Goal: Task Accomplishment & Management: Manage account settings

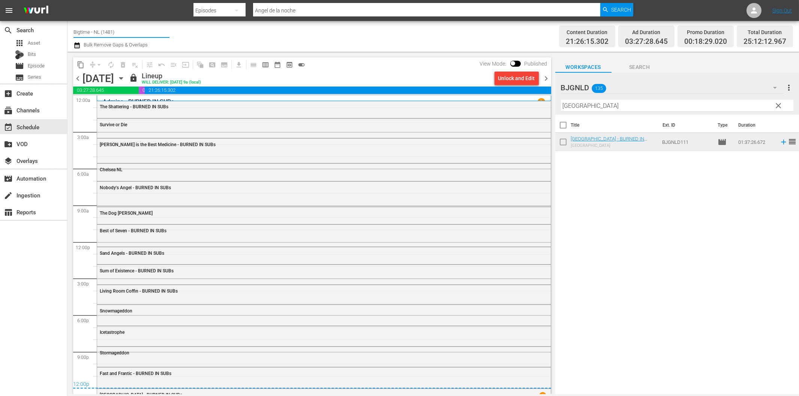
drag, startPoint x: 90, startPoint y: 31, endPoint x: 127, endPoint y: 30, distance: 36.4
click at [127, 30] on input "Bigtime - NL (1481)" at bounding box center [121, 32] width 96 height 18
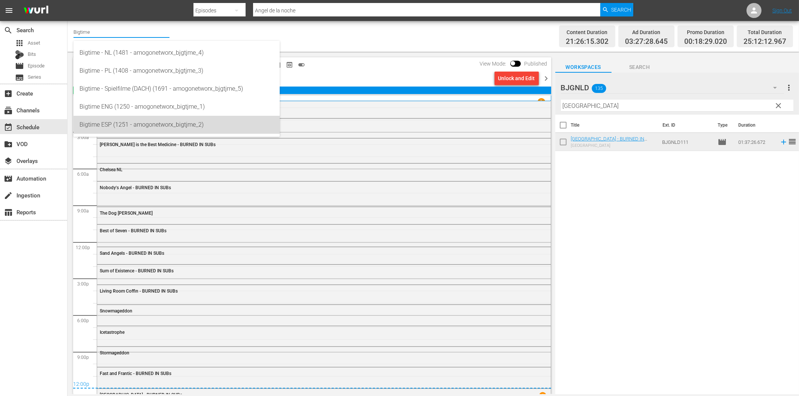
click at [145, 124] on div "Bigtime ESP (1251 - amogonetworx_bigtjme_2)" at bounding box center [176, 125] width 194 height 18
type input "Bigtime ESP (1251 - amogonetworx_bigtjme_2)"
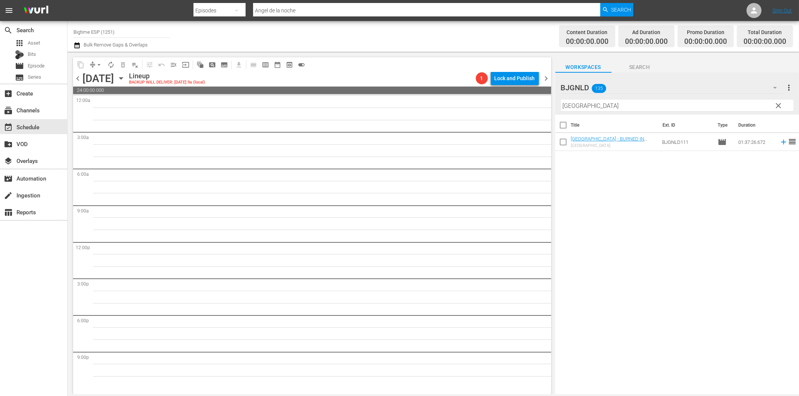
click at [125, 76] on icon "button" at bounding box center [121, 78] width 8 height 8
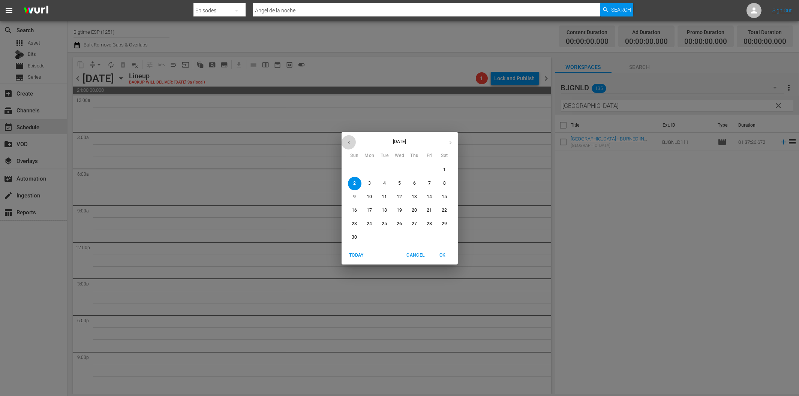
click at [346, 145] on icon "button" at bounding box center [349, 143] width 6 height 6
click at [373, 223] on span "27" at bounding box center [369, 224] width 13 height 6
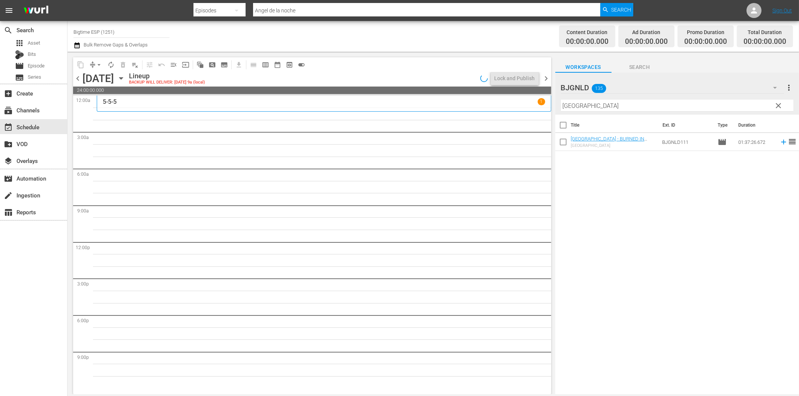
click at [785, 35] on div "Total Duration" at bounding box center [764, 32] width 43 height 10
click at [777, 103] on span "clear" at bounding box center [778, 105] width 9 height 9
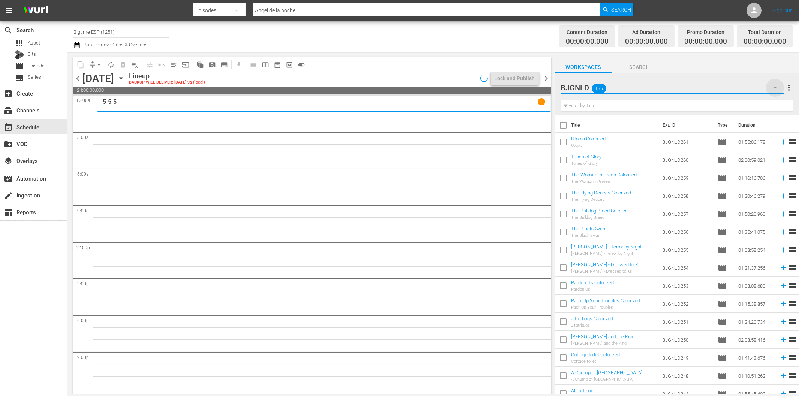
click at [773, 87] on icon "button" at bounding box center [775, 88] width 4 height 2
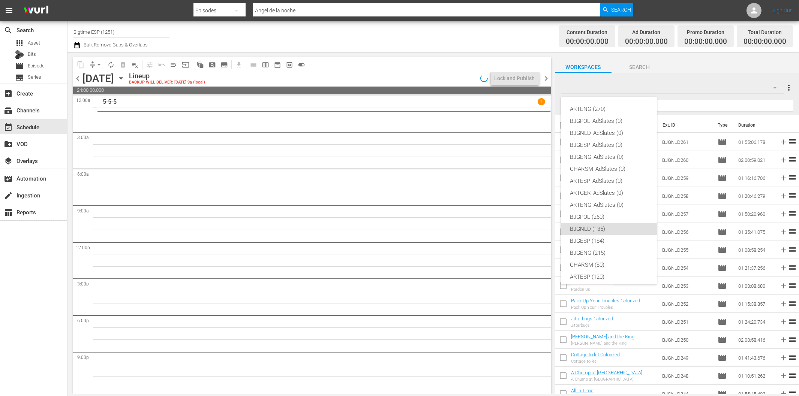
scroll to position [28, 0]
click at [594, 211] on div "BJGESP (184)" at bounding box center [609, 213] width 78 height 12
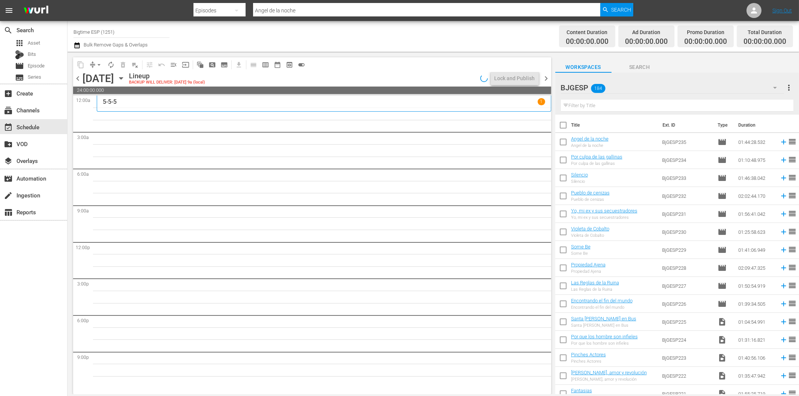
click at [593, 108] on input "text" at bounding box center [677, 106] width 232 height 12
paste input "La maffia"
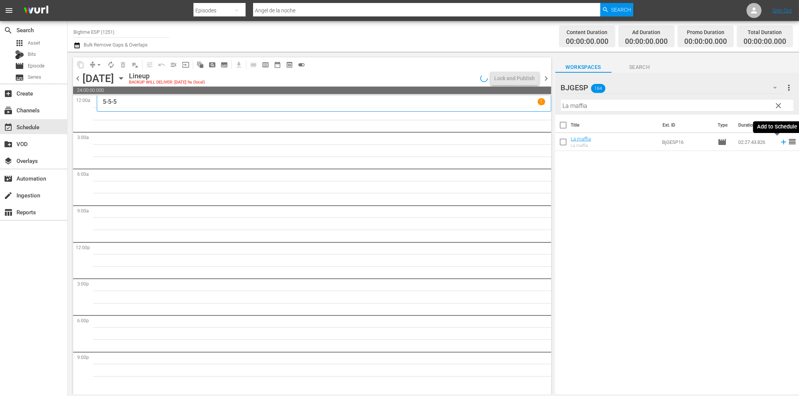
click at [781, 142] on icon at bounding box center [783, 142] width 5 height 5
click at [76, 79] on span "chevron_left" at bounding box center [77, 78] width 9 height 9
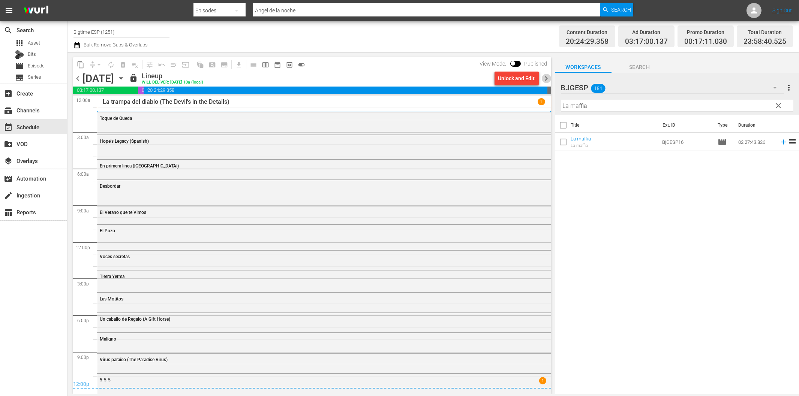
click at [545, 78] on span "chevron_right" at bounding box center [546, 78] width 9 height 9
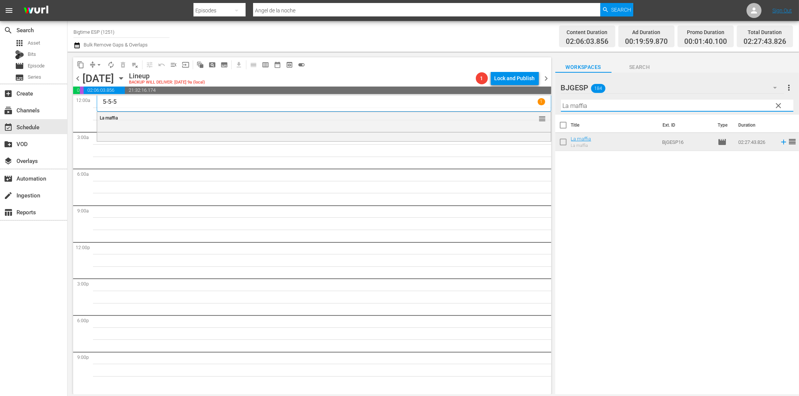
click at [618, 103] on input "La maffia" at bounding box center [677, 106] width 232 height 12
paste input "Estoy cansado de despertarme contigo"
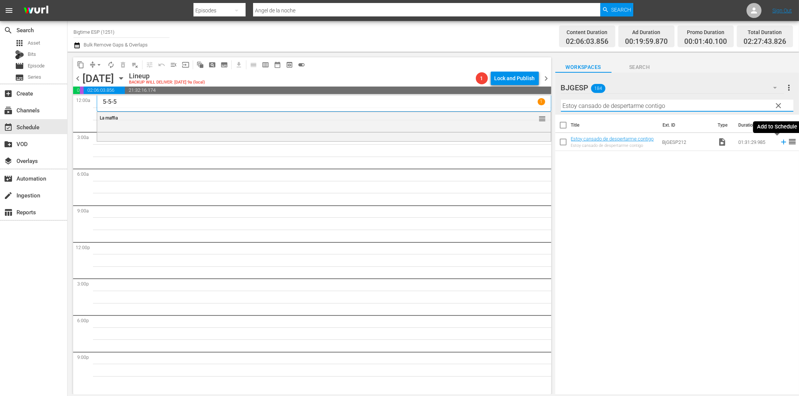
type input "Estoy cansado de despertarme contigo"
click at [779, 143] on icon at bounding box center [783, 142] width 8 height 8
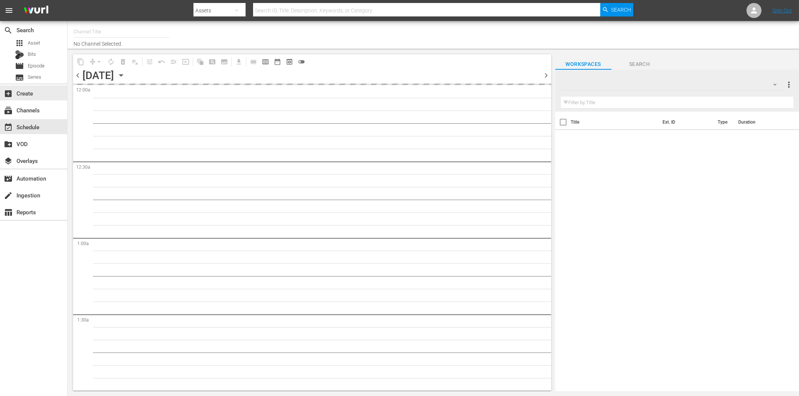
type input "Bigtime ESP (1251)"
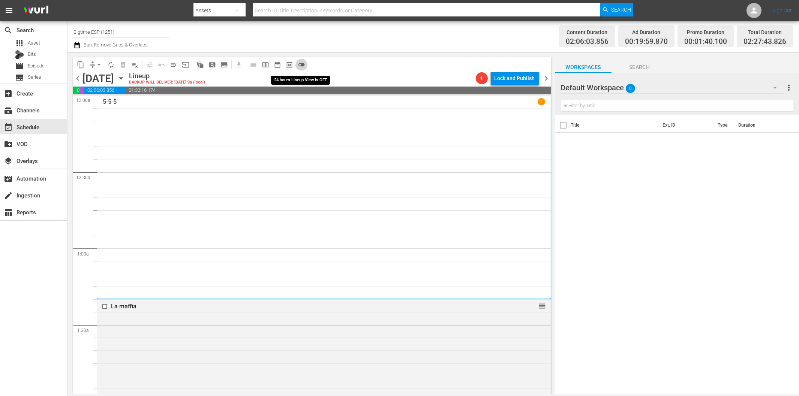
click at [301, 65] on span "toggle_off" at bounding box center [301, 64] width 7 height 7
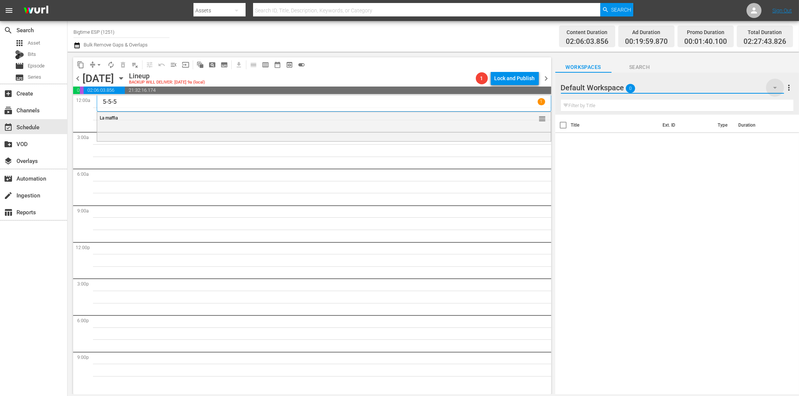
click at [775, 86] on icon "button" at bounding box center [774, 87] width 9 height 9
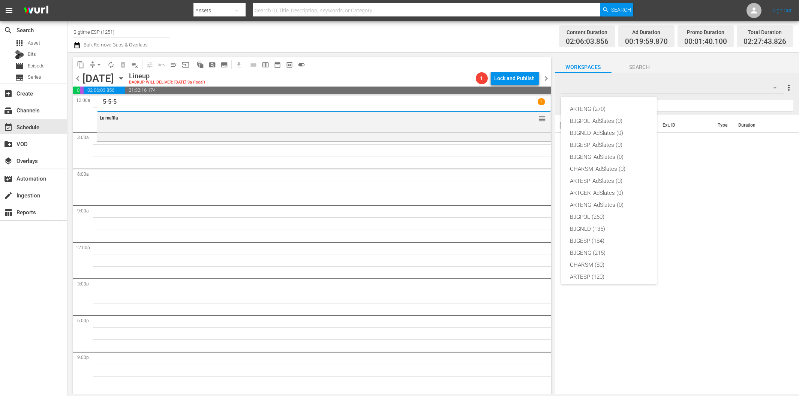
scroll to position [28, 0]
click at [593, 213] on div "BJGESP (184)" at bounding box center [609, 213] width 78 height 12
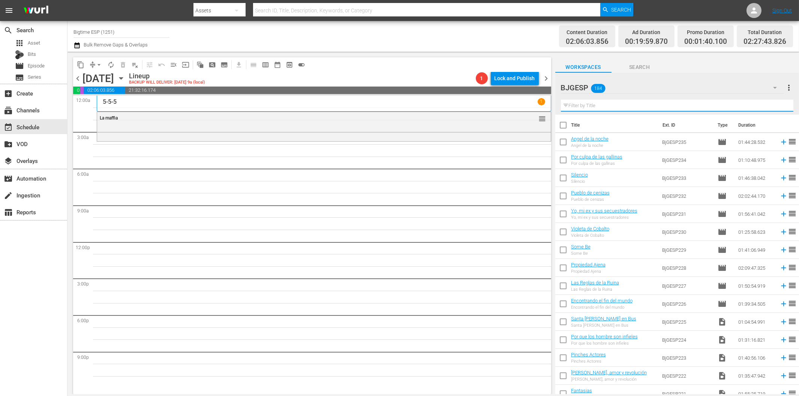
click at [625, 108] on input "text" at bounding box center [677, 106] width 232 height 12
paste input "Estoy cansado de despertarme contigo"
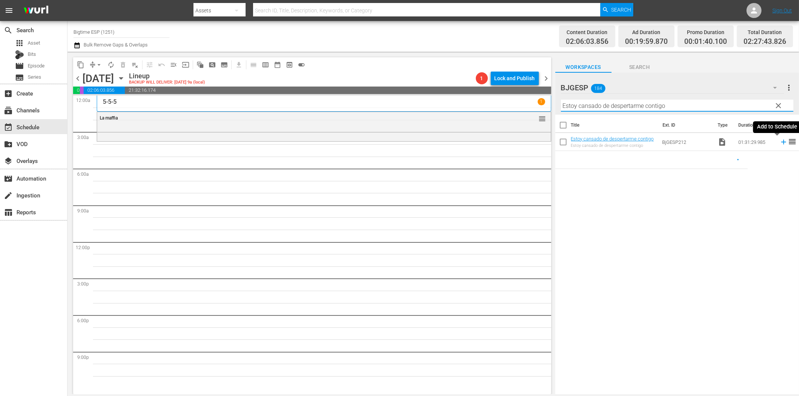
click at [781, 141] on icon at bounding box center [783, 142] width 5 height 5
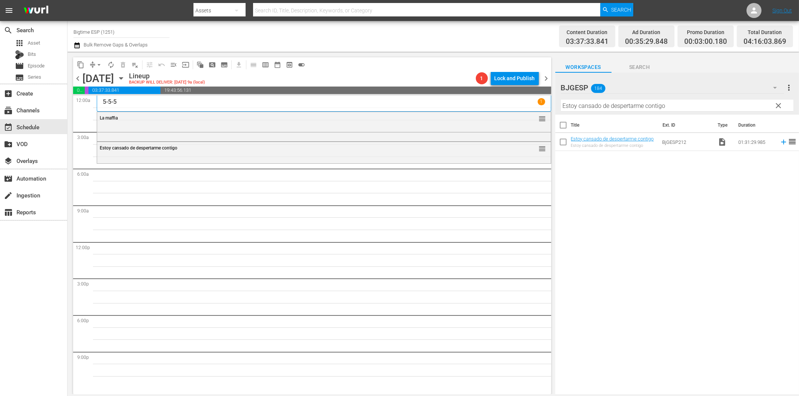
click at [568, 109] on input "Estoy cansado de despertarme contigo" at bounding box center [677, 106] width 232 height 12
paste input "5 Bodas (5 Weddings)"
paste input "text"
click at [781, 143] on icon at bounding box center [783, 142] width 5 height 5
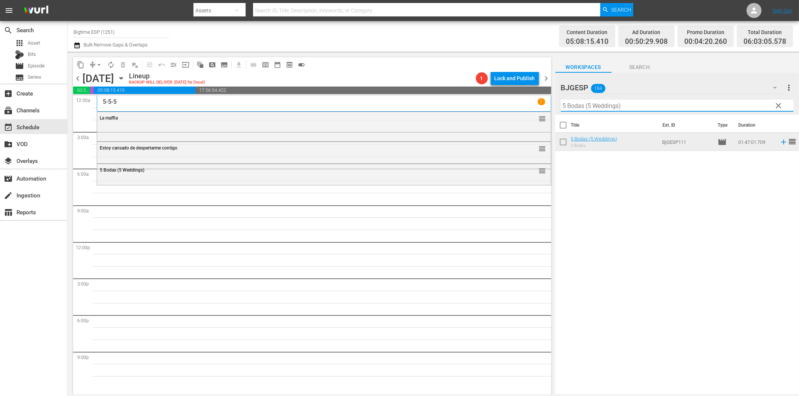
click at [604, 106] on input "5 Bodas (5 Weddings)" at bounding box center [677, 106] width 232 height 12
paste input "La plegaria del vidente"
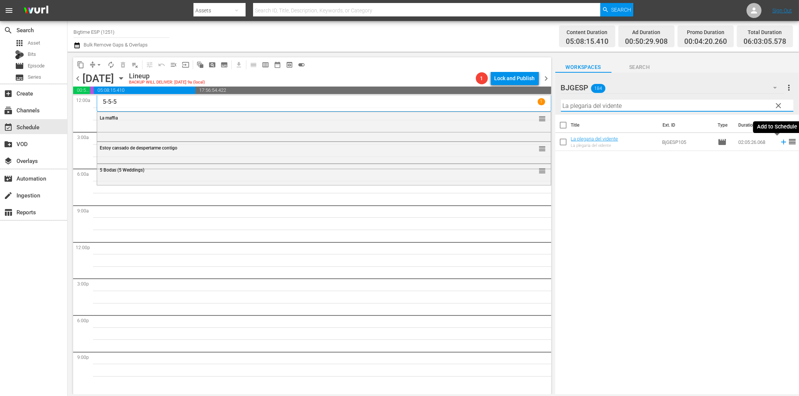
click at [779, 141] on icon at bounding box center [783, 142] width 8 height 8
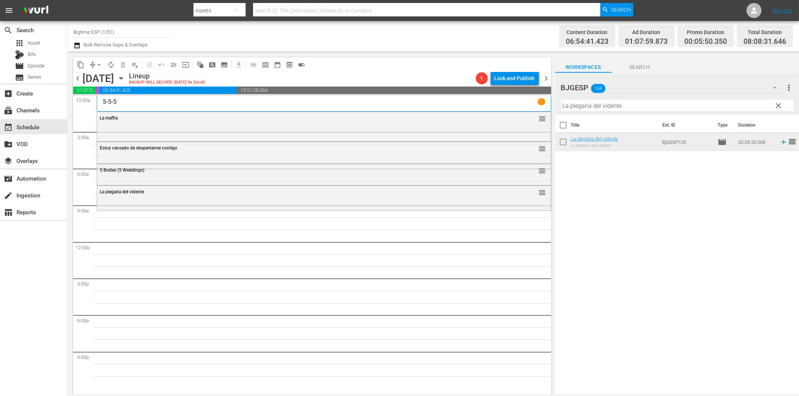
click at [643, 109] on input "La plegaria del vidente" at bounding box center [677, 106] width 232 height 12
paste input "Jaque mate!"
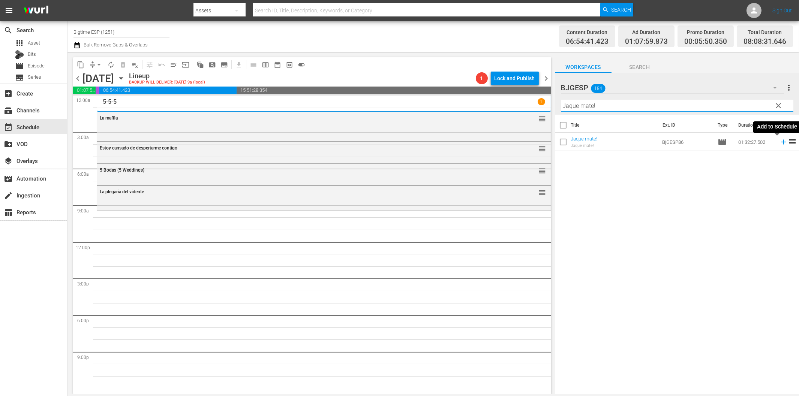
click at [781, 142] on icon at bounding box center [783, 142] width 5 height 5
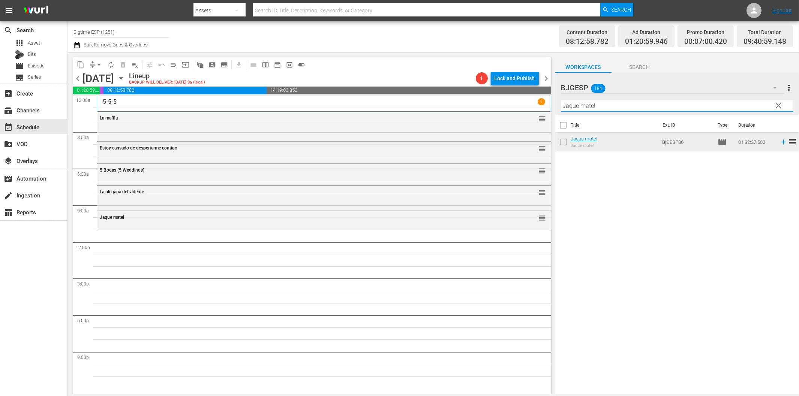
click at [603, 109] on input "Jaque mate!" at bounding box center [677, 106] width 232 height 12
paste input "Diallelos"
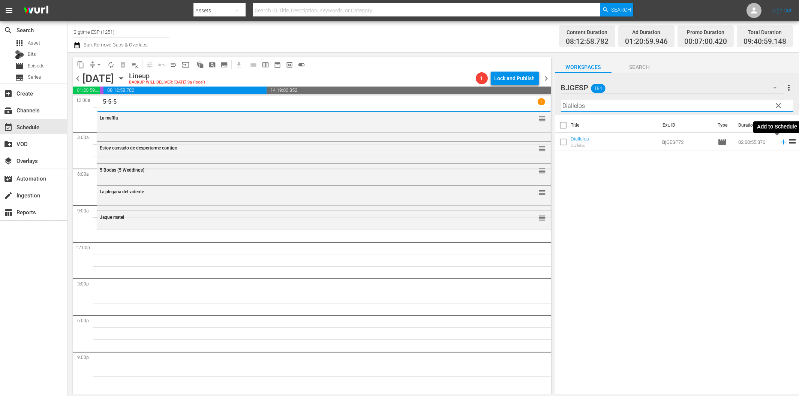
click at [781, 141] on icon at bounding box center [783, 142] width 5 height 5
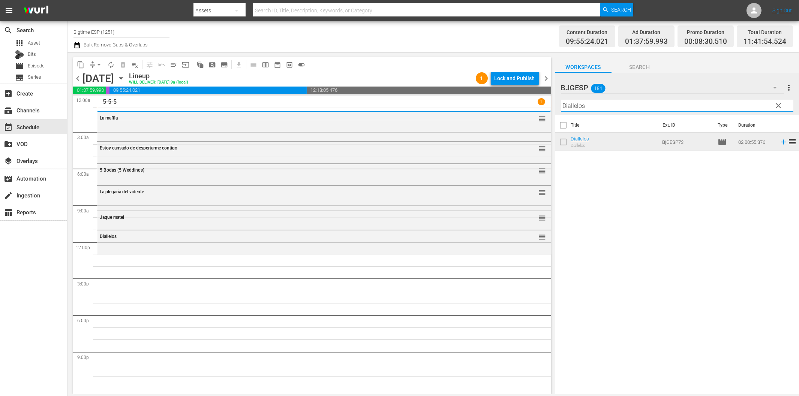
click at [600, 109] on input "Diallelos" at bounding box center [677, 106] width 232 height 12
paste input "Locas y Atrapada"
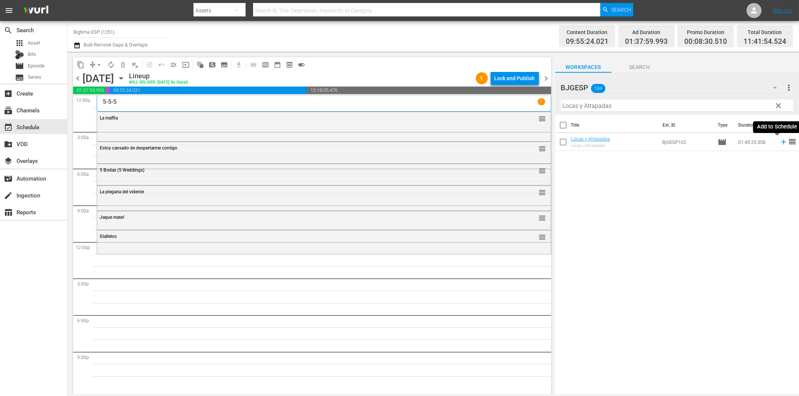
click at [779, 144] on icon at bounding box center [783, 142] width 8 height 8
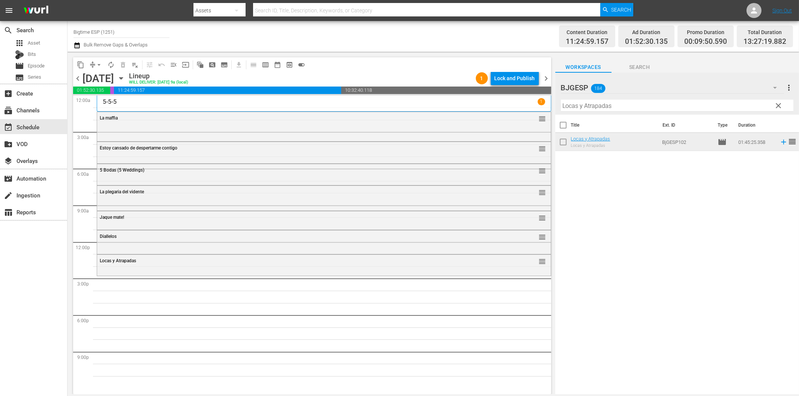
click at [593, 107] on input "Locas y Atrapadas" at bounding box center [677, 106] width 232 height 12
paste input "7 sole"
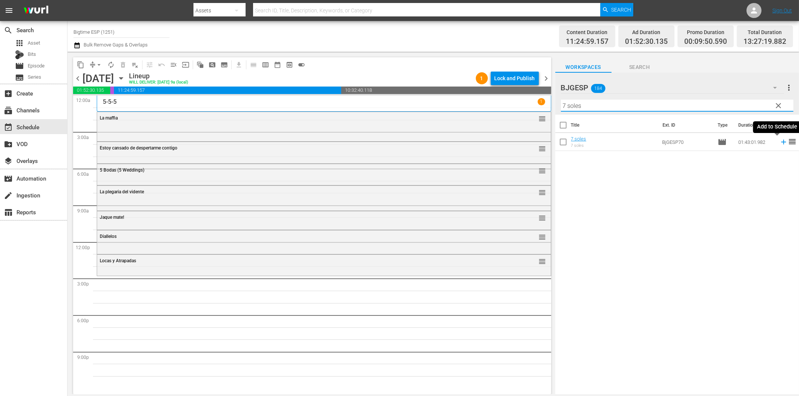
click at [781, 142] on icon at bounding box center [783, 142] width 5 height 5
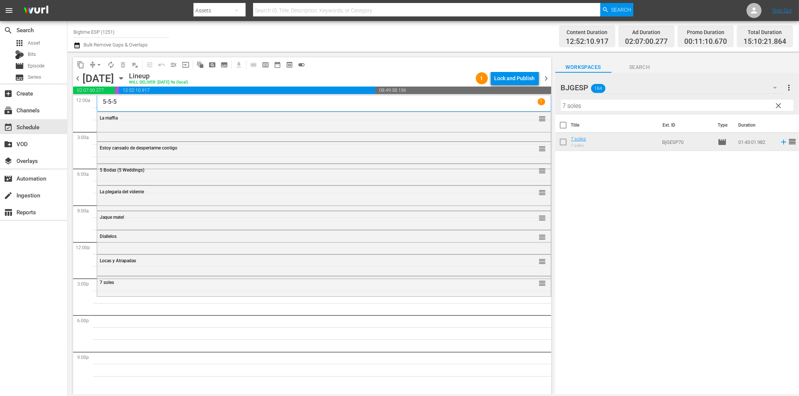
click at [580, 107] on input "7 soles" at bounding box center [677, 106] width 232 height 12
paste input "Encontrando el fin del mundo"
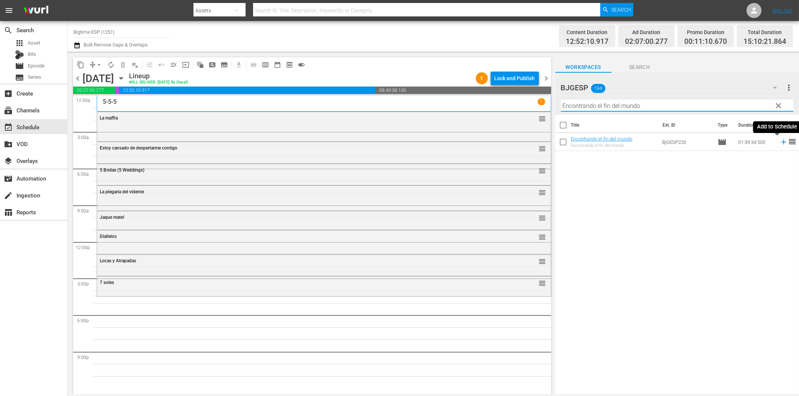
click at [779, 144] on icon at bounding box center [783, 142] width 8 height 8
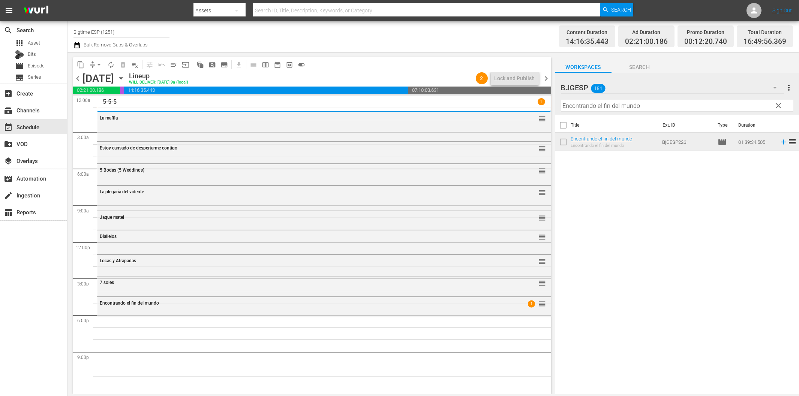
click at [630, 108] on input "Encontrando el fin del mundo" at bounding box center [677, 106] width 232 height 12
paste input "Lethal Virus Spanish"
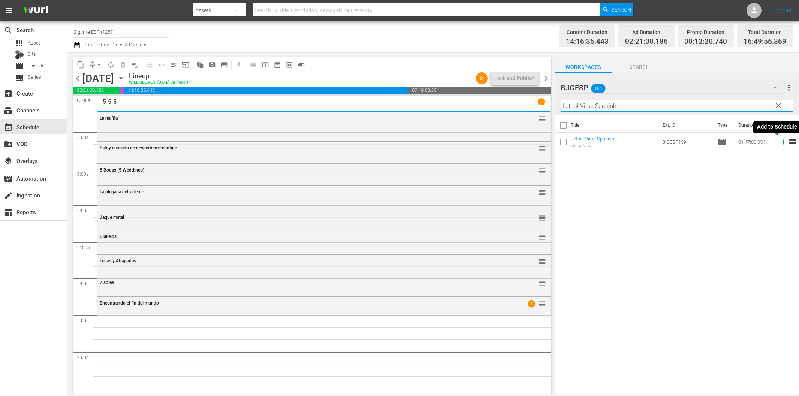
click at [779, 143] on icon at bounding box center [783, 142] width 8 height 8
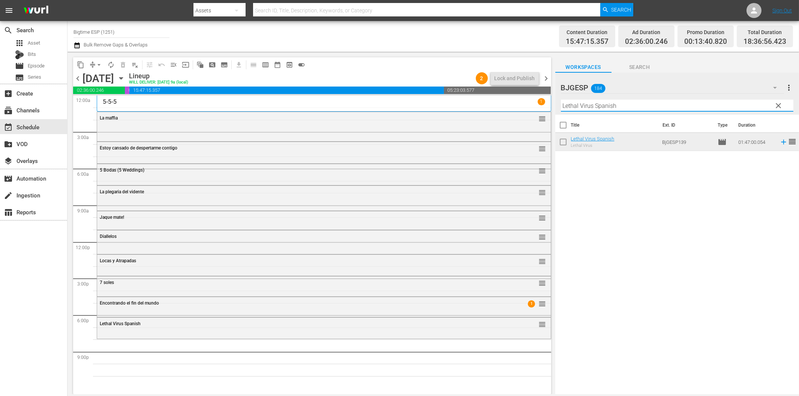
click at [619, 107] on input "Lethal Virus Spanish" at bounding box center [677, 106] width 232 height 12
paste input "o peor de los deseos"
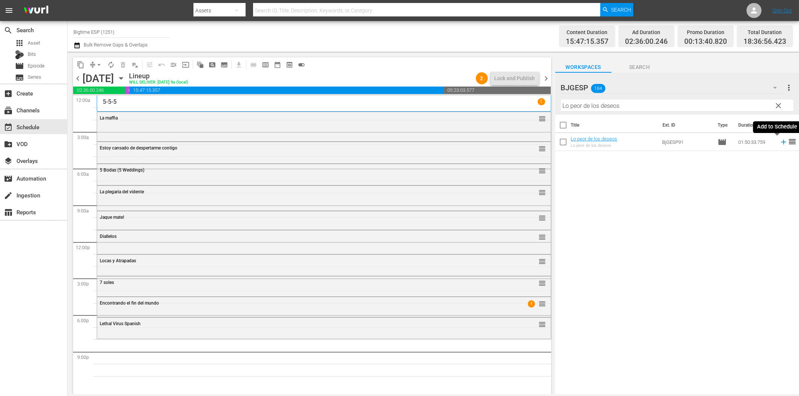
click at [779, 144] on icon at bounding box center [783, 142] width 8 height 8
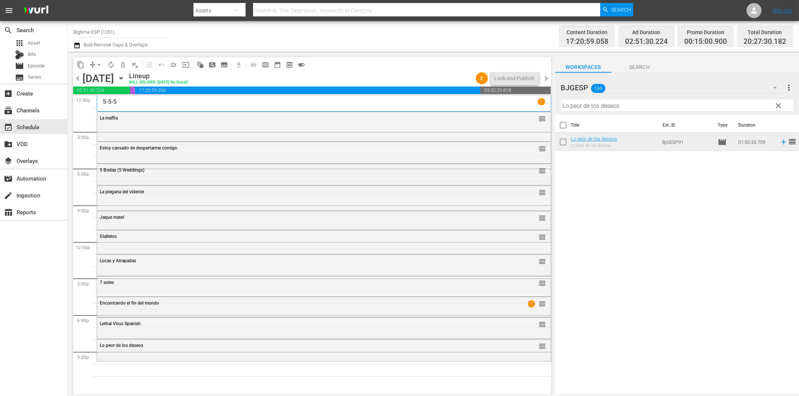
click at [643, 108] on input "Lo peor de los deseos" at bounding box center [677, 106] width 232 height 12
paste input "cas y Atrapada"
click at [781, 142] on icon at bounding box center [783, 142] width 5 height 5
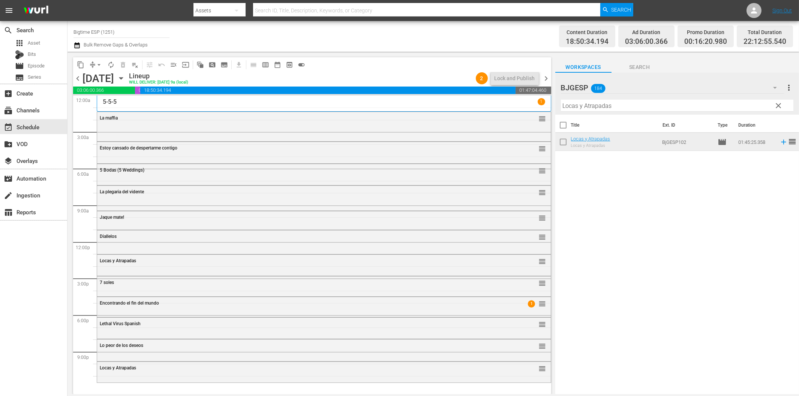
click at [593, 104] on input "Locas y Atrapadas" at bounding box center [677, 106] width 232 height 12
paste input "as Reglas de la Ruina"
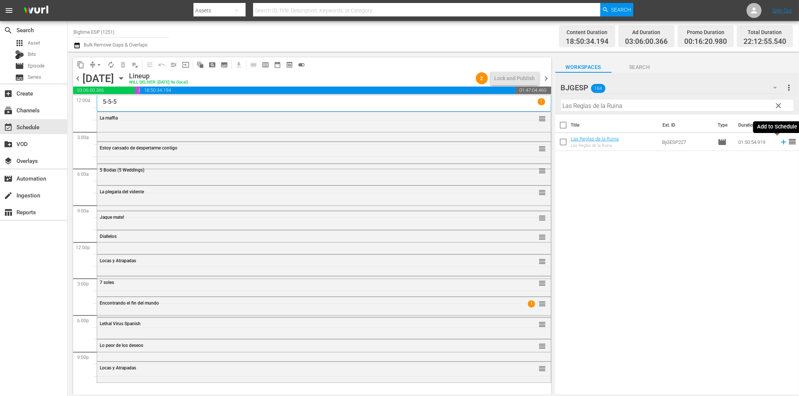
click at [779, 143] on icon at bounding box center [783, 142] width 8 height 8
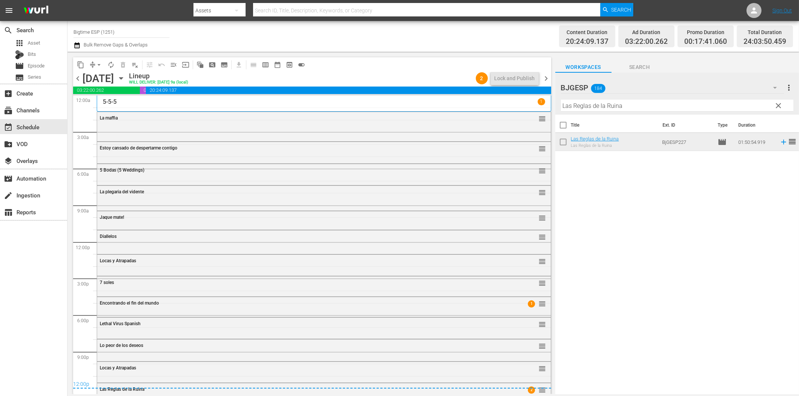
click at [549, 78] on span "chevron_right" at bounding box center [546, 78] width 9 height 9
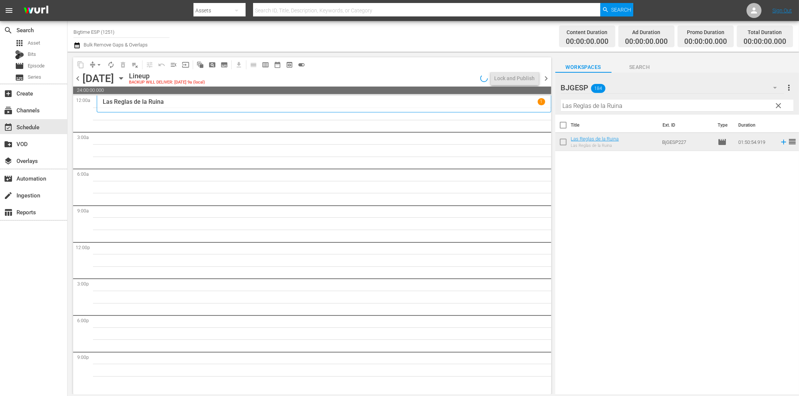
click at [638, 106] on input "Las Reglas de la Ruina" at bounding box center [677, 106] width 232 height 12
paste input "Condenados al infierno"
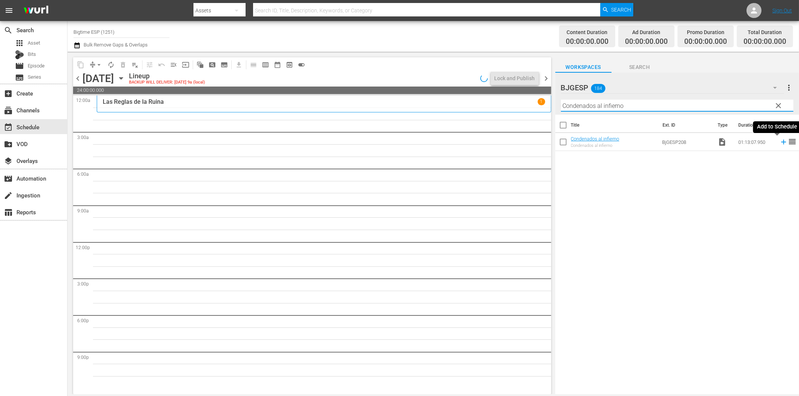
click at [779, 141] on icon at bounding box center [783, 142] width 8 height 8
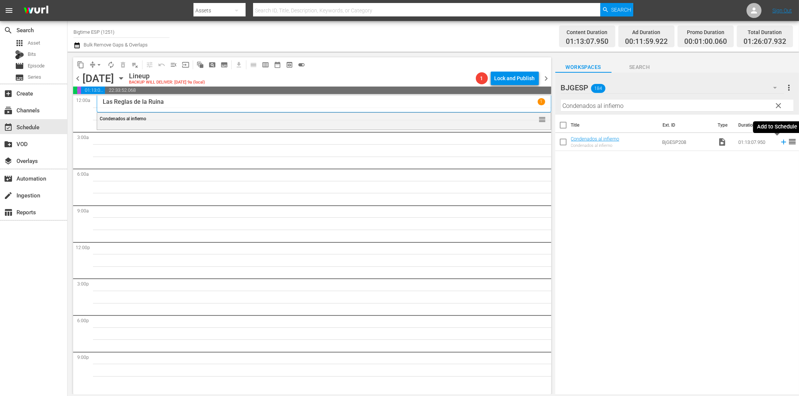
click at [779, 141] on icon at bounding box center [783, 142] width 8 height 8
click at [78, 76] on span "chevron_left" at bounding box center [77, 78] width 9 height 9
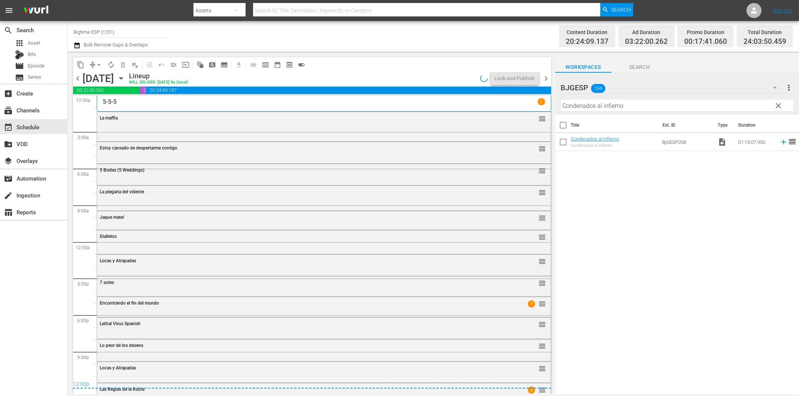
click at [549, 78] on span "chevron_right" at bounding box center [546, 78] width 9 height 9
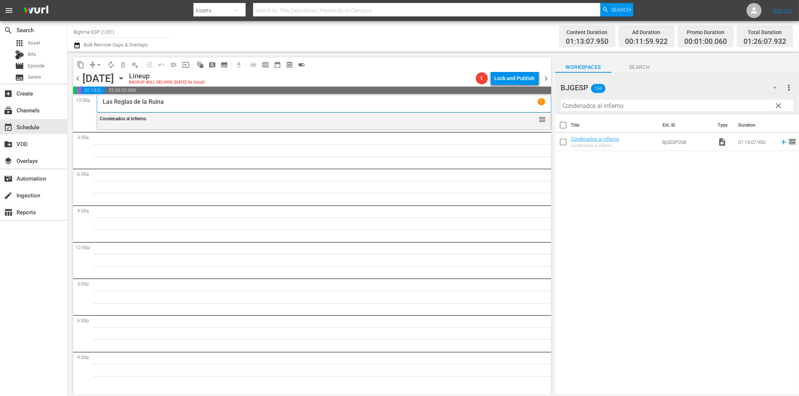
click at [618, 108] on input "Condenados al infierno" at bounding box center [677, 106] width 232 height 12
paste input "Lidice"
click at [779, 141] on icon at bounding box center [783, 142] width 8 height 8
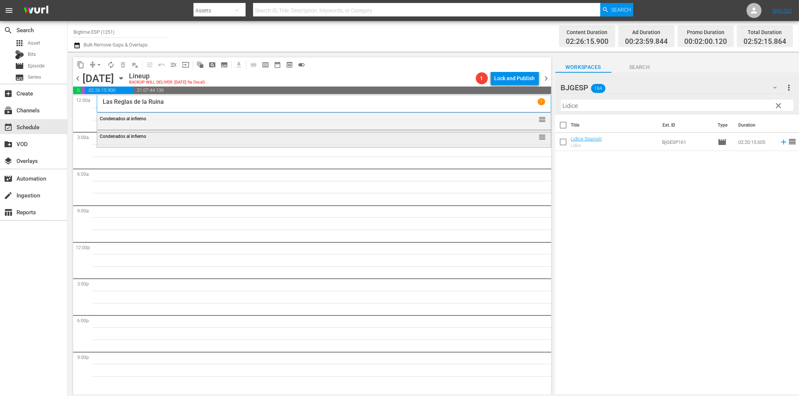
click at [337, 132] on div "Condenados al infierno reorder" at bounding box center [324, 136] width 454 height 13
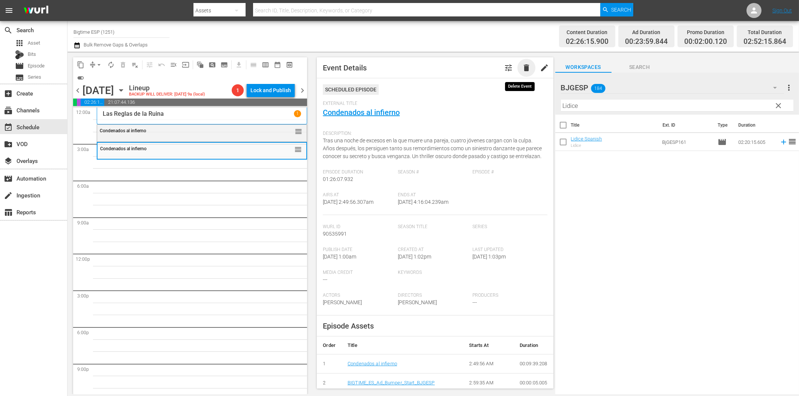
click at [522, 66] on span "delete" at bounding box center [526, 67] width 9 height 9
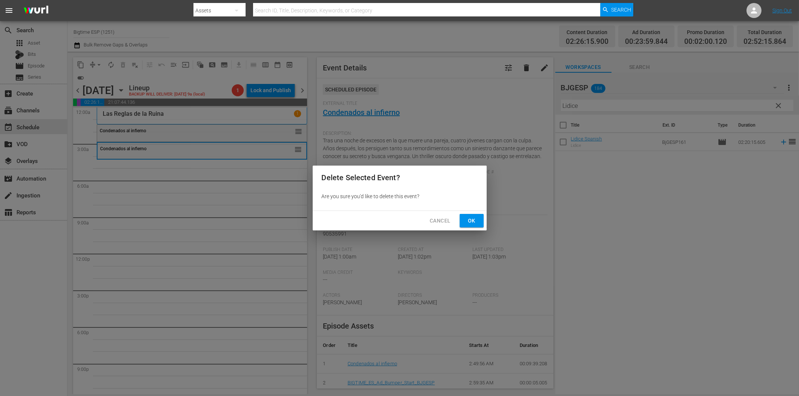
click at [466, 219] on span "Ok" at bounding box center [472, 220] width 12 height 9
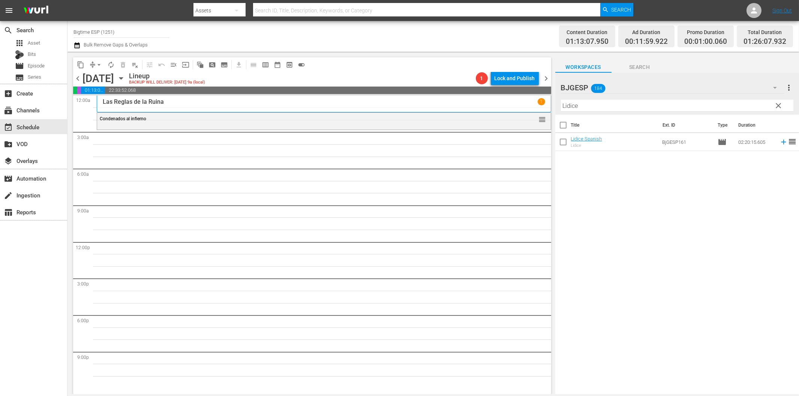
click at [623, 106] on input "Lidice" at bounding box center [677, 106] width 232 height 12
click at [779, 143] on icon at bounding box center [783, 142] width 8 height 8
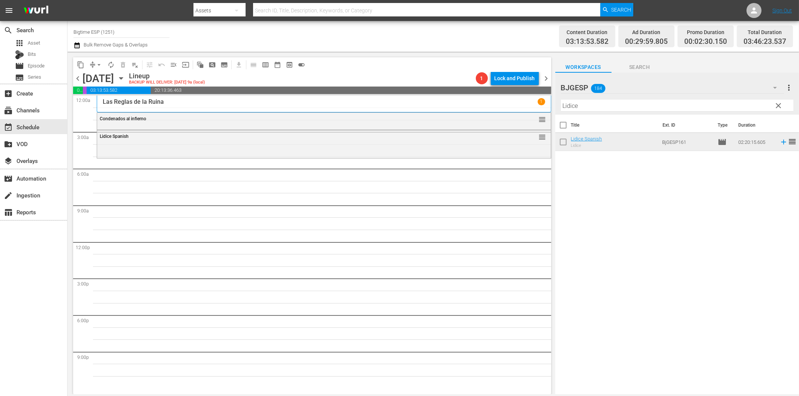
click at [594, 111] on input "Lidice" at bounding box center [677, 106] width 232 height 12
paste input "Dark Island (Spanish)"
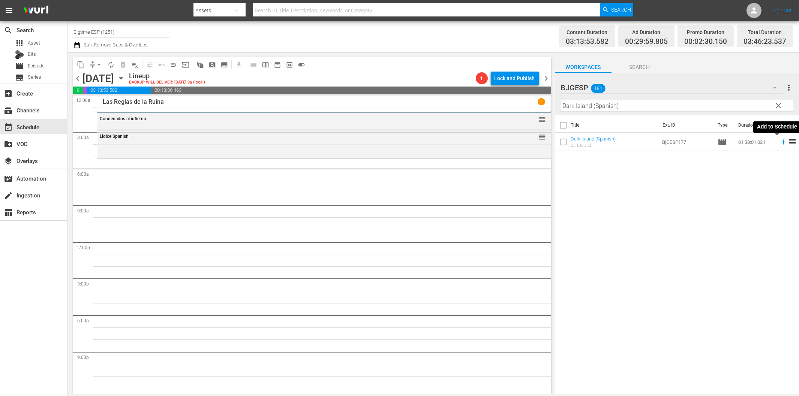
click at [781, 142] on icon at bounding box center [783, 142] width 5 height 5
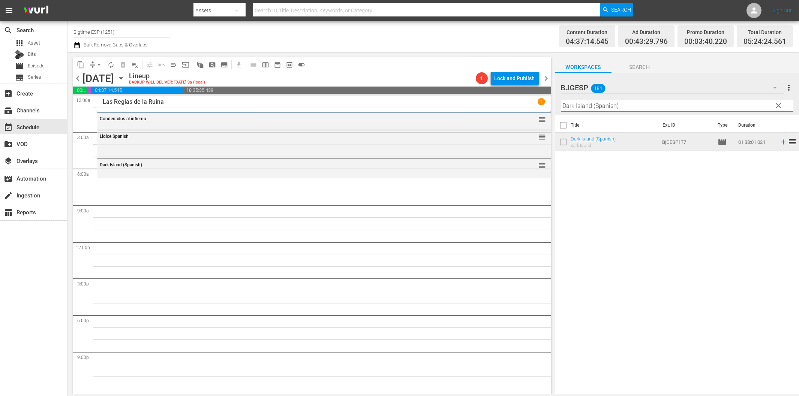
click at [594, 104] on input "Dark Island (Spanish)" at bounding box center [677, 106] width 232 height 12
paste input "La vida media del muon"
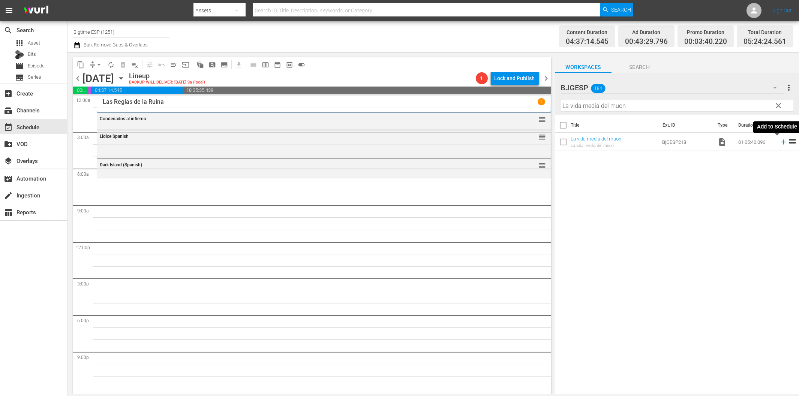
click at [779, 141] on icon at bounding box center [783, 142] width 8 height 8
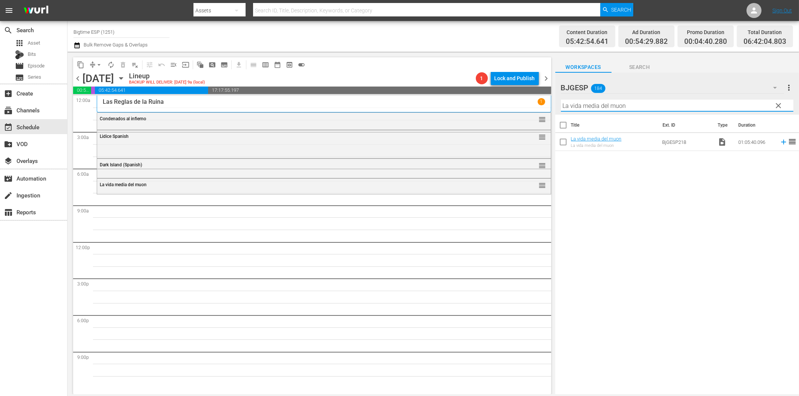
click at [619, 108] on input "La vida media del muon" at bounding box center [677, 106] width 232 height 12
paste input "[PERSON_NAME]"
click at [779, 141] on icon at bounding box center [783, 142] width 8 height 8
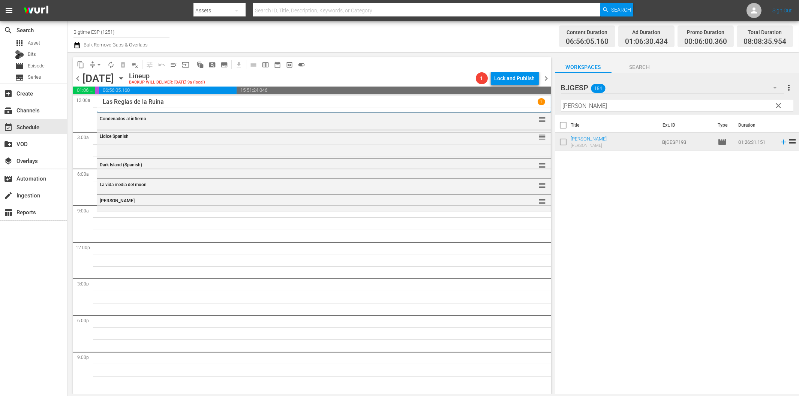
click at [595, 107] on input "[PERSON_NAME]" at bounding box center [677, 106] width 232 height 12
paste input "Implacable"
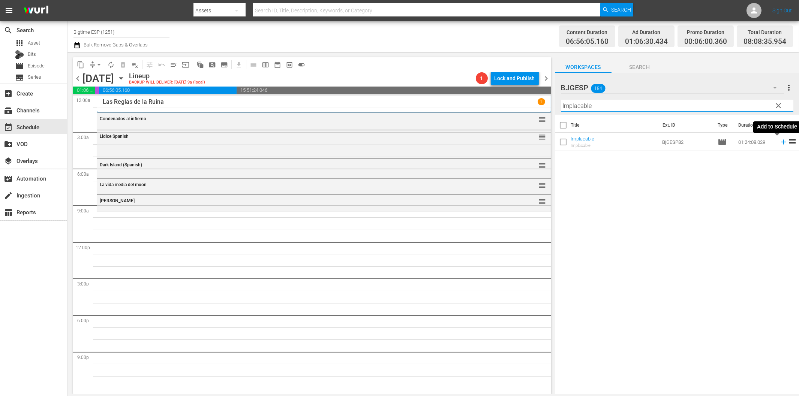
click at [779, 141] on icon at bounding box center [783, 142] width 8 height 8
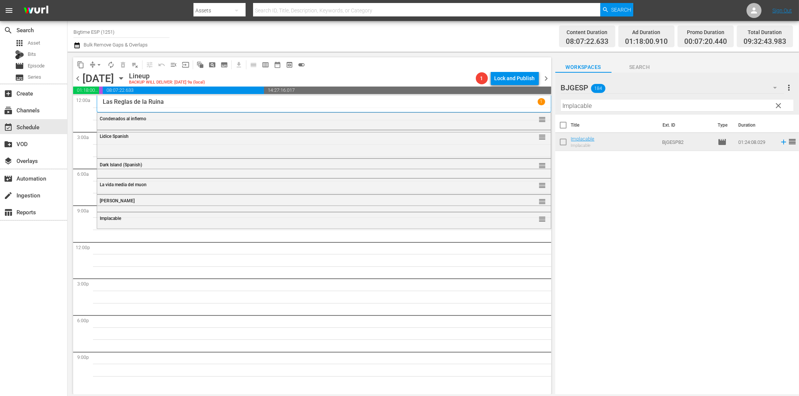
click at [596, 109] on input "Implacable" at bounding box center [677, 106] width 232 height 12
paste input "[PERSON_NAME], amor y revolución"
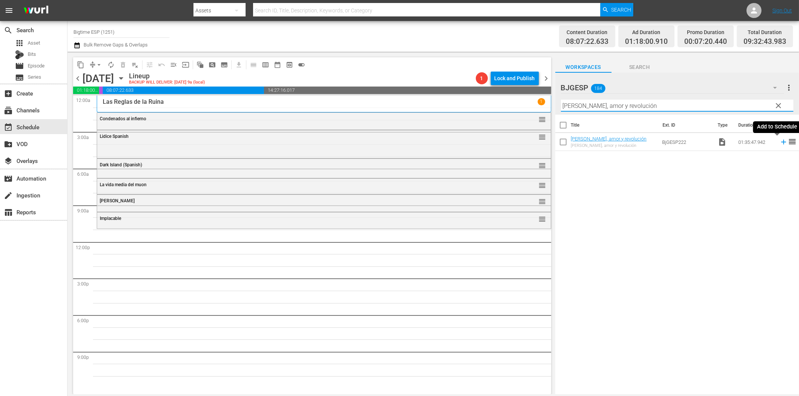
click at [779, 141] on icon at bounding box center [783, 142] width 8 height 8
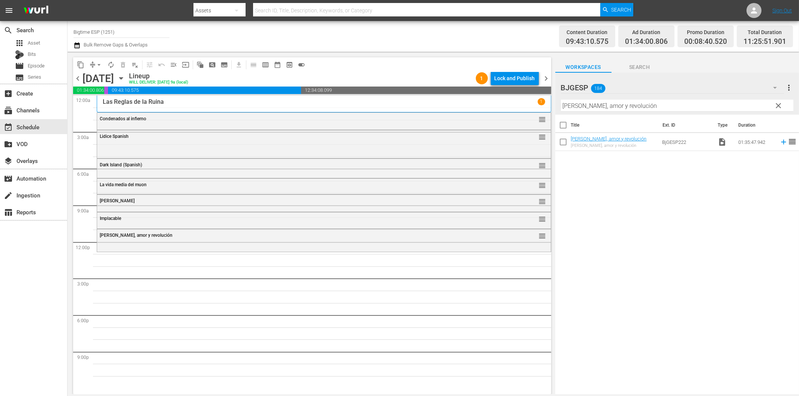
click at [621, 103] on input "[PERSON_NAME], amor y revolución" at bounding box center [677, 106] width 232 height 12
paste input "La noche más fría"
click at [781, 142] on icon at bounding box center [783, 142] width 5 height 5
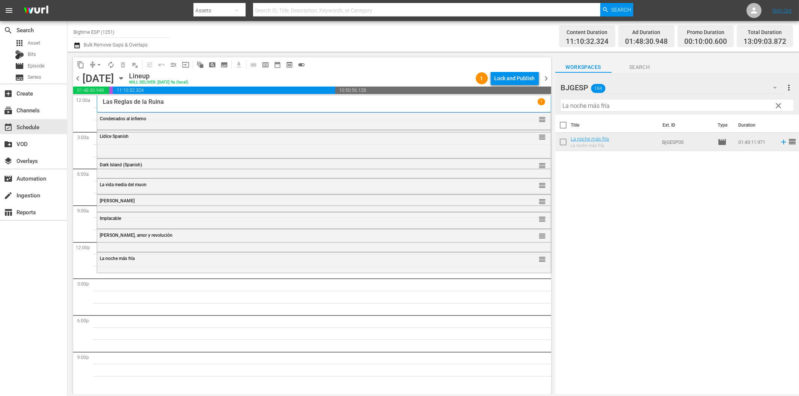
click at [600, 106] on input "La noche más fría" at bounding box center [677, 106] width 232 height 12
paste input "Propiedad Ajen"
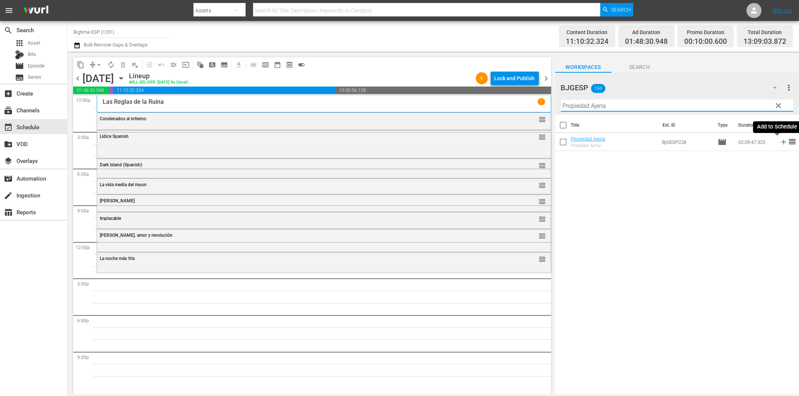
click at [779, 144] on icon at bounding box center [783, 142] width 8 height 8
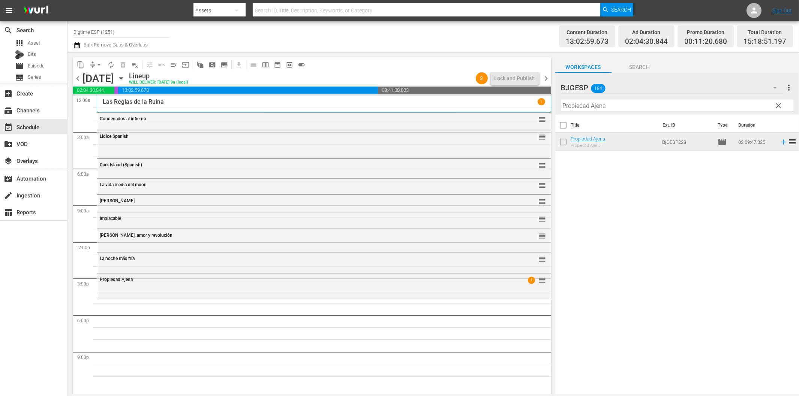
click at [620, 111] on input "Propiedad Ajena" at bounding box center [677, 106] width 232 height 12
paste input "Some Be"
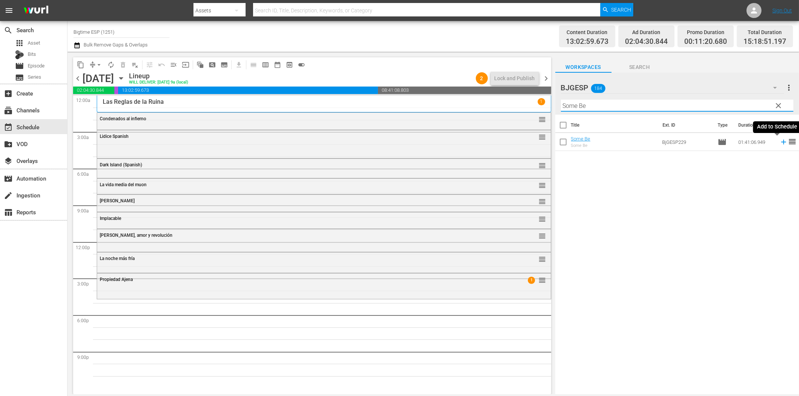
click at [779, 143] on icon at bounding box center [783, 142] width 8 height 8
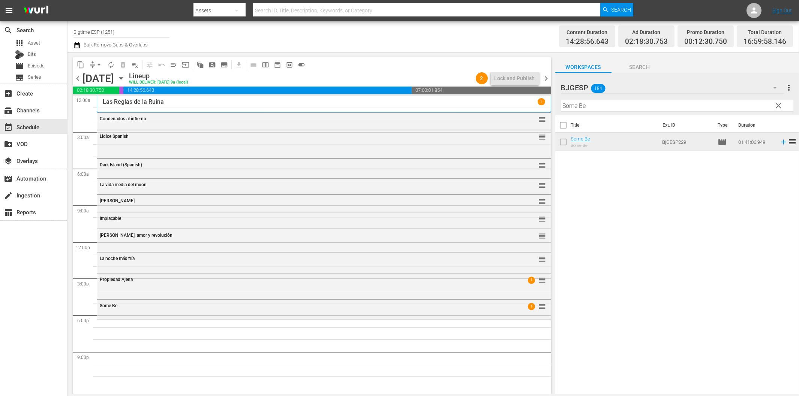
click at [591, 105] on input "Some Be" at bounding box center [677, 106] width 232 height 12
paste input "Gente sombra (The Shadow People)"
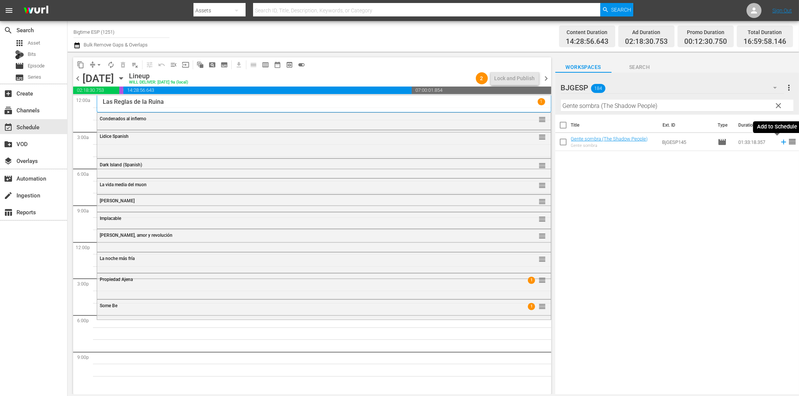
click at [779, 139] on icon at bounding box center [783, 142] width 8 height 8
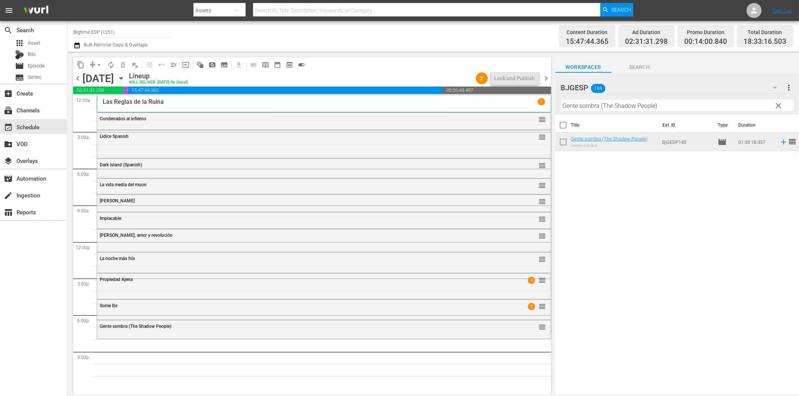
click at [600, 100] on input "Gente sombra (The Shadow People)" at bounding box center [677, 106] width 232 height 12
paste input "[PERSON_NAME] de los malditos (Battle of the Damned"
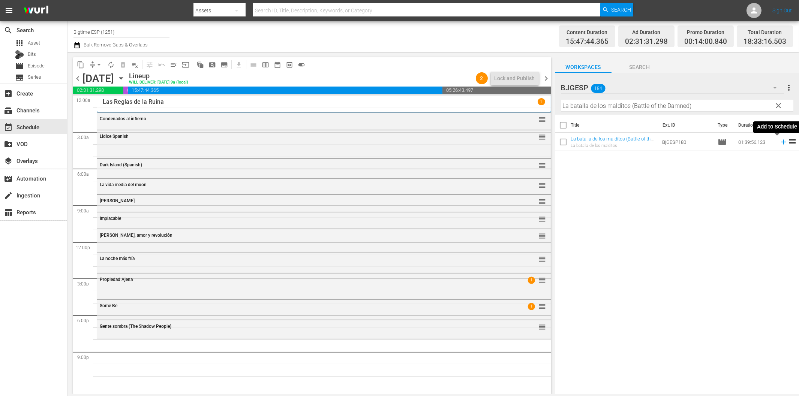
click at [779, 144] on icon at bounding box center [783, 142] width 8 height 8
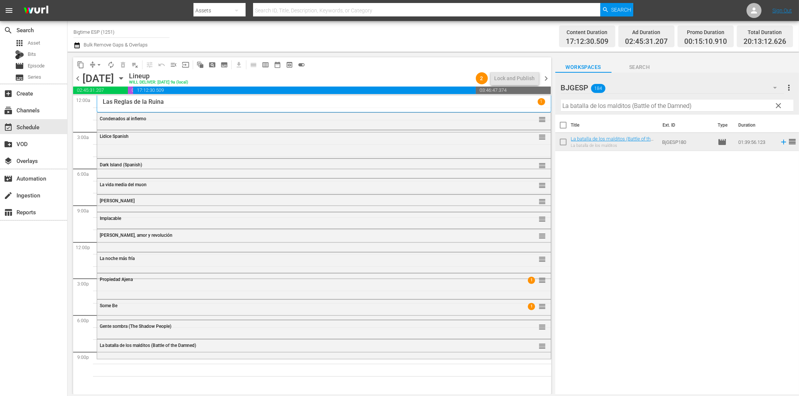
click at [666, 108] on input "La batalla de los malditos (Battle of the Damned)" at bounding box center [677, 106] width 232 height 12
paste input "Guarida del Lobo"
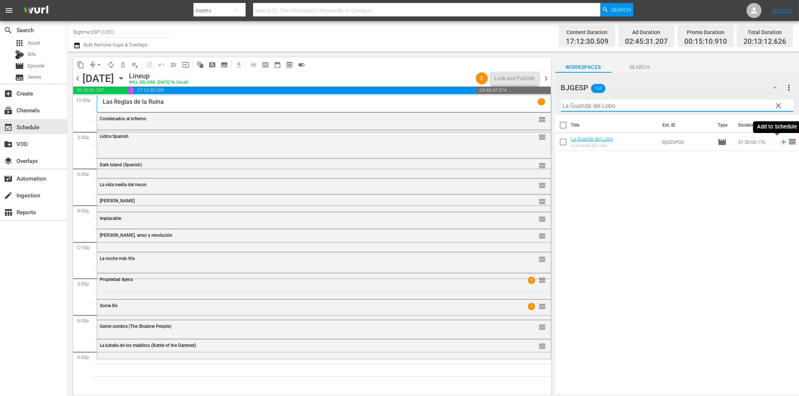
click at [781, 142] on icon at bounding box center [783, 142] width 5 height 5
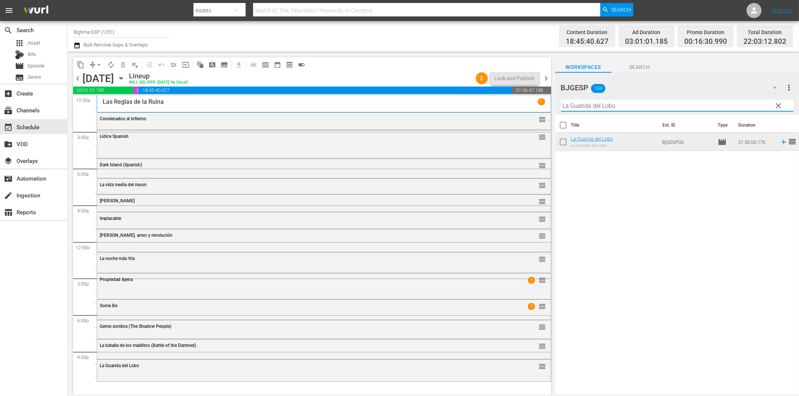
click at [653, 107] on input "La Guarida del Lobo" at bounding box center [677, 106] width 232 height 12
paste input "El día que me perdí"
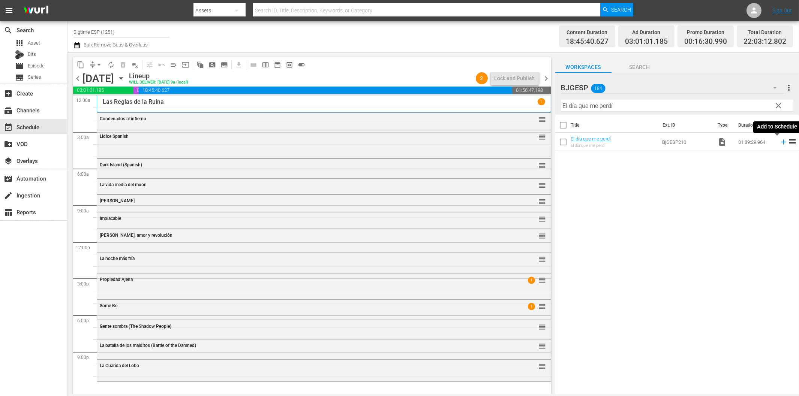
click at [781, 142] on icon at bounding box center [783, 142] width 5 height 5
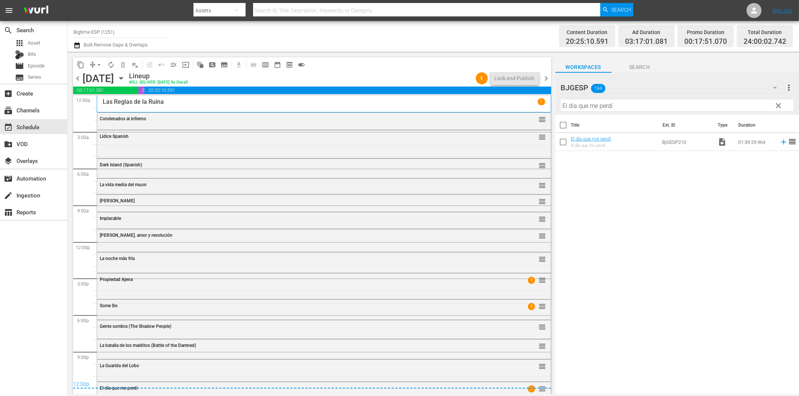
click at [545, 81] on span "chevron_right" at bounding box center [546, 78] width 9 height 9
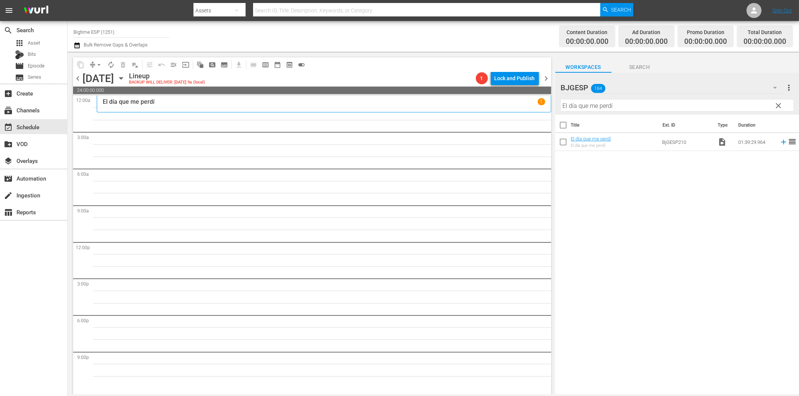
click at [581, 107] on input "El día que me perdí" at bounding box center [677, 106] width 232 height 12
paste input "A la sombra (In the Shadow)"
click at [779, 144] on icon at bounding box center [783, 142] width 8 height 8
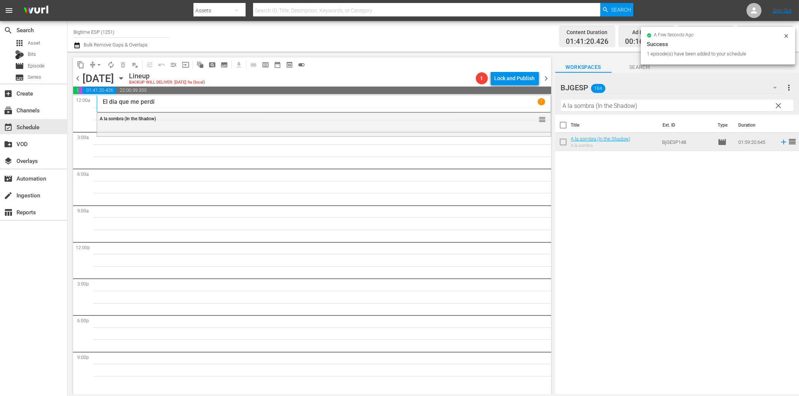
click at [600, 109] on input "A la sombra (In the Shadow)" at bounding box center [677, 106] width 232 height 12
paste input "Llamarada solar (Solar Flare"
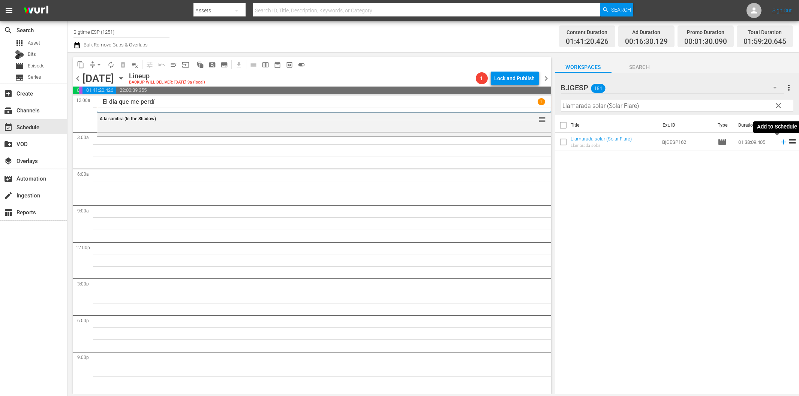
click at [779, 143] on icon at bounding box center [783, 142] width 8 height 8
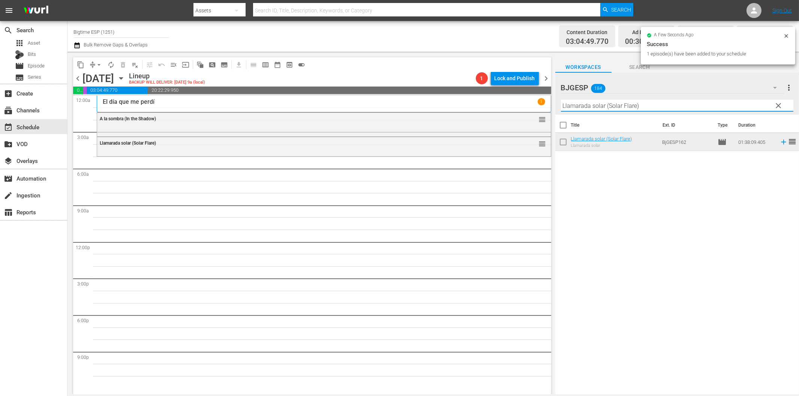
click at [596, 108] on input "Llamarada solar (Solar Flare)" at bounding box center [677, 106] width 232 height 12
paste input "os Super"
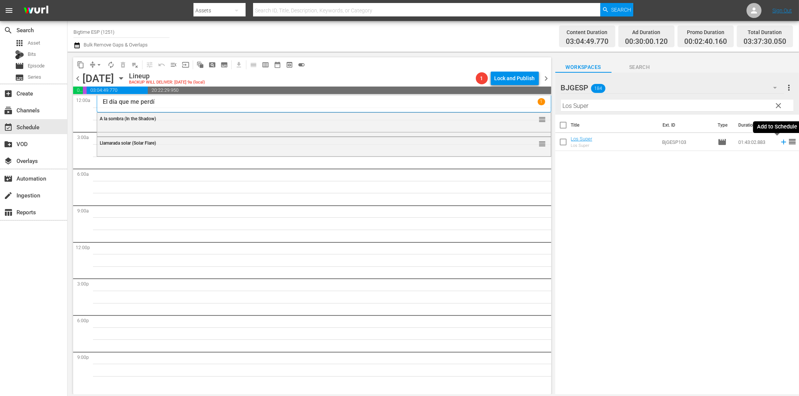
click at [779, 141] on icon at bounding box center [783, 142] width 8 height 8
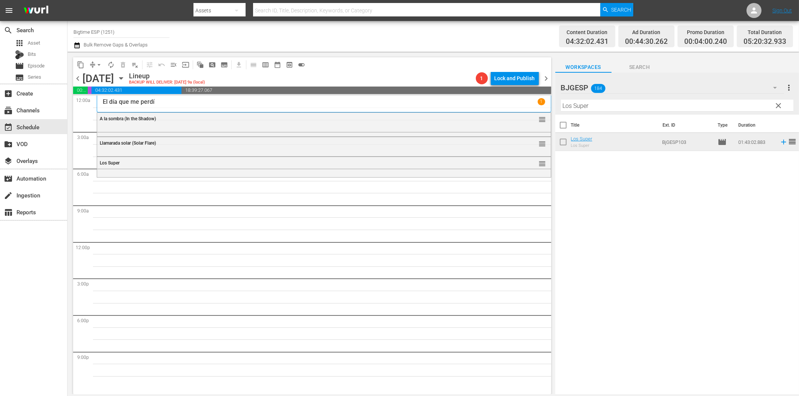
click at [592, 107] on input "Los Super" at bounding box center [677, 106] width 232 height 12
paste input "a [PERSON_NAME] (Avenging the Throne)"
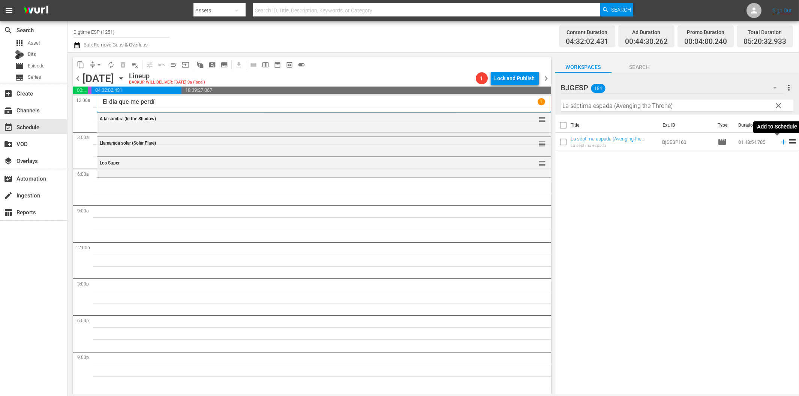
click at [780, 141] on icon at bounding box center [783, 142] width 8 height 8
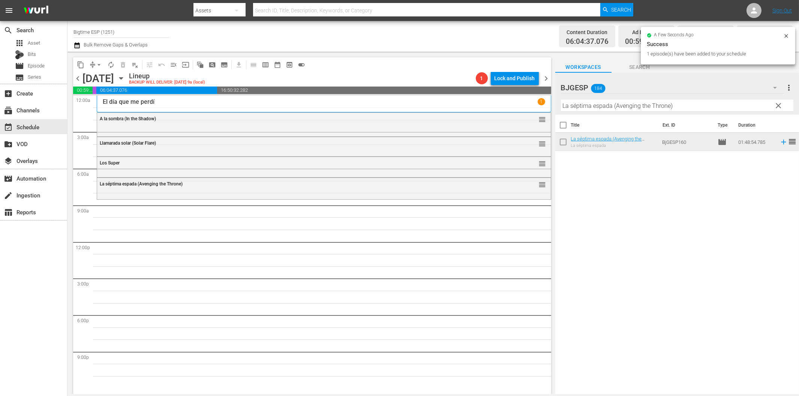
click at [586, 107] on input "La séptima espada (Avenging the Throne)" at bounding box center [677, 106] width 232 height 12
paste input "El Baile de Hope (Hope Dances"
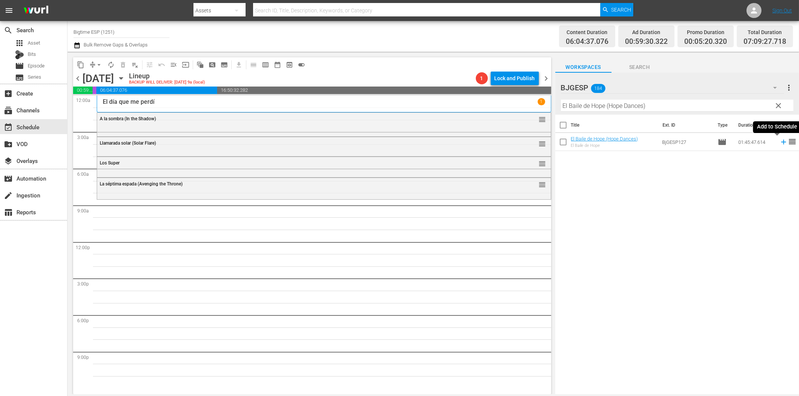
click at [779, 141] on icon at bounding box center [783, 142] width 8 height 8
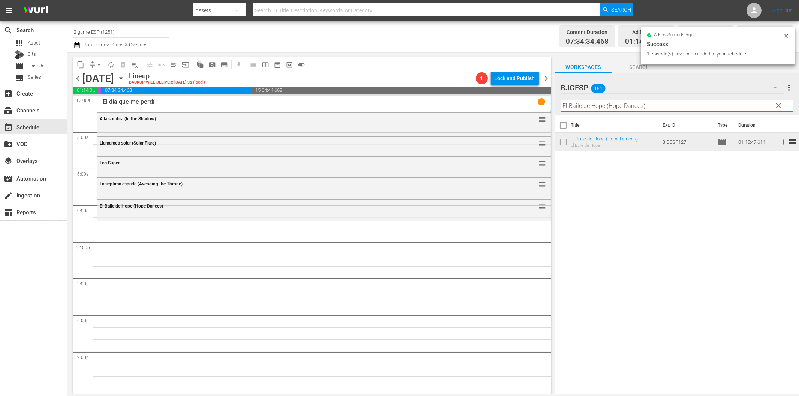
click at [569, 109] on input "El Baile de Hope (Hope Dances)" at bounding box center [677, 106] width 232 height 12
paste input "La Hija"
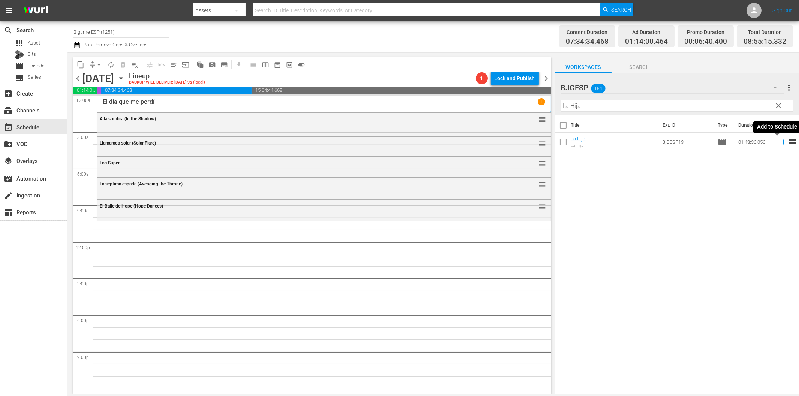
click at [781, 142] on icon at bounding box center [783, 142] width 5 height 5
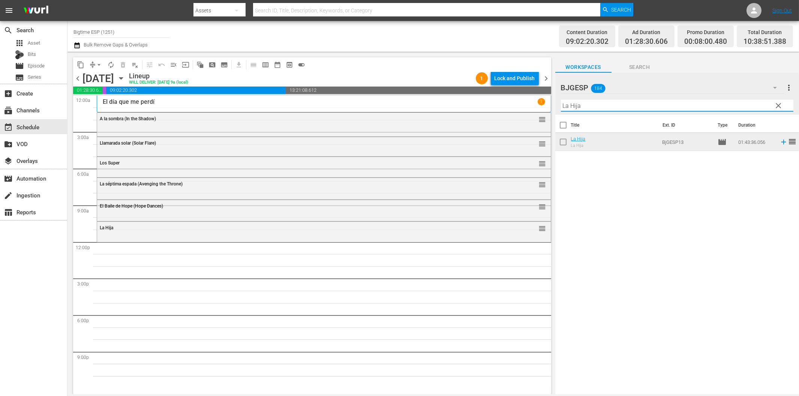
click at [602, 108] on input "La Hija" at bounding box center [677, 106] width 232 height 12
paste input "Princesa de Larga Distancia (Long-Distance Princess)"
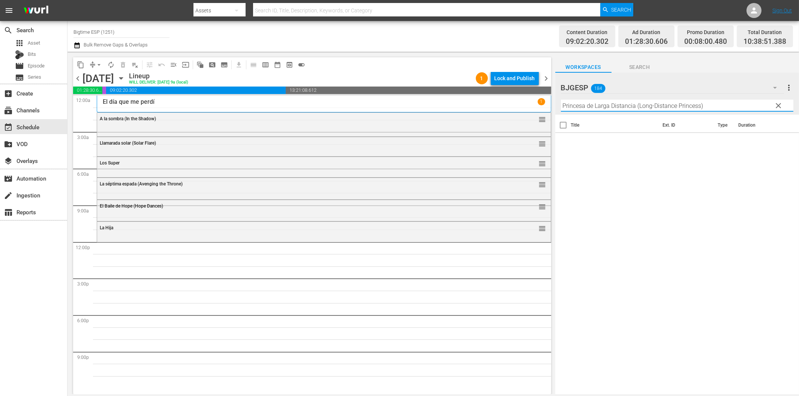
drag, startPoint x: 635, startPoint y: 104, endPoint x: 796, endPoint y: 127, distance: 163.5
click at [798, 124] on html "menu Search By Assets Search ID, Title, Description, Keywords, or Category Sear…" at bounding box center [399, 198] width 799 height 396
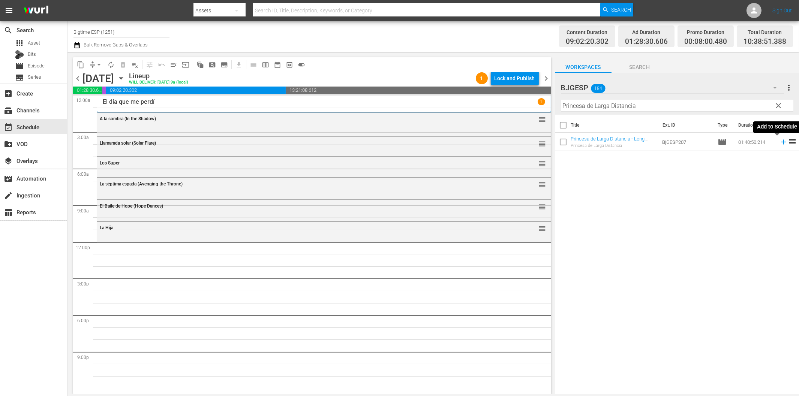
click at [779, 143] on icon at bounding box center [783, 142] width 8 height 8
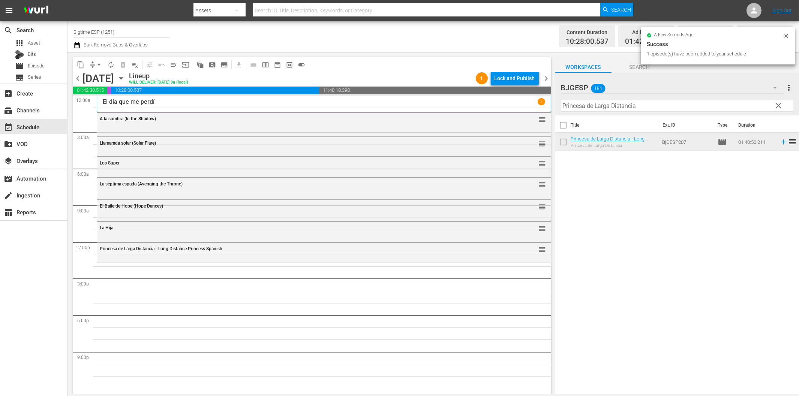
click at [571, 111] on hr at bounding box center [677, 111] width 232 height 0
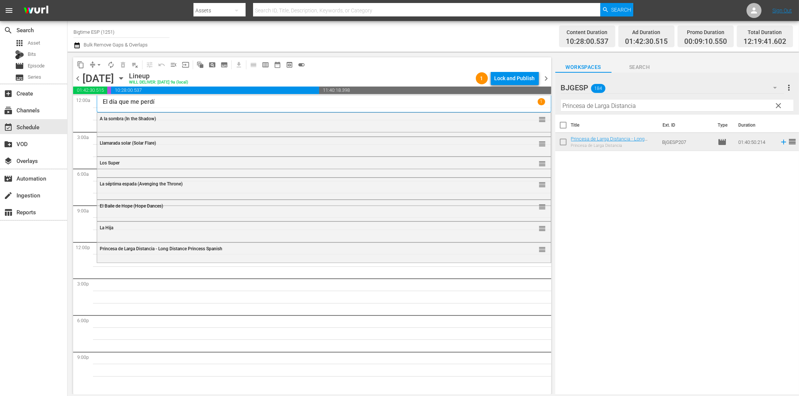
click at [572, 103] on input "Princesa de Larga Distancia" at bounding box center [677, 106] width 232 height 12
paste input "Mi Multimillonario Secreto (My Secret Billionaire) Spanish"
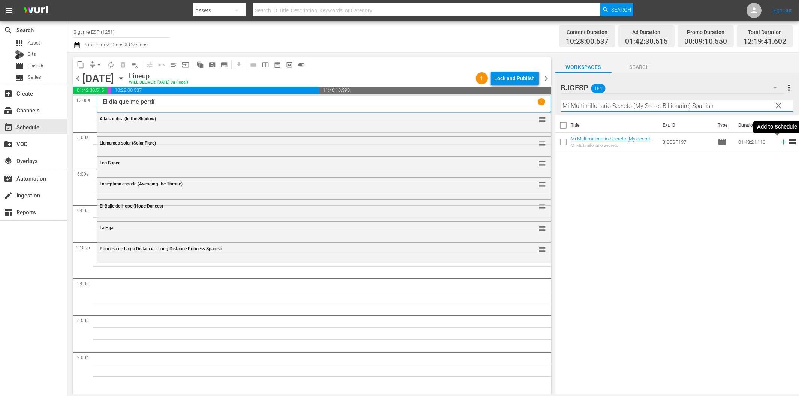
click at [779, 144] on icon at bounding box center [783, 142] width 8 height 8
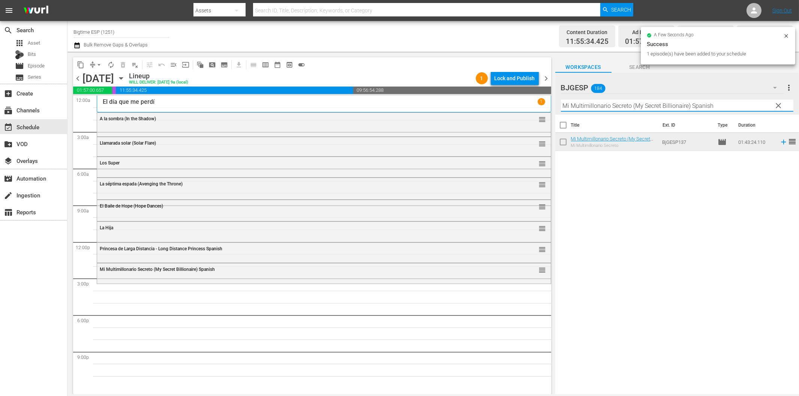
click at [596, 107] on input "Mi Multimillonario Secreto (My Secret Billionaire) Spanish" at bounding box center [677, 106] width 232 height 12
paste input "Lo peor de los deseos"
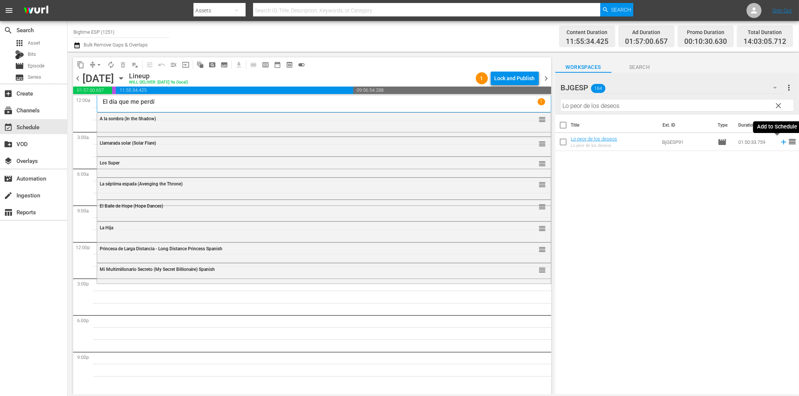
click at [779, 143] on icon at bounding box center [783, 142] width 8 height 8
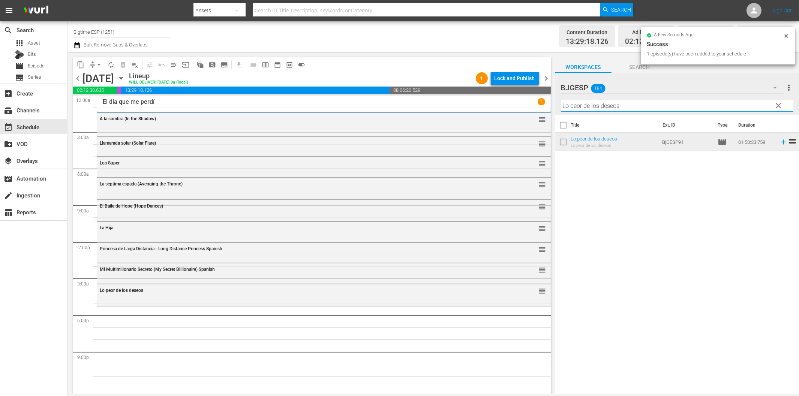
click at [611, 106] on input "Lo peor de los deseos" at bounding box center [677, 106] width 232 height 12
paste input "Violeta de Cobalto"
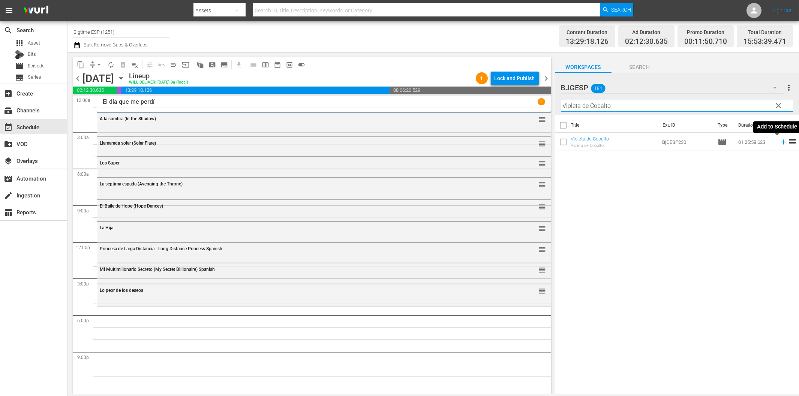
click at [779, 141] on icon at bounding box center [783, 142] width 8 height 8
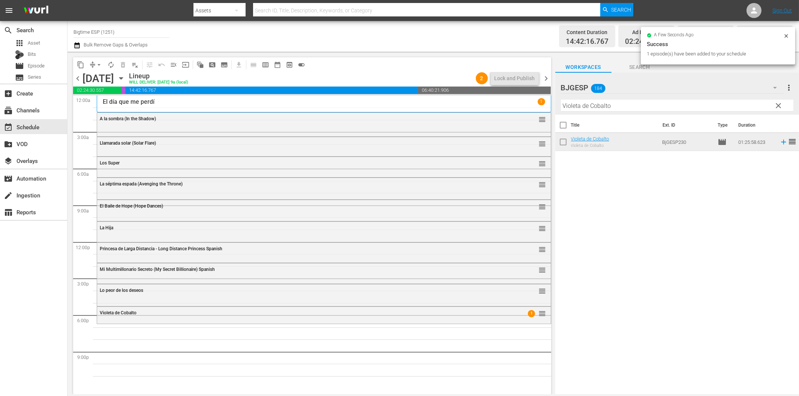
click at [615, 106] on input "Violeta de Cobalto" at bounding box center [677, 106] width 232 height 12
paste input "Executor"
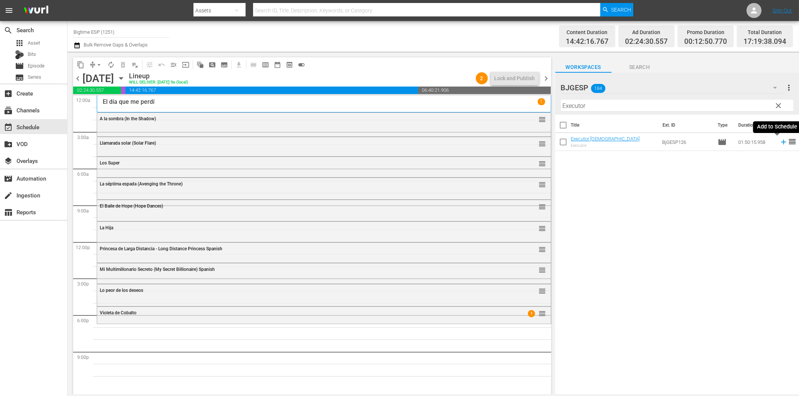
click at [781, 142] on icon at bounding box center [783, 142] width 5 height 5
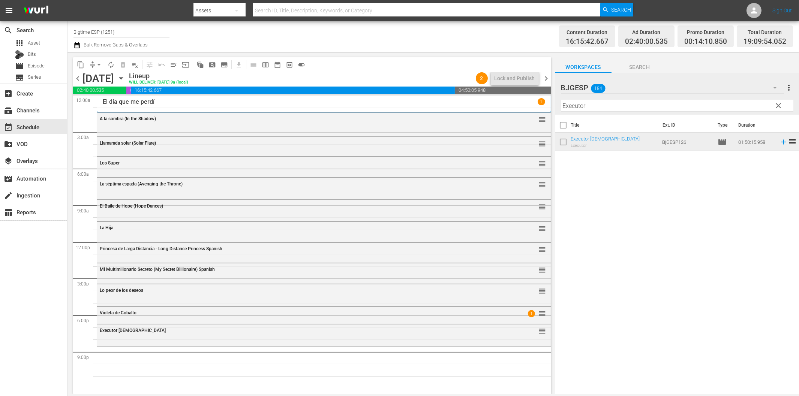
click at [597, 106] on input "Executor" at bounding box center [677, 106] width 232 height 12
paste input "ntre dos mundos (Murder Without Motive)"
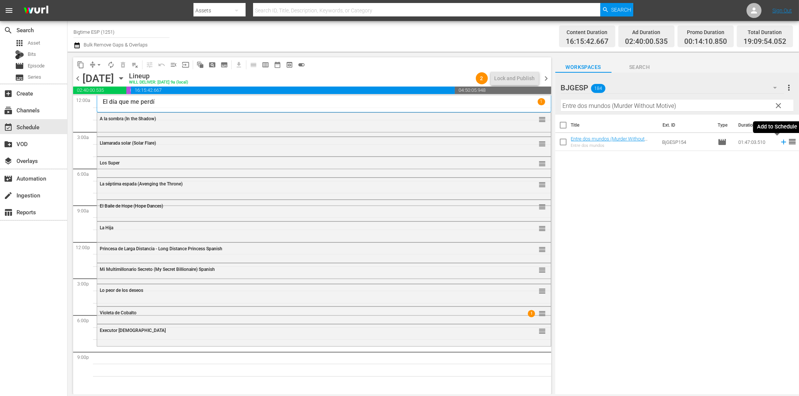
click at [779, 141] on icon at bounding box center [783, 142] width 8 height 8
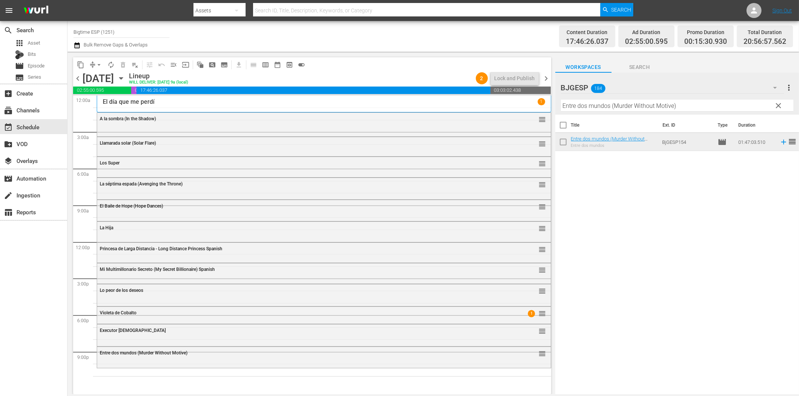
click at [650, 103] on input "Entre dos mundos (Murder Without Motive)" at bounding box center [677, 106] width 232 height 12
paste input "Dark Island (Spanish"
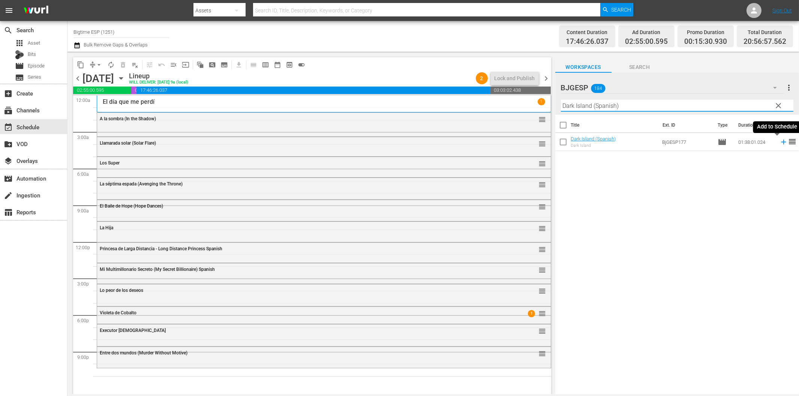
click at [781, 142] on icon at bounding box center [783, 142] width 5 height 5
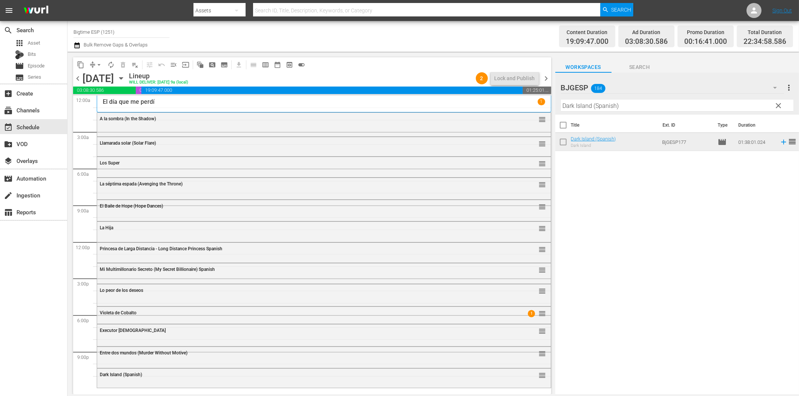
click at [665, 111] on hr at bounding box center [677, 111] width 232 height 0
click at [662, 105] on input "Dark Island (Spanish)" at bounding box center [677, 106] width 232 height 12
paste input "Yo, mi ex y sus secuestradores"
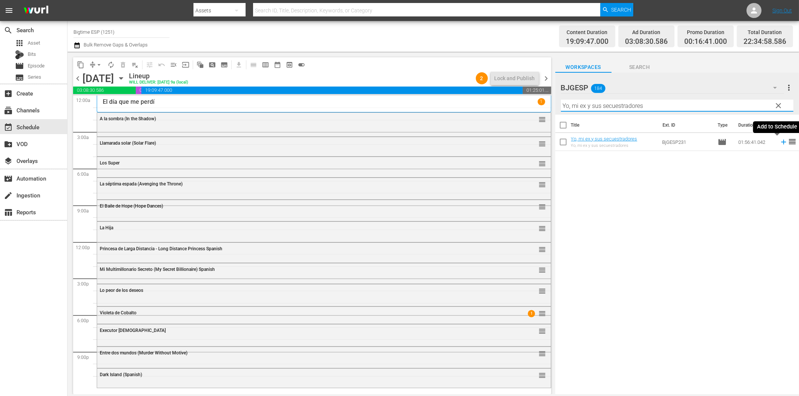
click at [779, 141] on icon at bounding box center [783, 142] width 8 height 8
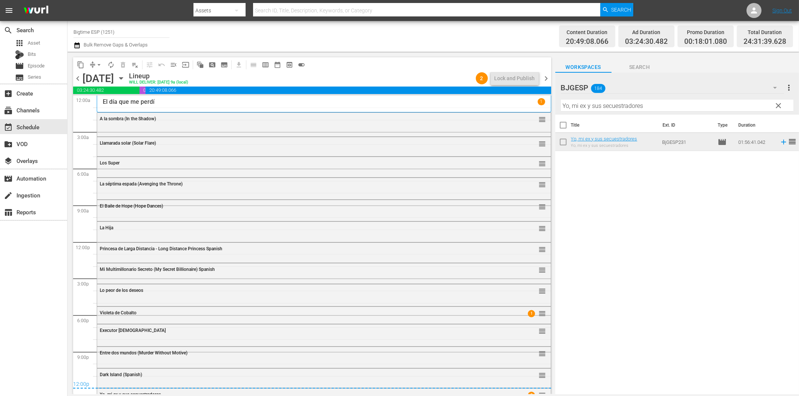
click at [547, 77] on span "chevron_right" at bounding box center [546, 78] width 9 height 9
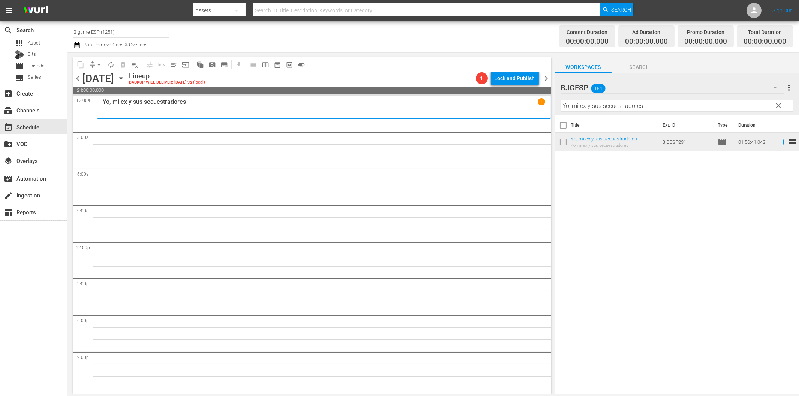
click at [597, 106] on input "Yo, mi ex y sus secuestradores" at bounding box center [677, 106] width 232 height 12
paste input "El engaño (Framed)"
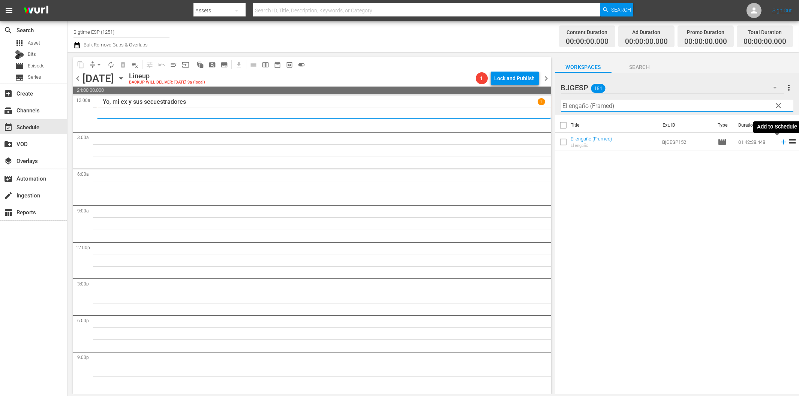
click at [781, 143] on icon at bounding box center [783, 142] width 5 height 5
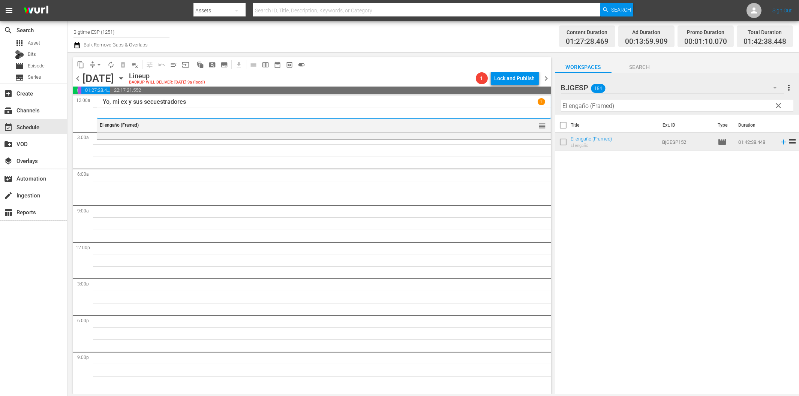
click at [593, 112] on div "Filter by Title El engaño (Framed)" at bounding box center [677, 106] width 232 height 18
click at [594, 110] on input "El engaño (Framed)" at bounding box center [677, 106] width 232 height 12
paste input "comando (The Commando"
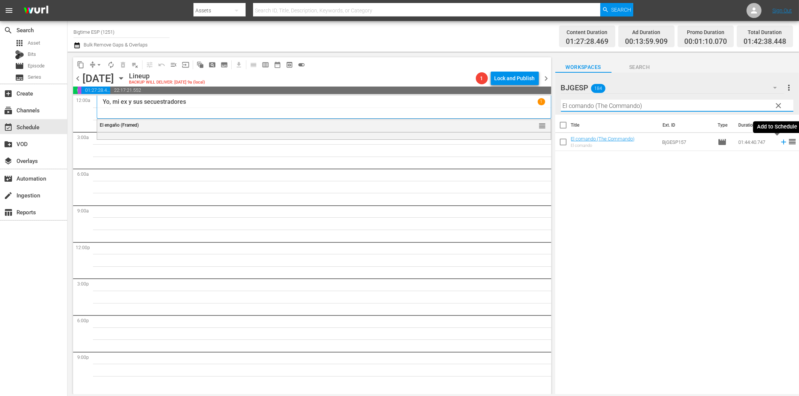
click at [779, 142] on icon at bounding box center [783, 142] width 8 height 8
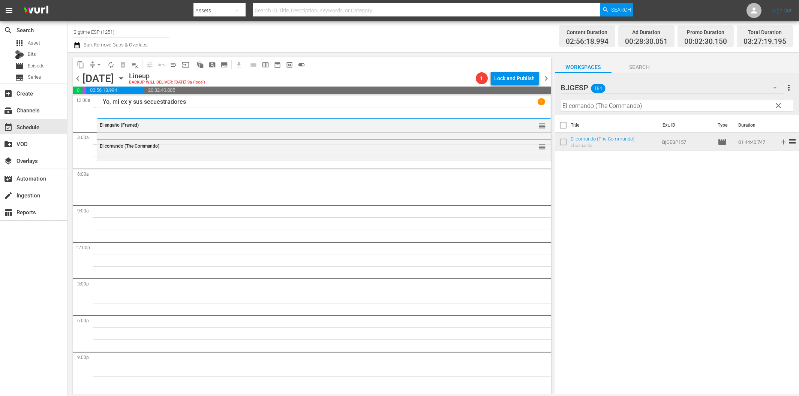
click at [605, 109] on input "El comando (The Commando)" at bounding box center [677, 106] width 232 height 12
paste input "pirata (The Pirate"
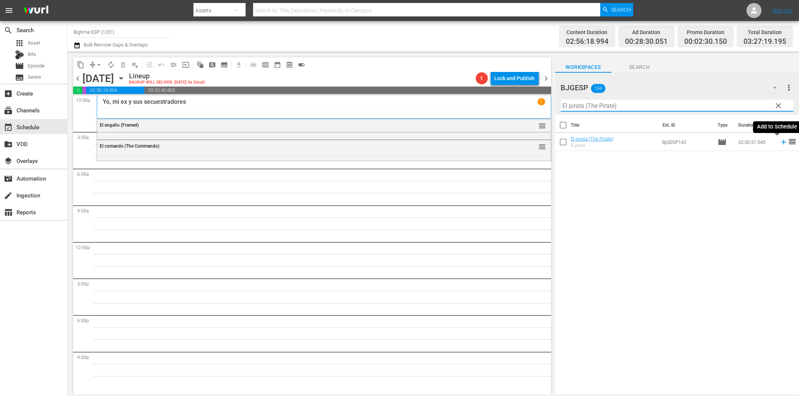
click at [779, 141] on icon at bounding box center [783, 142] width 8 height 8
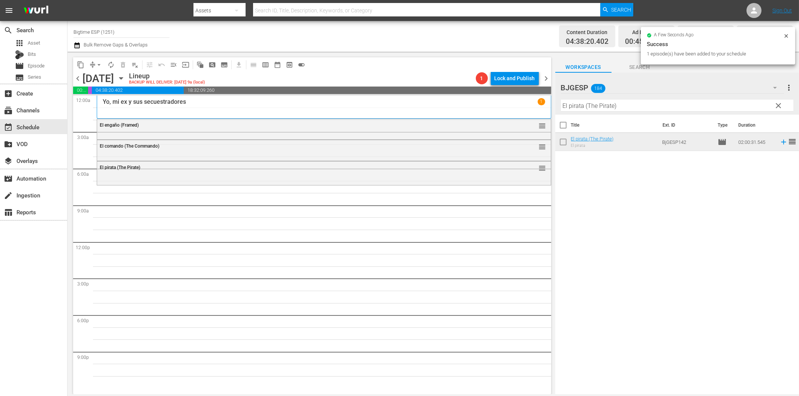
click at [612, 108] on input "El pirata (The Pirate)" at bounding box center [677, 106] width 232 height 12
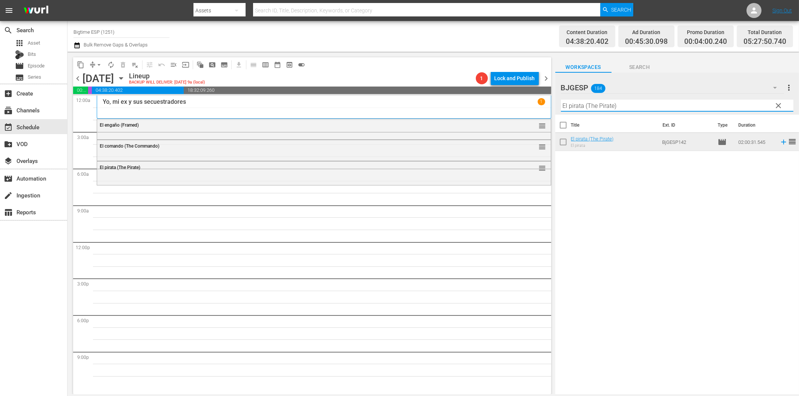
paste input "La gran pelea"
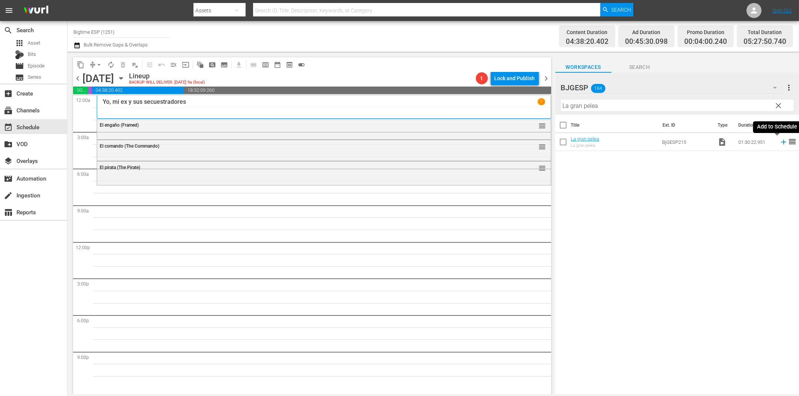
click at [779, 143] on icon at bounding box center [783, 142] width 8 height 8
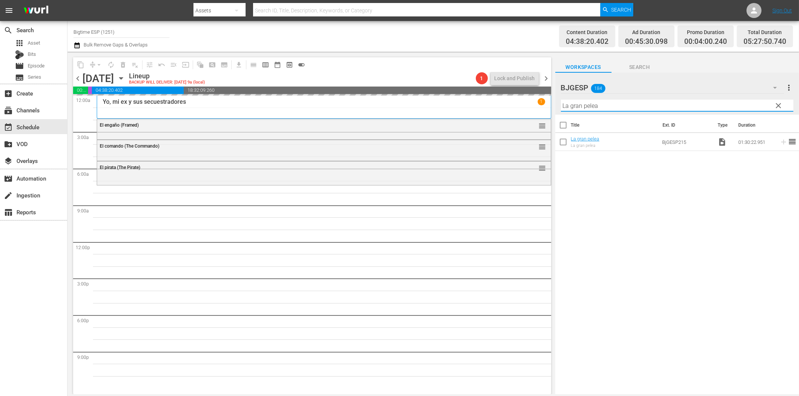
click at [608, 104] on input "La gran pelea" at bounding box center [677, 106] width 232 height 12
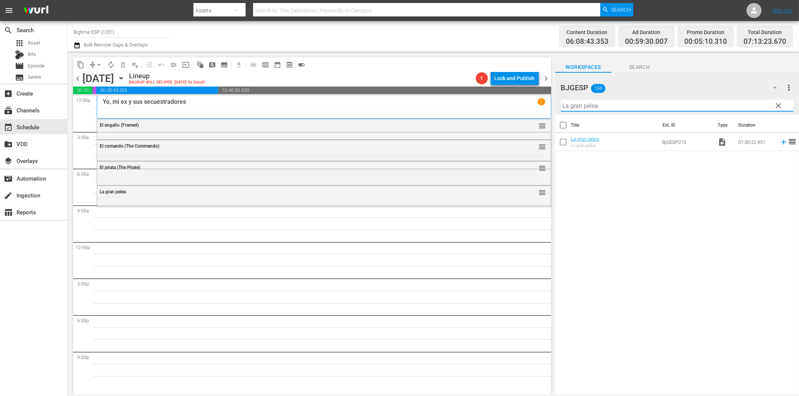
click at [610, 104] on input "La gran pelea" at bounding box center [677, 106] width 232 height 12
paste input "9 de Abril ([DATE])"
click at [781, 142] on icon at bounding box center [783, 142] width 5 height 5
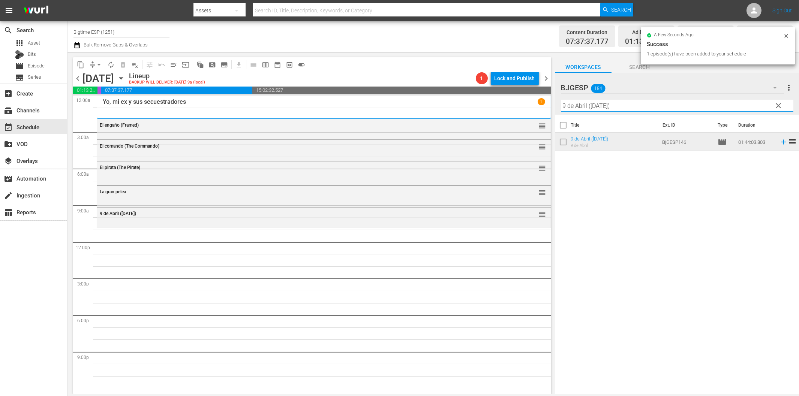
click at [591, 103] on input "9 de Abril ([DATE])" at bounding box center [677, 106] width 232 height 12
paste input "[PERSON_NAME] (A Horse Called Hope"
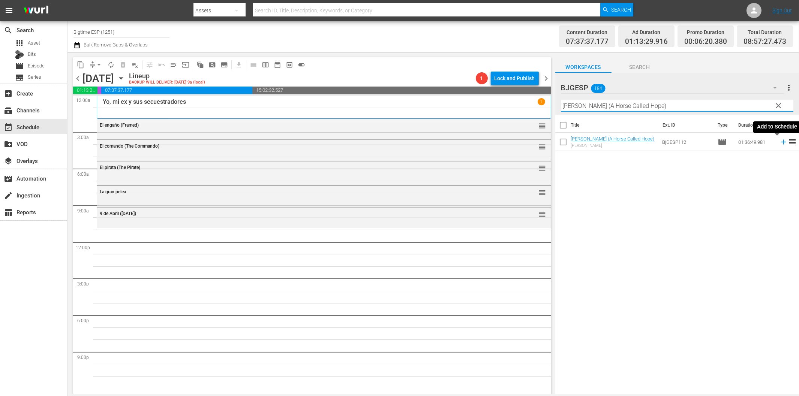
click at [781, 142] on icon at bounding box center [783, 142] width 5 height 5
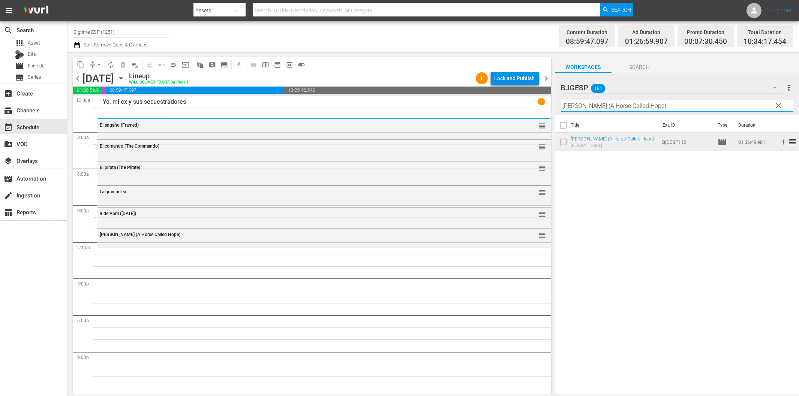
click at [573, 104] on input "[PERSON_NAME] (A Horse Called Hope)" at bounding box center [677, 106] width 232 height 12
paste input "Fantasias"
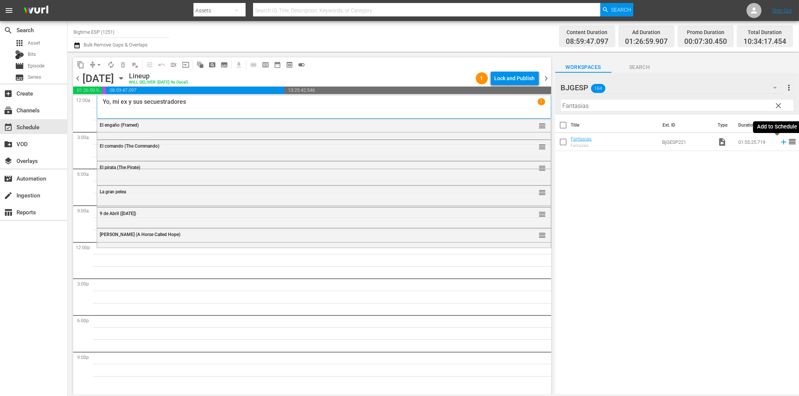
click at [781, 142] on icon at bounding box center [783, 142] width 5 height 5
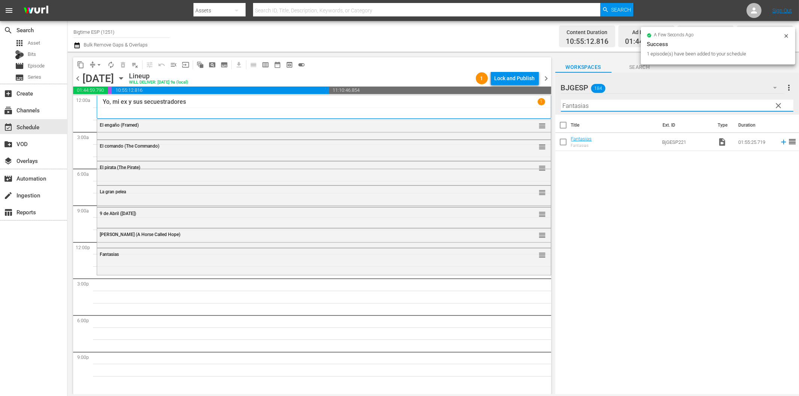
click at [593, 106] on input "Fantasias" at bounding box center [677, 106] width 232 height 12
paste input "Te pido un taxi"
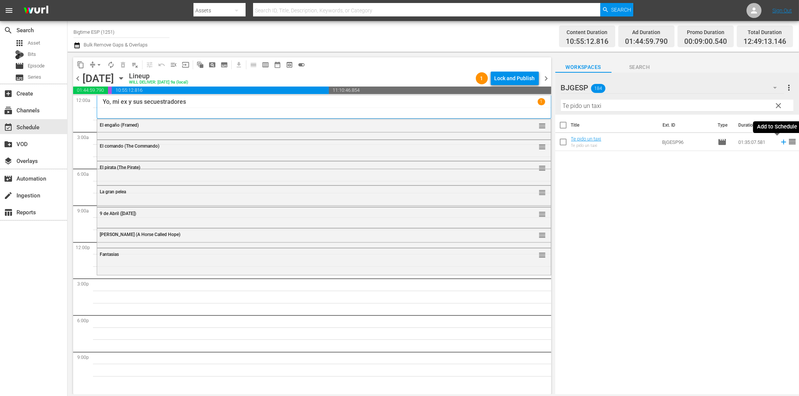
click at [779, 144] on icon at bounding box center [783, 142] width 8 height 8
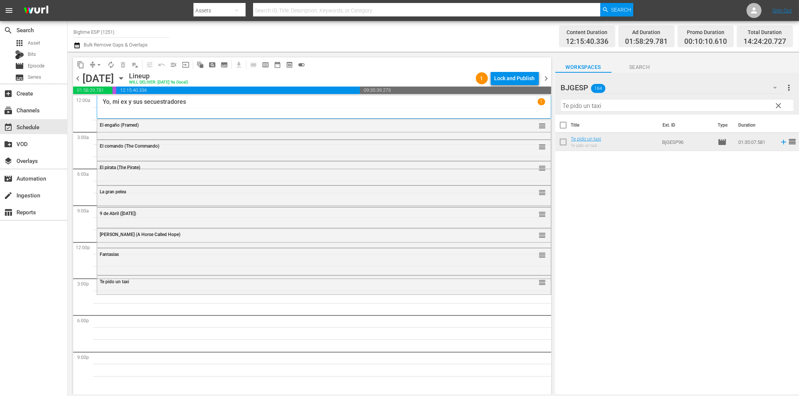
click at [615, 106] on input "Te pido un taxi" at bounding box center [677, 106] width 232 height 12
paste input "Dossier K."
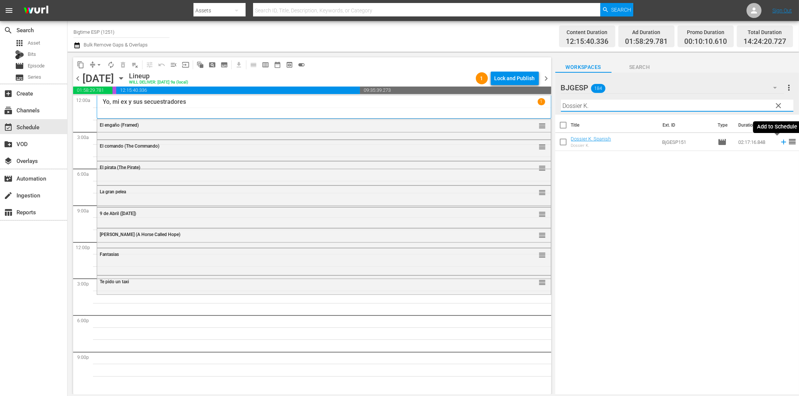
click at [781, 142] on icon at bounding box center [783, 142] width 5 height 5
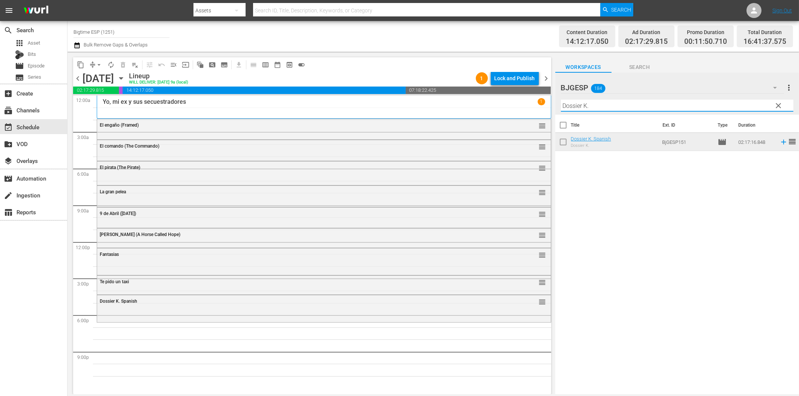
click at [643, 109] on input "Dossier K." at bounding box center [677, 106] width 232 height 12
paste input "555"
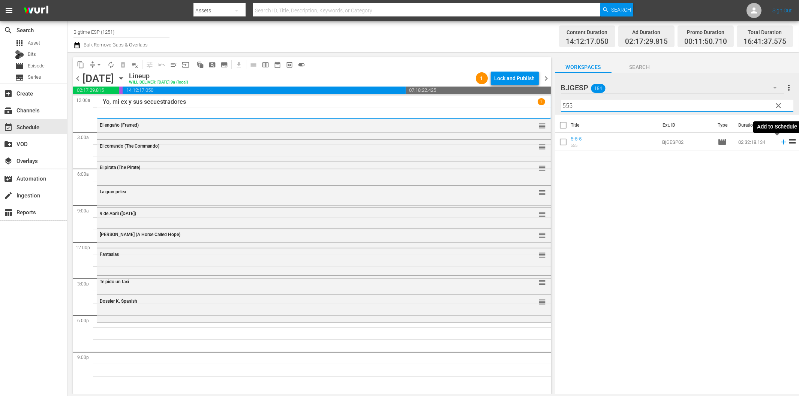
click at [779, 144] on icon at bounding box center [783, 142] width 8 height 8
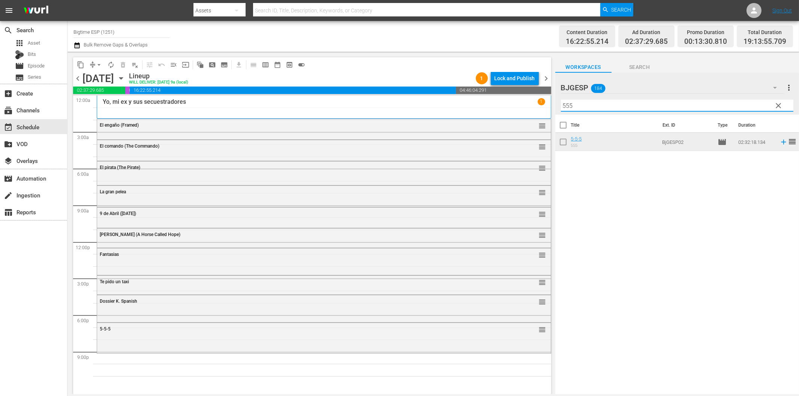
click at [618, 103] on input "555" at bounding box center [677, 106] width 232 height 12
paste input "A la sombra (In the Shadow)"
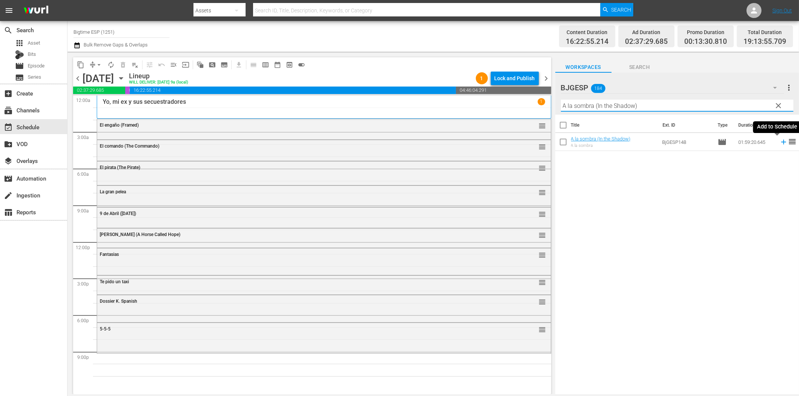
click at [781, 143] on icon at bounding box center [783, 142] width 5 height 5
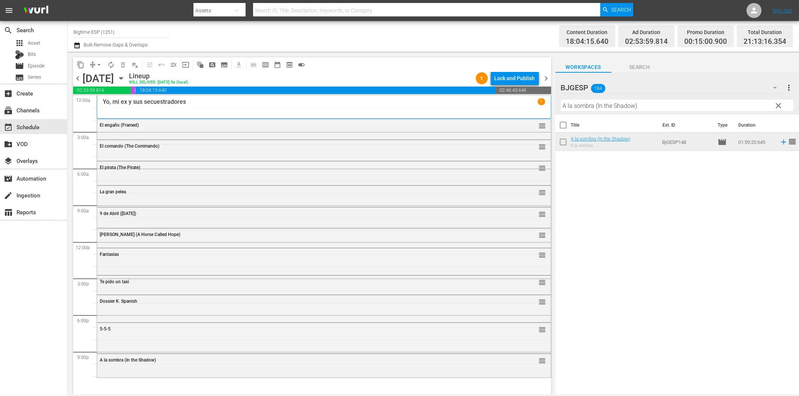
click at [638, 109] on input "A la sombra (In the Shadow)" at bounding box center [677, 106] width 232 height 12
paste input "Cuando den las Tres"
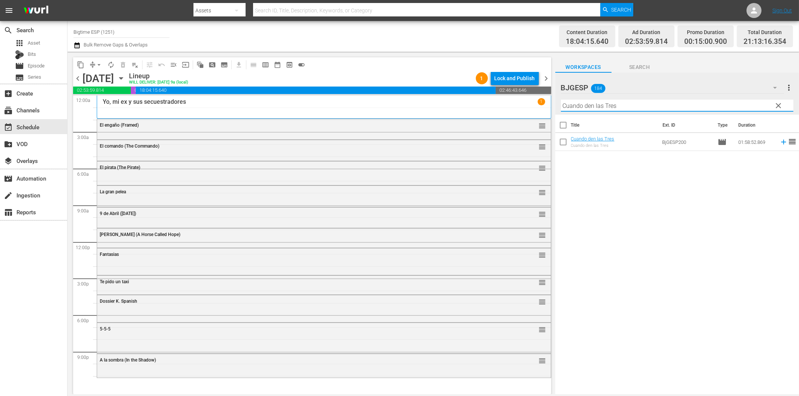
click at [779, 143] on icon at bounding box center [783, 142] width 8 height 8
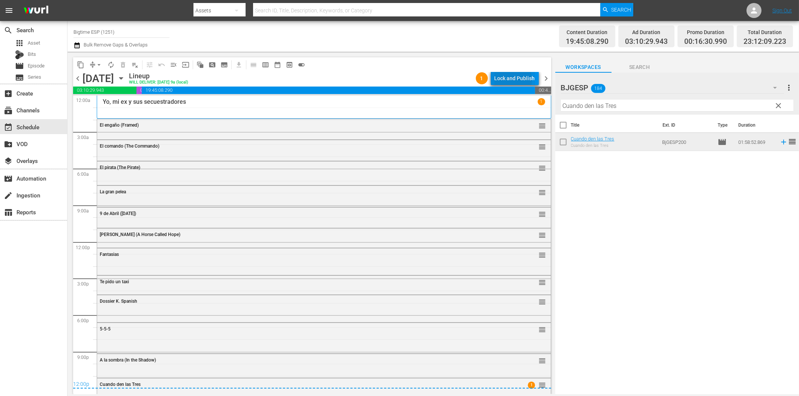
click at [511, 80] on div "Lock and Publish" at bounding box center [514, 78] width 40 height 13
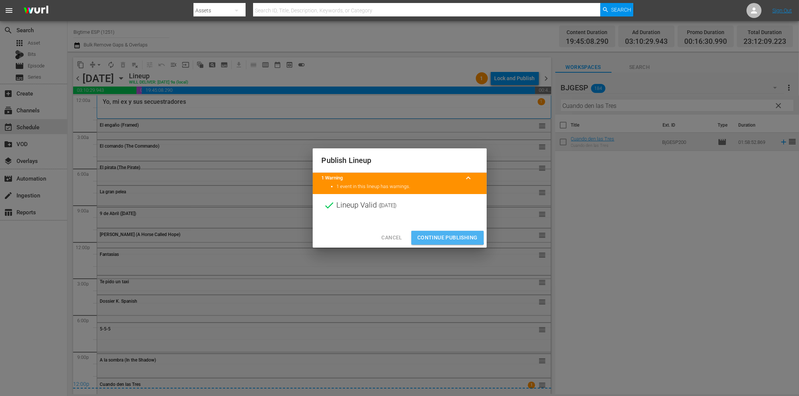
click at [444, 236] on span "Continue Publishing" at bounding box center [447, 237] width 60 height 9
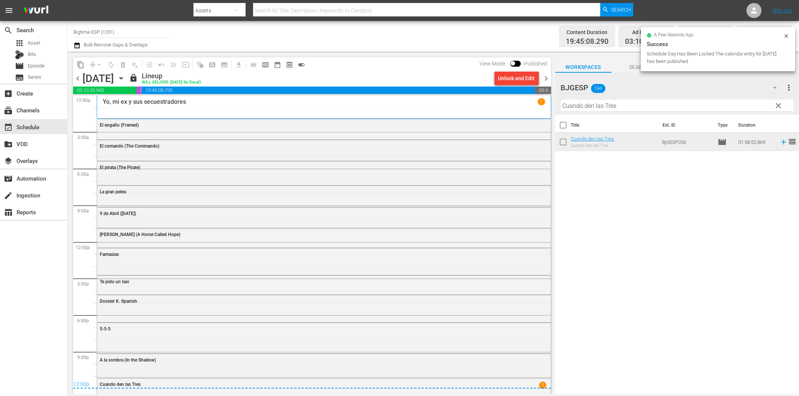
click at [546, 79] on span "chevron_right" at bounding box center [546, 78] width 9 height 9
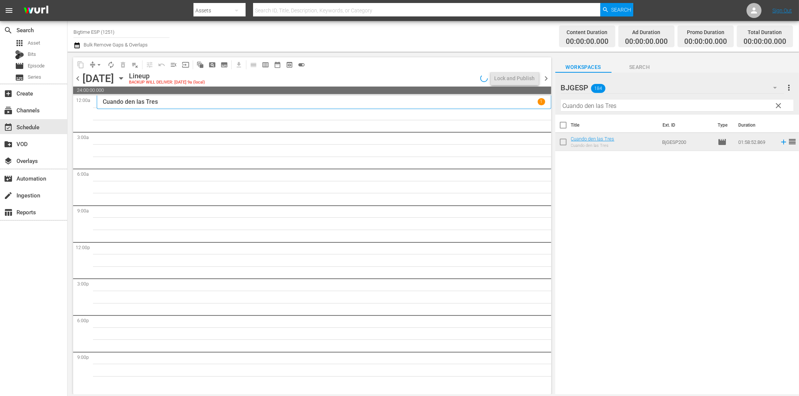
click at [76, 77] on span "chevron_left" at bounding box center [77, 78] width 9 height 9
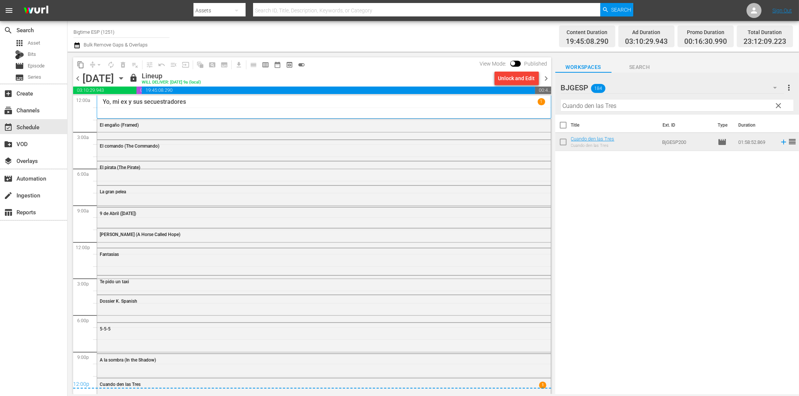
click at [545, 79] on span "chevron_right" at bounding box center [546, 78] width 9 height 9
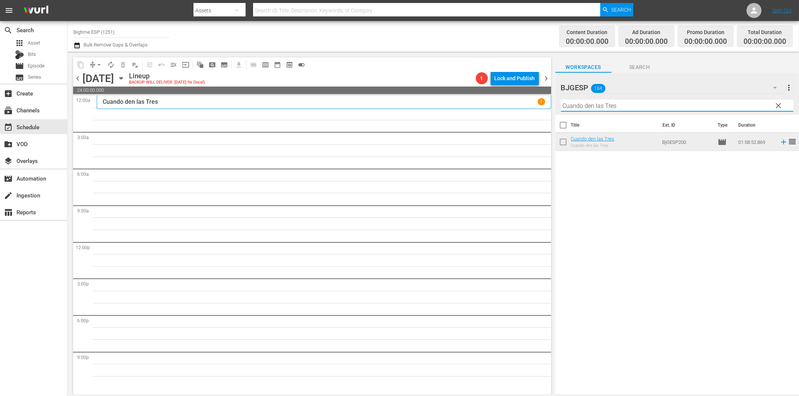
click at [616, 107] on input "Cuando den las Tres" at bounding box center [677, 106] width 232 height 12
paste input "Pinches Acto"
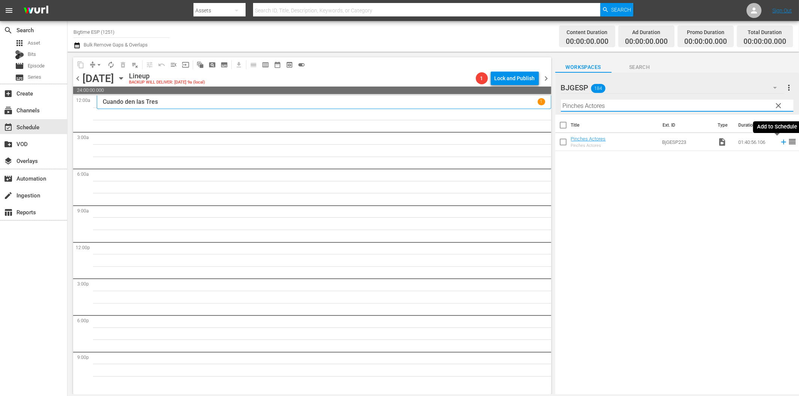
click at [779, 144] on icon at bounding box center [783, 142] width 8 height 8
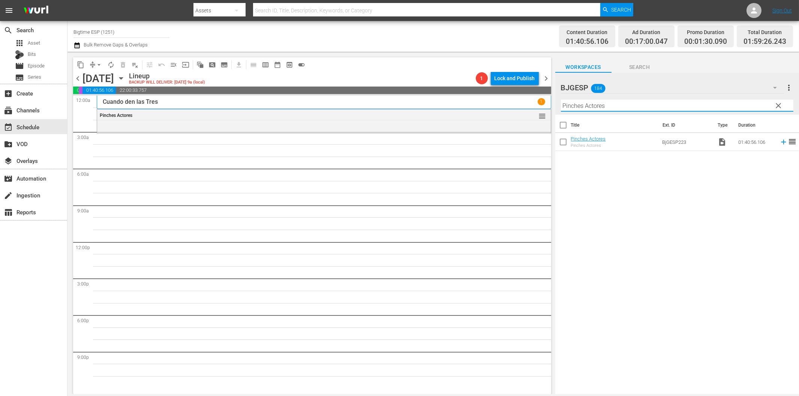
click at [601, 110] on input "Pinches Actores" at bounding box center [677, 106] width 232 height 12
paste input "El Chata"
click at [779, 141] on icon at bounding box center [783, 142] width 8 height 8
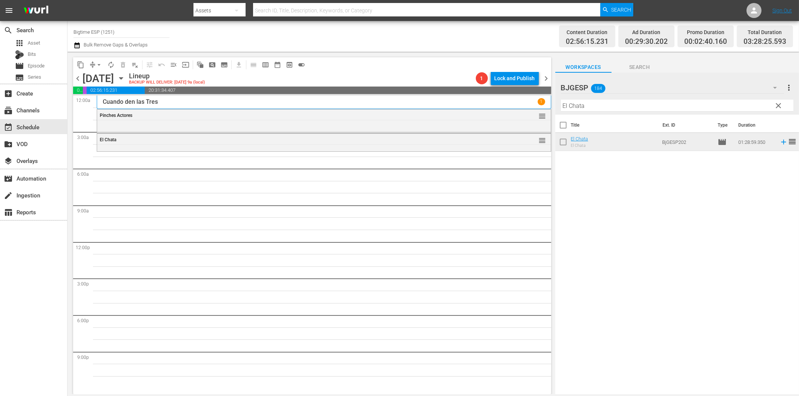
click at [593, 111] on hr at bounding box center [677, 111] width 232 height 0
click at [595, 107] on input "El Chata" at bounding box center [677, 106] width 232 height 12
paste input "Choque mortal (Intersections)"
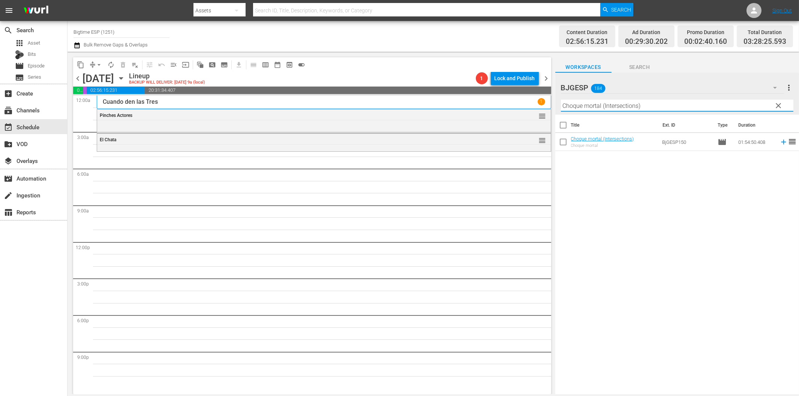
click at [787, 141] on span "reorder" at bounding box center [791, 141] width 9 height 9
click at [781, 142] on icon at bounding box center [783, 142] width 5 height 5
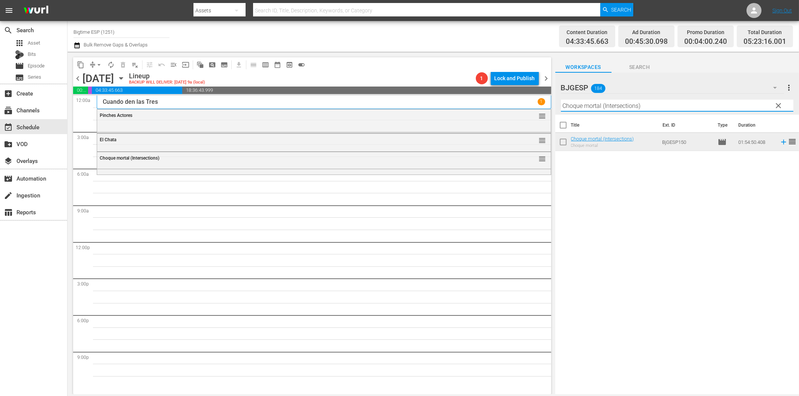
click at [586, 109] on input "Choque mortal (Intersections)" at bounding box center [677, 106] width 232 height 12
paste input "Las líneas de Wellington (Lines of [GEOGRAPHIC_DATA]"
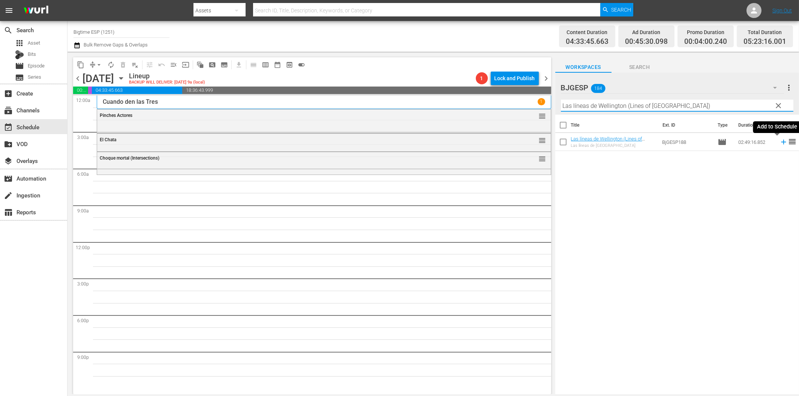
click at [781, 142] on icon at bounding box center [783, 142] width 5 height 5
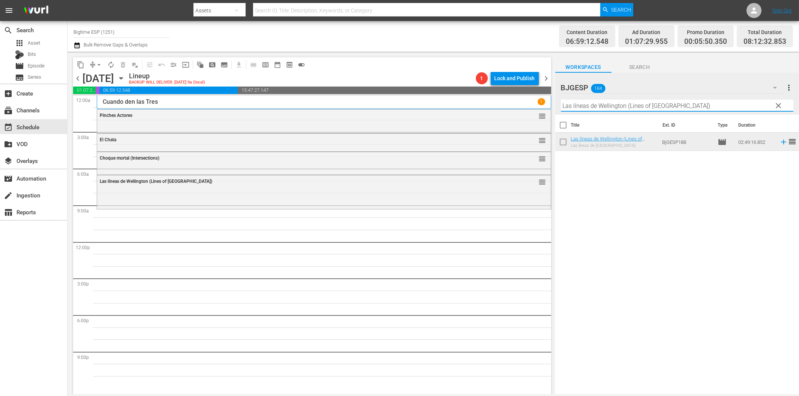
click at [605, 106] on input "Las líneas de Wellington (Lines of [GEOGRAPHIC_DATA])" at bounding box center [677, 106] width 232 height 12
paste input "Por culpa de las gallinas"
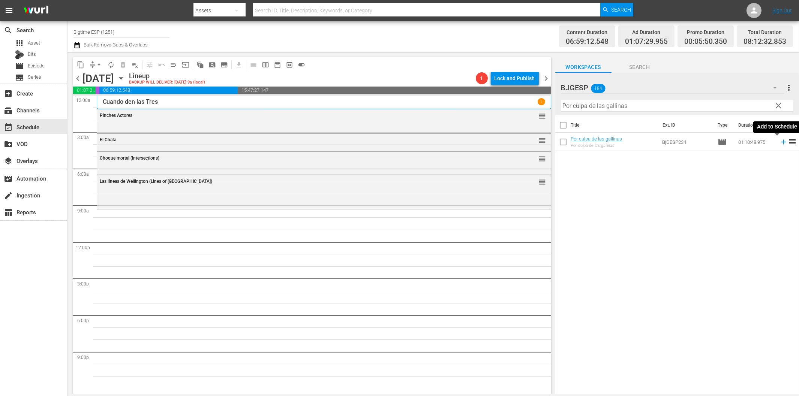
click at [779, 143] on icon at bounding box center [783, 142] width 8 height 8
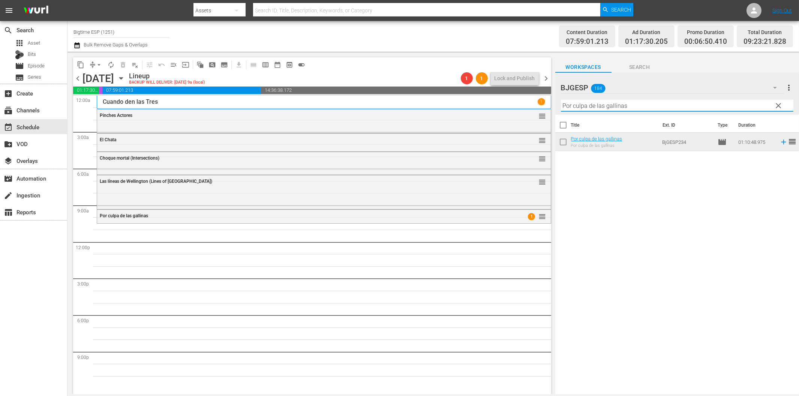
click at [631, 107] on input "Por culpa de las gallinas" at bounding box center [677, 106] width 232 height 12
paste input "Angel de la noche"
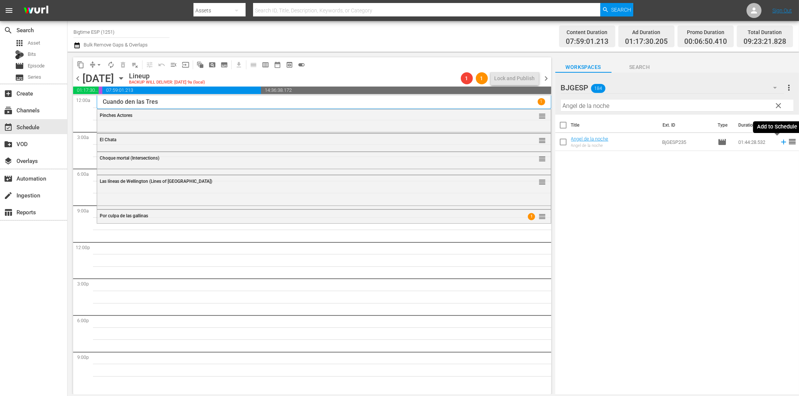
click at [779, 144] on icon at bounding box center [783, 142] width 8 height 8
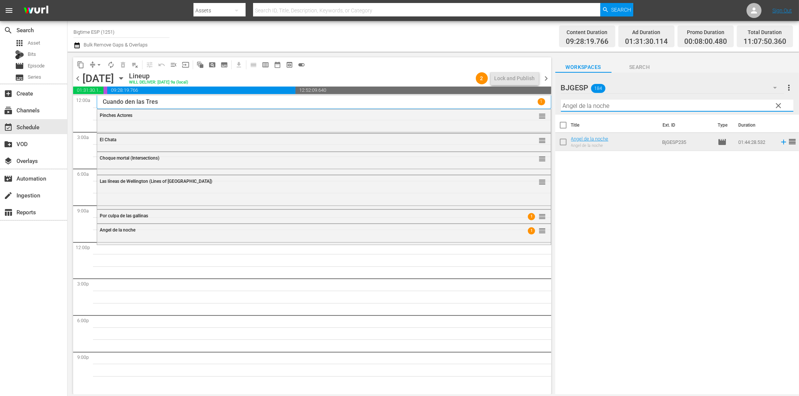
click at [627, 106] on input "Angel de la noche" at bounding box center [677, 106] width 232 height 12
paste input "Pueblo de cenizas"
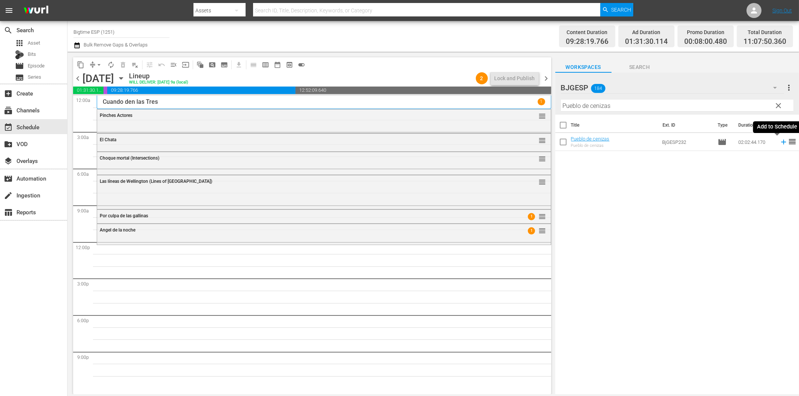
click at [779, 143] on icon at bounding box center [783, 142] width 8 height 8
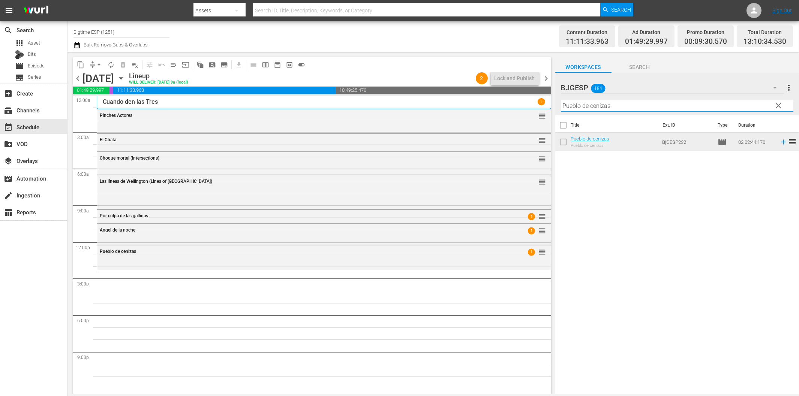
click at [602, 106] on input "Pueblo de cenizas" at bounding box center [677, 106] width 232 height 12
paste input "Silencio"
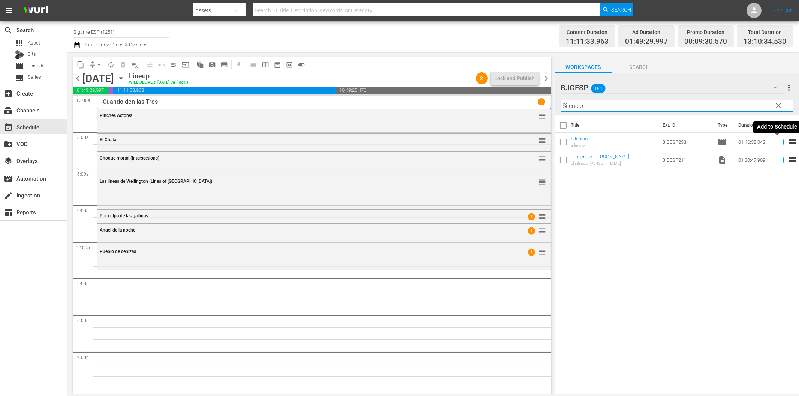
click at [779, 143] on icon at bounding box center [783, 142] width 8 height 8
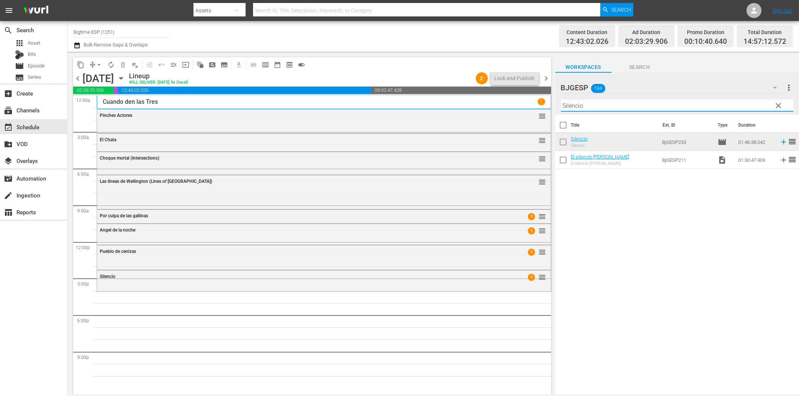
click at [593, 105] on input "Silencio" at bounding box center [677, 106] width 232 height 12
paste input "La muerte juega a los dados"
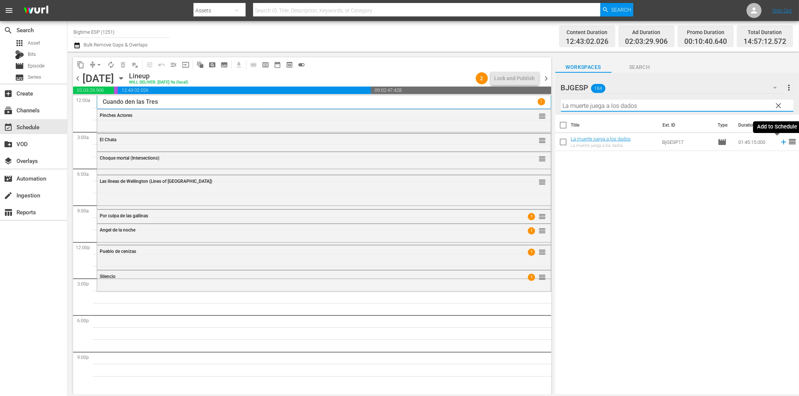
click at [779, 140] on icon at bounding box center [783, 142] width 8 height 8
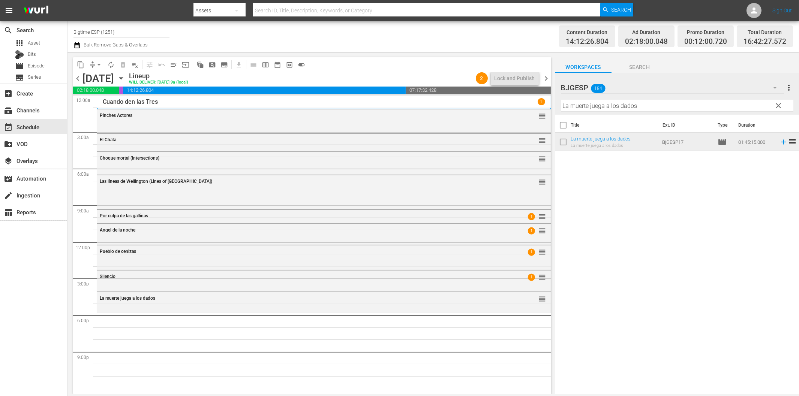
click at [623, 103] on input "La muerte juega a los dados" at bounding box center [677, 106] width 232 height 12
paste input "Barranca"
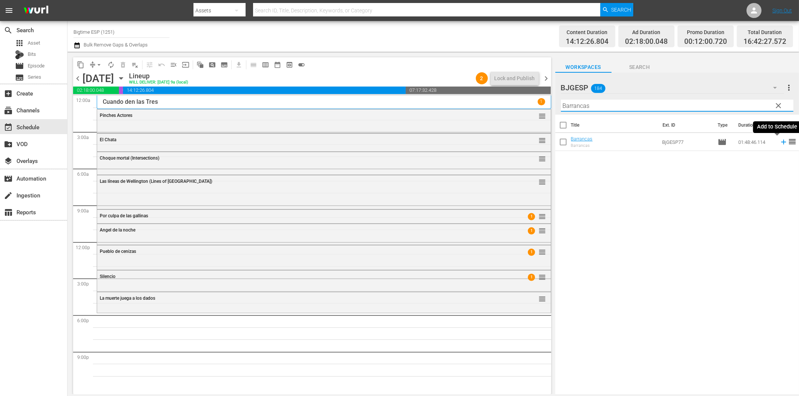
click at [781, 142] on icon at bounding box center [783, 142] width 5 height 5
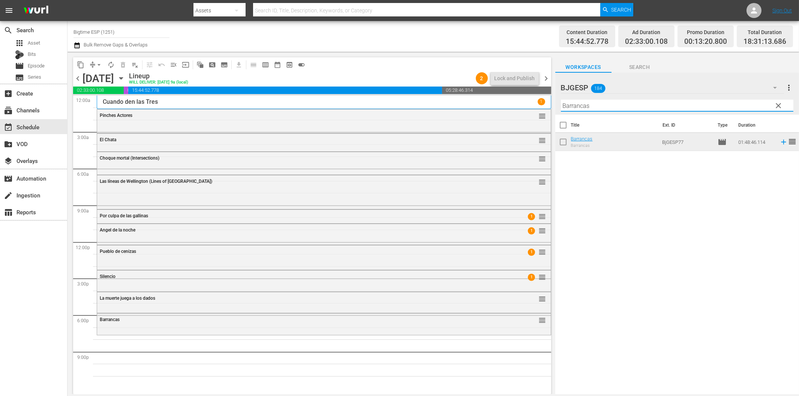
click at [602, 109] on input "Barrancas" at bounding box center [677, 106] width 232 height 12
paste input "Insigni"
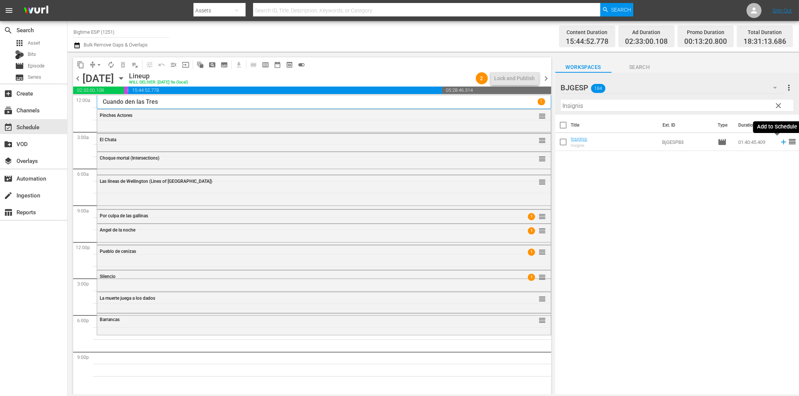
click at [779, 144] on icon at bounding box center [783, 142] width 8 height 8
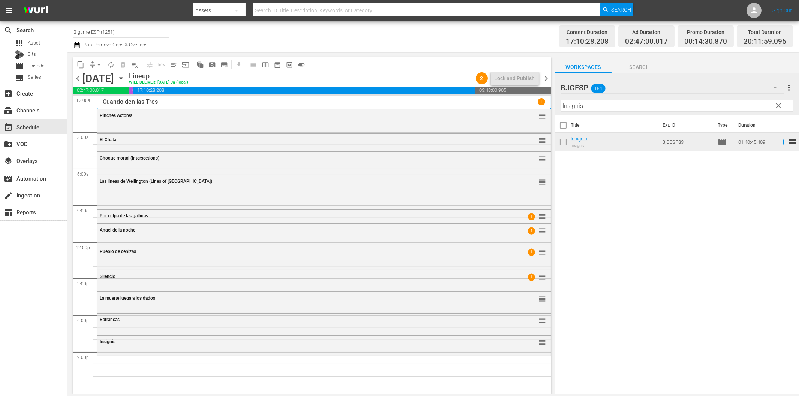
click at [627, 105] on input "Insignis" at bounding box center [677, 106] width 232 height 12
paste input "Jaque mate!"
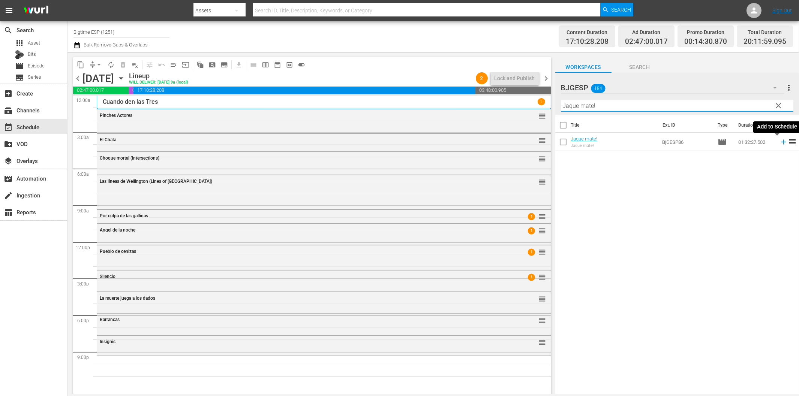
click at [779, 141] on icon at bounding box center [783, 142] width 8 height 8
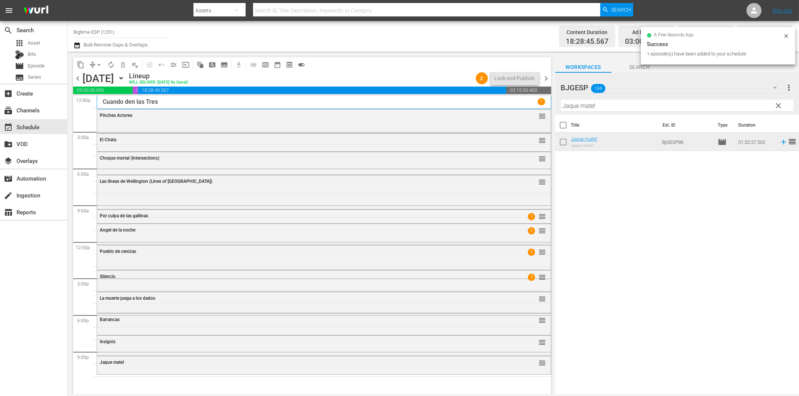
click at [605, 102] on input "Jaque mate!" at bounding box center [677, 106] width 232 height 12
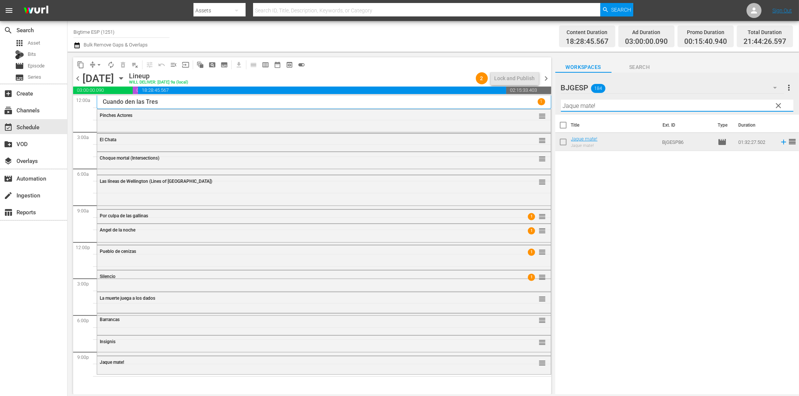
paste input "La plegaria del vidente"
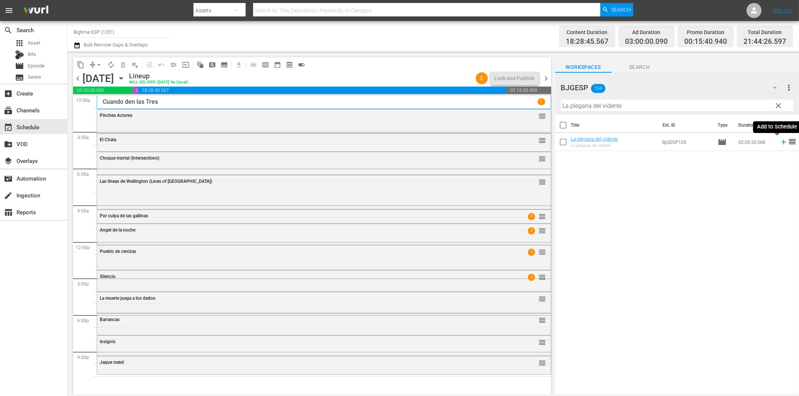
click at [779, 141] on icon at bounding box center [783, 142] width 8 height 8
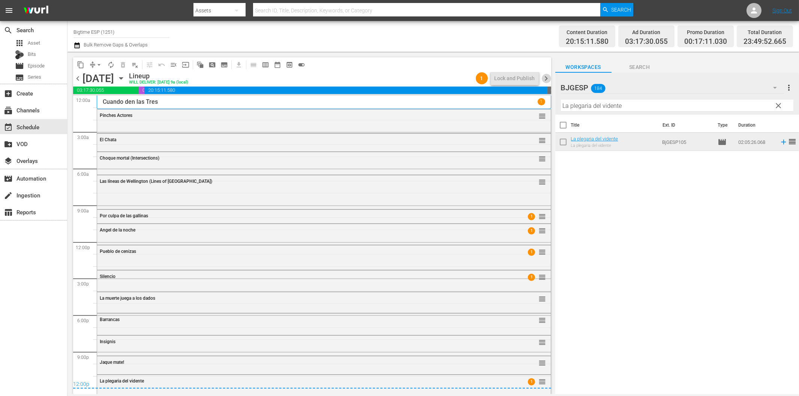
click at [544, 80] on span "chevron_right" at bounding box center [546, 78] width 9 height 9
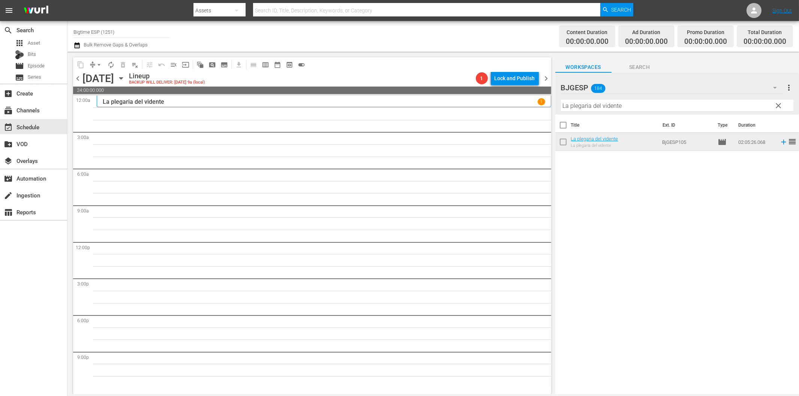
click at [596, 106] on input "La plegaria del vidente" at bounding box center [677, 106] width 232 height 12
paste input "os Super"
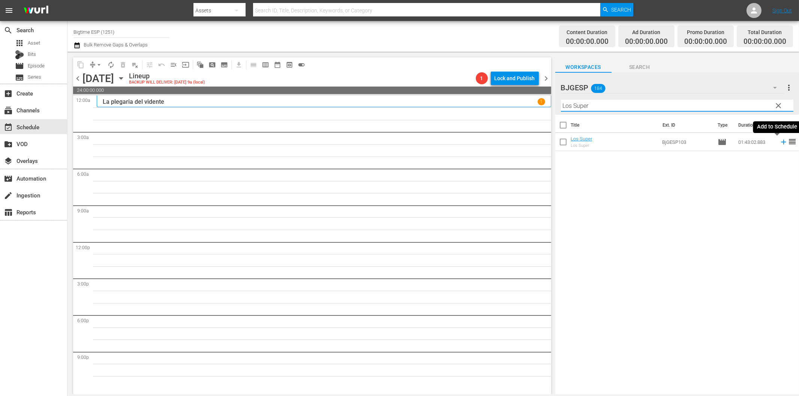
click at [781, 142] on icon at bounding box center [783, 142] width 5 height 5
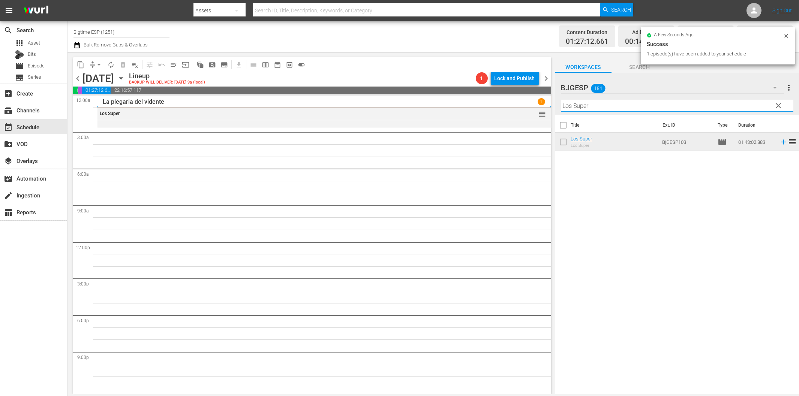
click at [588, 107] on input "Los Super" at bounding box center [677, 106] width 232 height 12
paste input "El silencio [PERSON_NAME]"
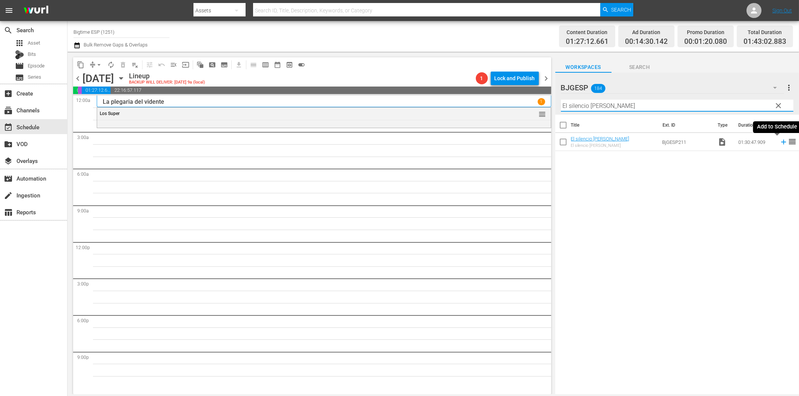
click at [779, 141] on icon at bounding box center [783, 142] width 8 height 8
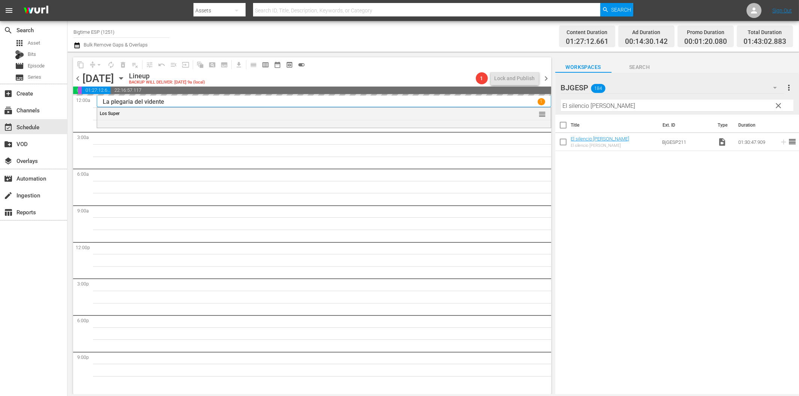
click at [80, 80] on span "chevron_left" at bounding box center [77, 78] width 9 height 9
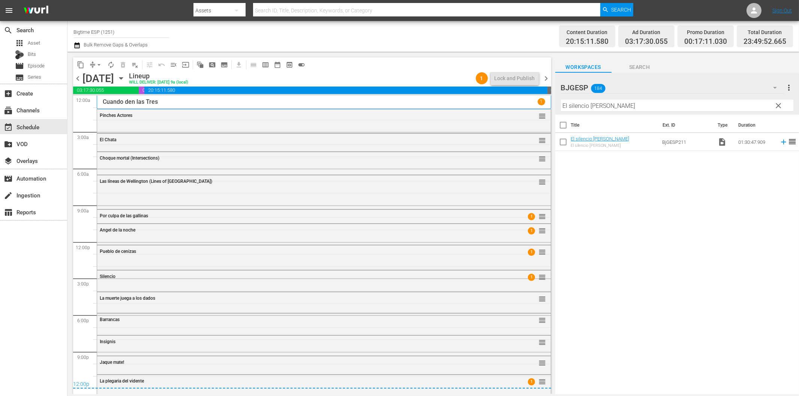
click at [546, 80] on span "chevron_right" at bounding box center [546, 78] width 9 height 9
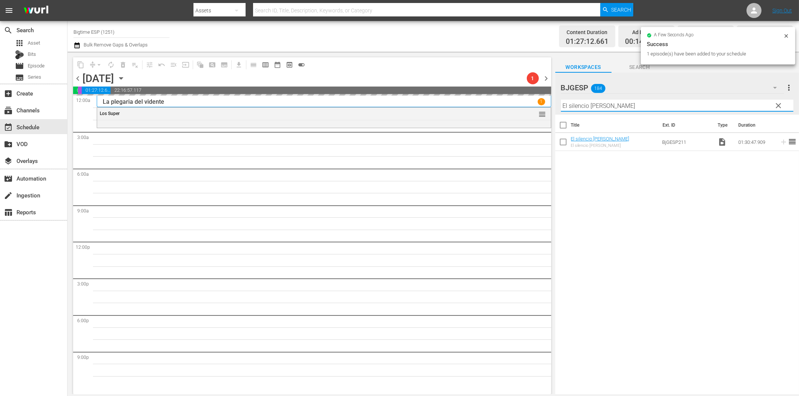
click at [589, 100] on input "El silencio [PERSON_NAME]" at bounding box center [677, 106] width 232 height 12
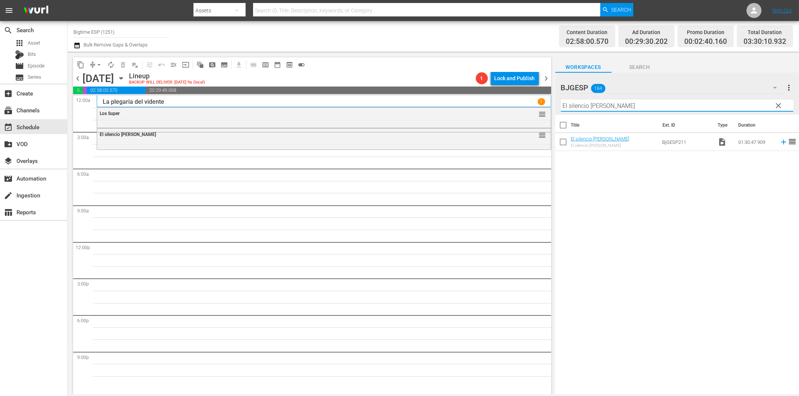
click at [629, 108] on input "El silencio [PERSON_NAME]" at bounding box center [677, 106] width 232 height 12
paste input "robo del siglo (Buster)"
click at [779, 145] on icon at bounding box center [783, 142] width 8 height 8
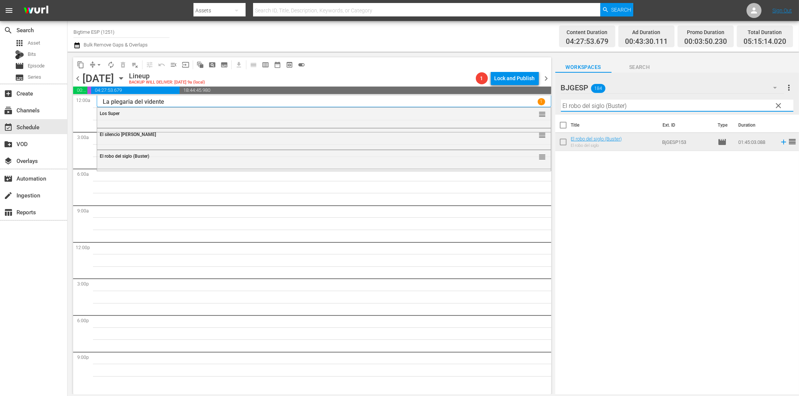
click at [601, 104] on input "El robo del siglo (Buster)" at bounding box center [677, 106] width 232 height 12
paste input "Para toda la vida"
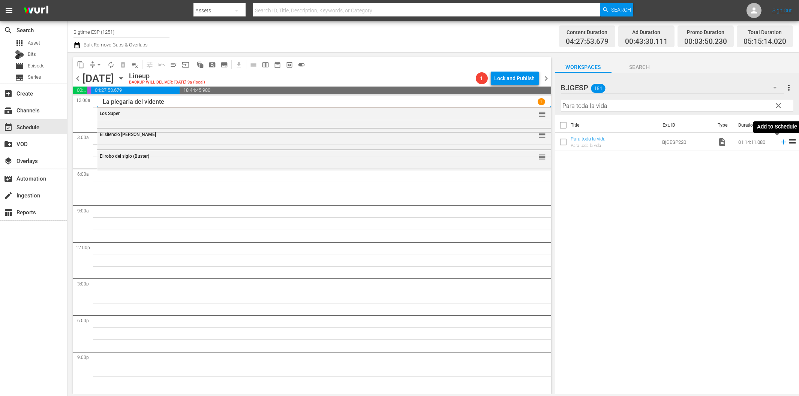
click at [779, 143] on icon at bounding box center [783, 142] width 8 height 8
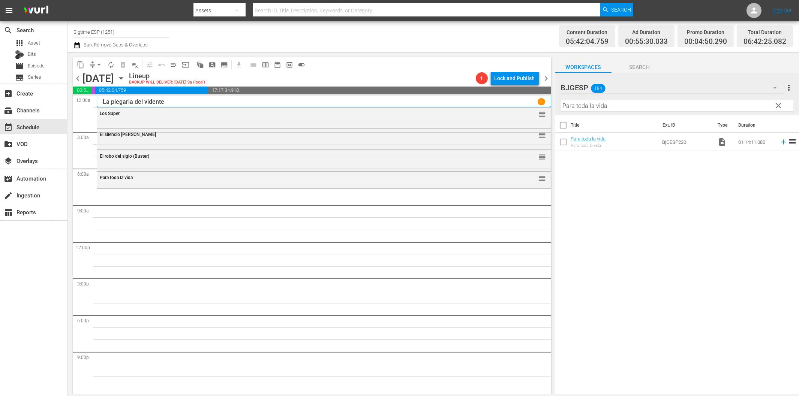
click at [617, 102] on input "Para toda la vida" at bounding box center [677, 106] width 232 height 12
paste input "or amor en el caserio"
click at [779, 141] on icon at bounding box center [783, 142] width 8 height 8
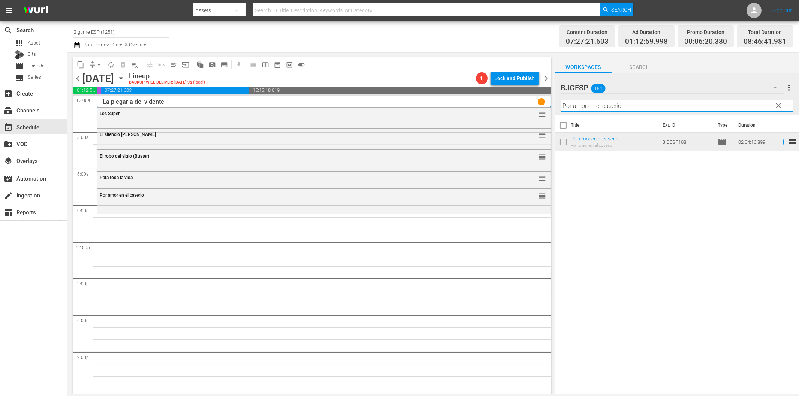
click at [647, 106] on input "Por amor en el caserio" at bounding box center [677, 106] width 232 height 12
paste input "Malign"
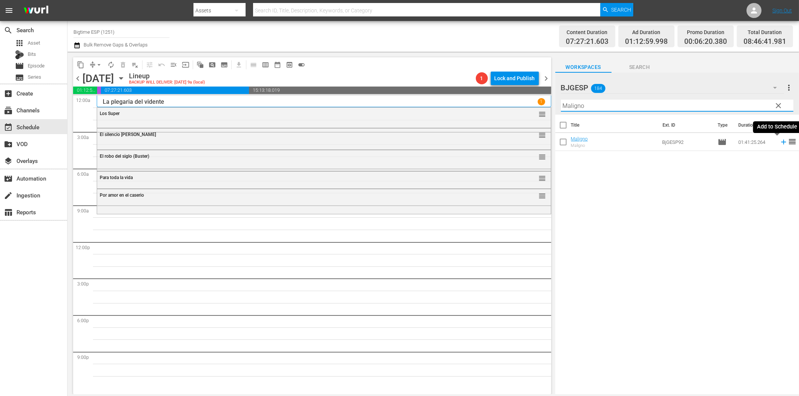
click at [779, 145] on icon at bounding box center [783, 142] width 8 height 8
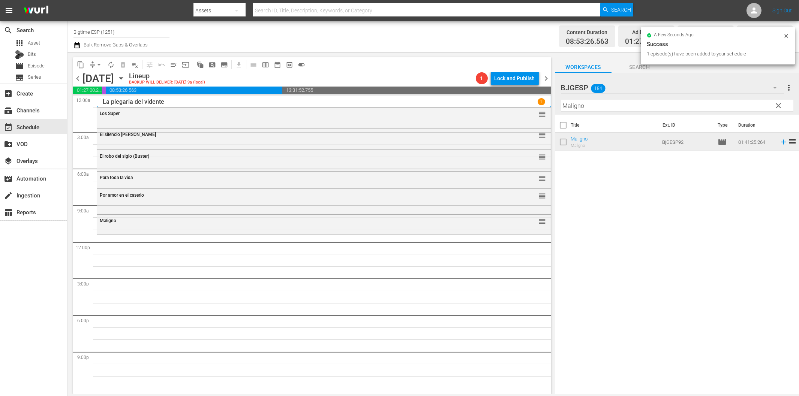
click at [623, 107] on input "Maligno" at bounding box center [677, 106] width 232 height 12
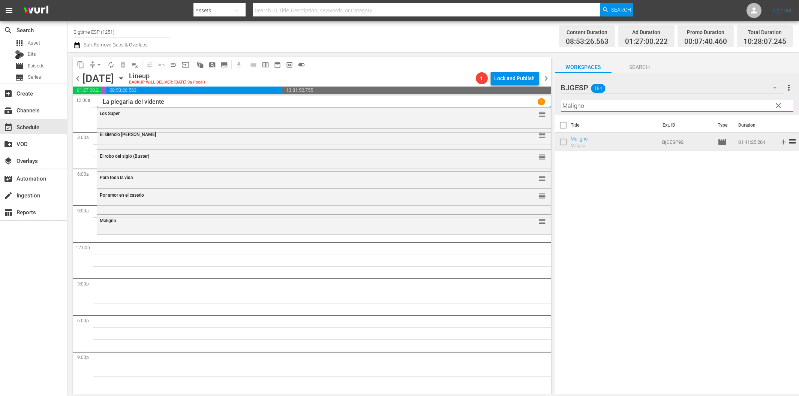
paste input "Instrucciones para la poligamia"
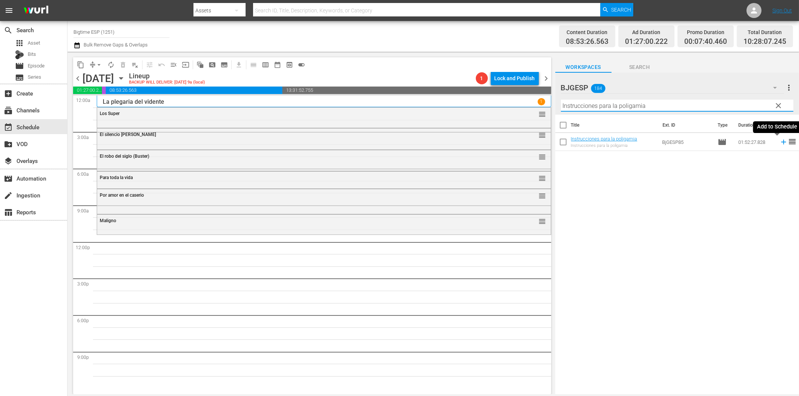
click at [779, 141] on icon at bounding box center [783, 142] width 8 height 8
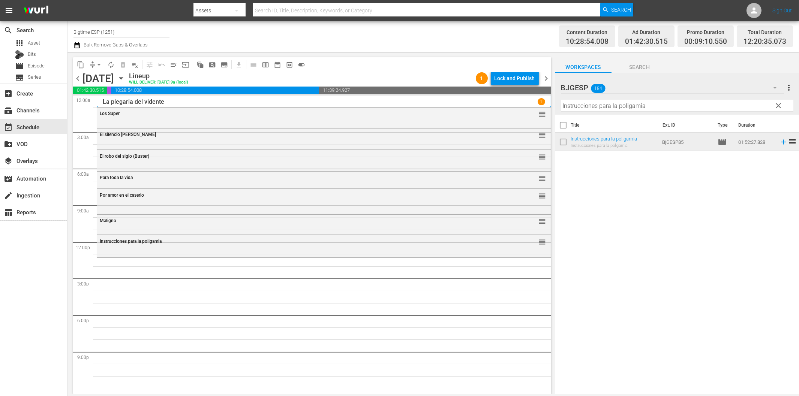
click at [618, 106] on input "Instrucciones para la poligamia" at bounding box center [677, 106] width 232 height 12
paste input "Cápsulas"
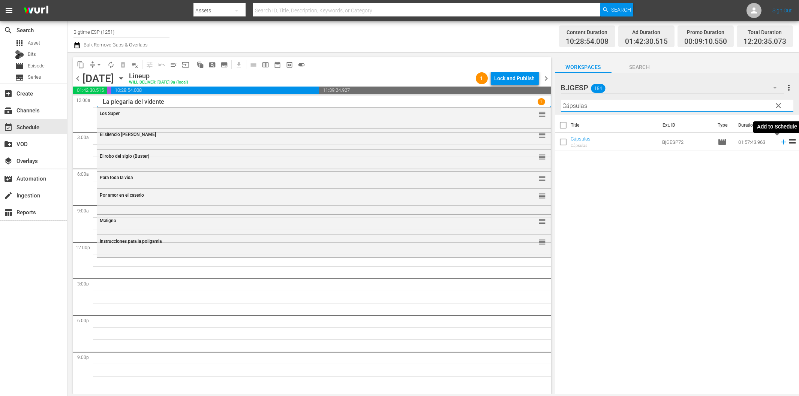
click at [781, 142] on icon at bounding box center [783, 142] width 5 height 5
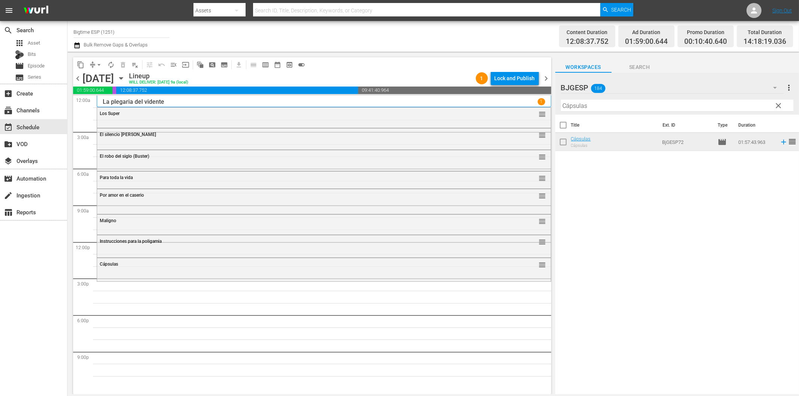
click at [601, 109] on input "Cápsulas" at bounding box center [677, 106] width 232 height 12
paste input "[PERSON_NAME] ([PERSON_NAME] in Love) Spanish"
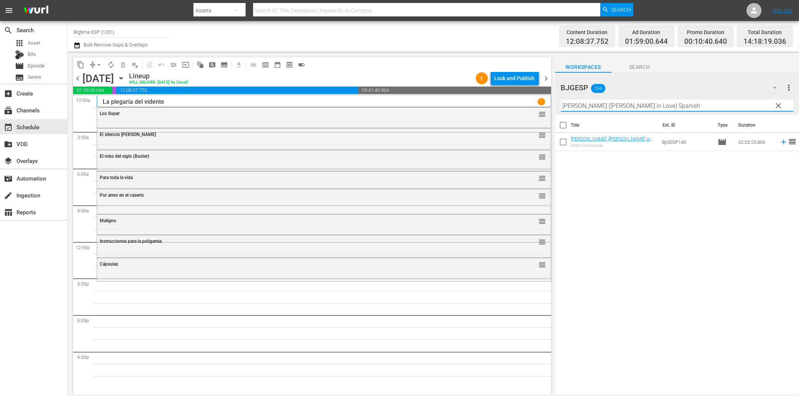
click at [779, 141] on icon at bounding box center [783, 142] width 8 height 8
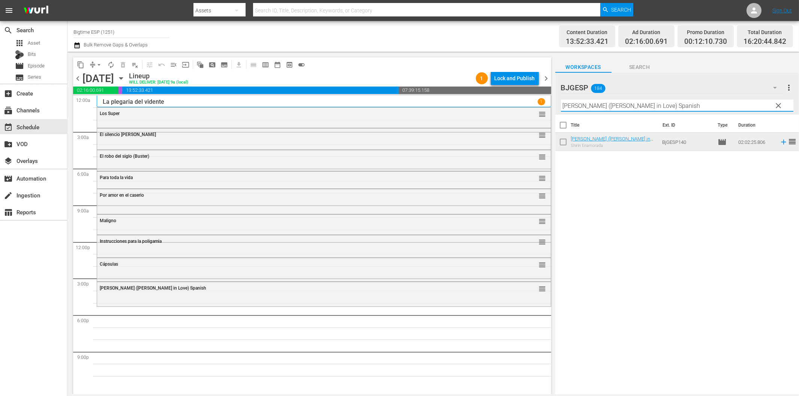
click at [634, 109] on input "[PERSON_NAME] ([PERSON_NAME] in Love) Spanish" at bounding box center [677, 106] width 232 height 12
paste input "QTH"
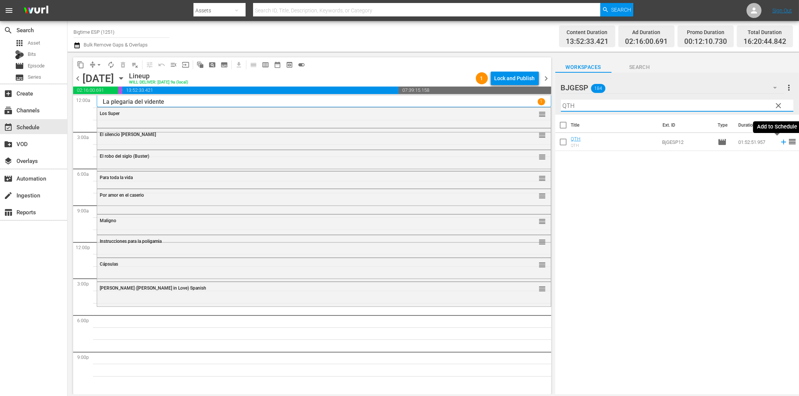
click at [779, 141] on icon at bounding box center [783, 142] width 8 height 8
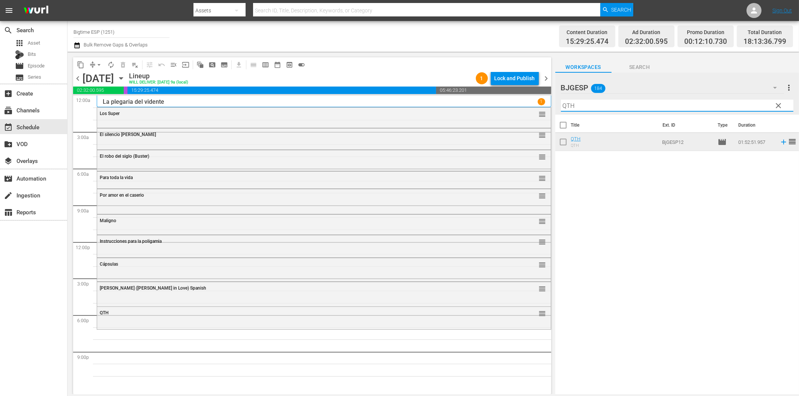
click at [606, 107] on input "QTH" at bounding box center [677, 106] width 232 height 12
paste input "¿Quién manda?"
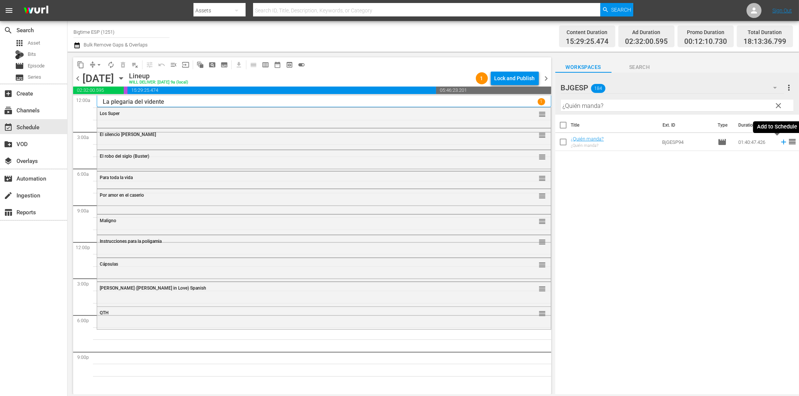
click at [779, 144] on icon at bounding box center [783, 142] width 8 height 8
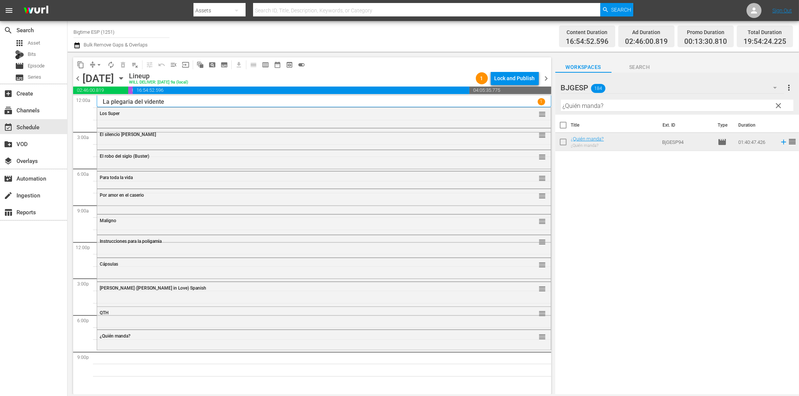
click at [617, 106] on input "¿Quién manda?" at bounding box center [677, 106] width 232 height 12
paste input "[PERSON_NAME]"
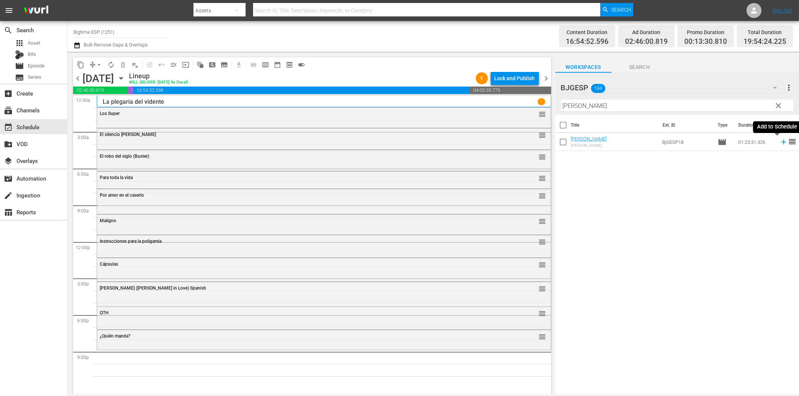
click at [781, 142] on icon at bounding box center [783, 142] width 5 height 5
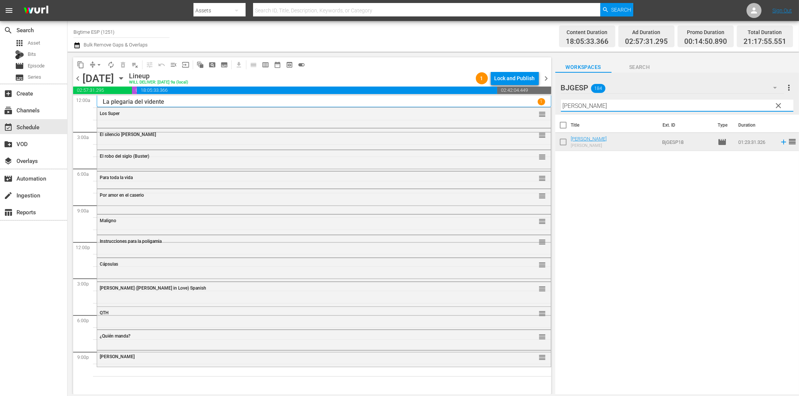
click at [579, 110] on input "[PERSON_NAME]" at bounding box center [677, 106] width 232 height 12
paste input "Una Pincelada al Peligro (Brush with Danger)"
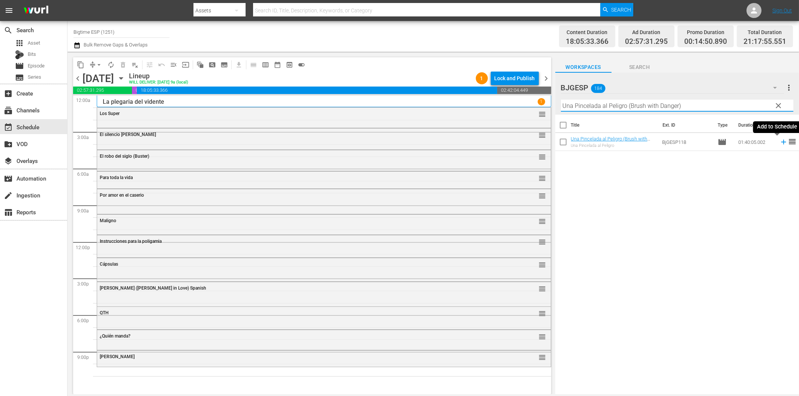
click at [779, 141] on icon at bounding box center [783, 142] width 8 height 8
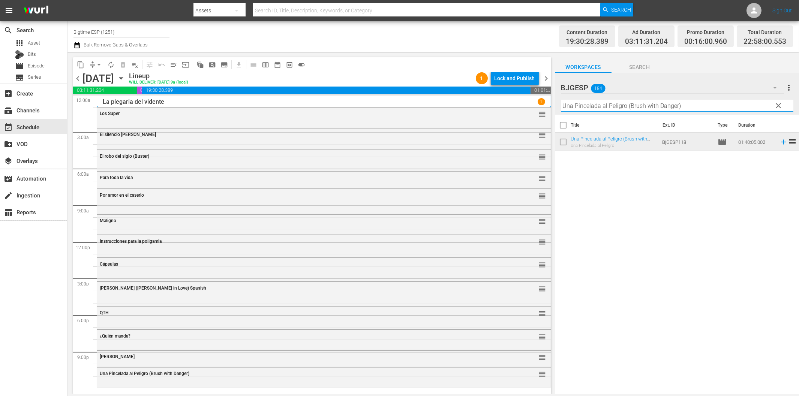
click at [701, 106] on input "Una Pincelada al Peligro (Brush with Danger)" at bounding box center [677, 106] width 232 height 12
paste input "The Challenger"
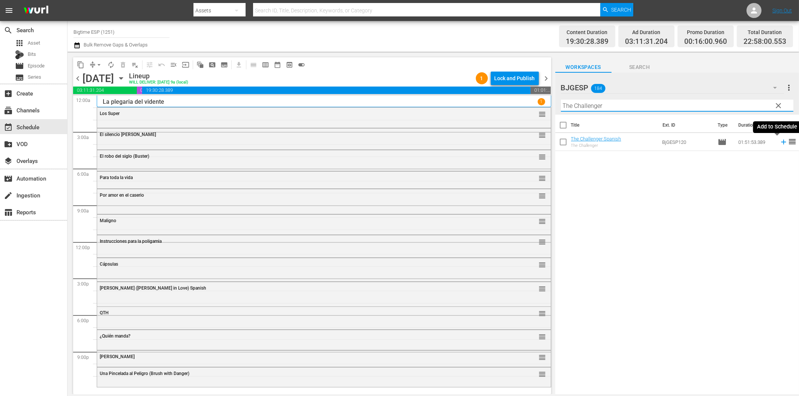
click at [779, 141] on icon at bounding box center [783, 142] width 8 height 8
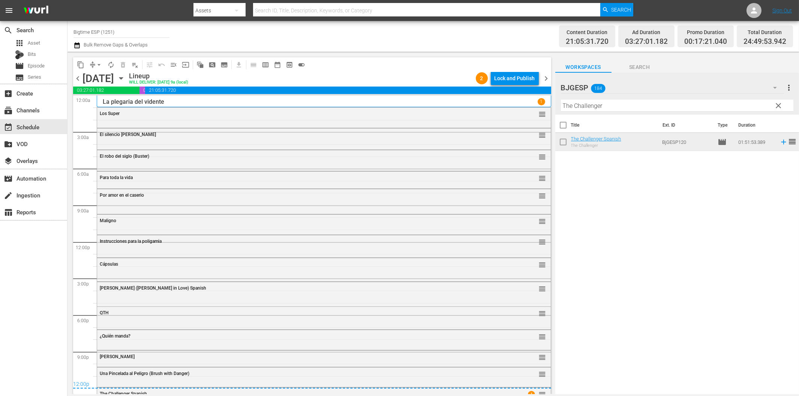
click at [546, 81] on span "chevron_right" at bounding box center [546, 78] width 9 height 9
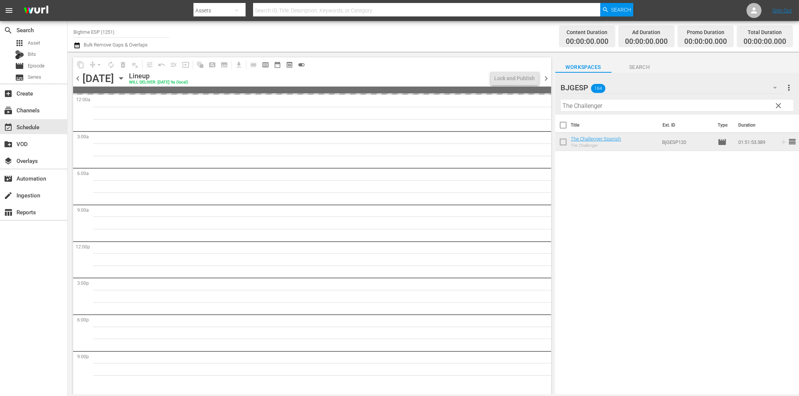
click at [615, 106] on input "The Challenger" at bounding box center [677, 106] width 232 height 12
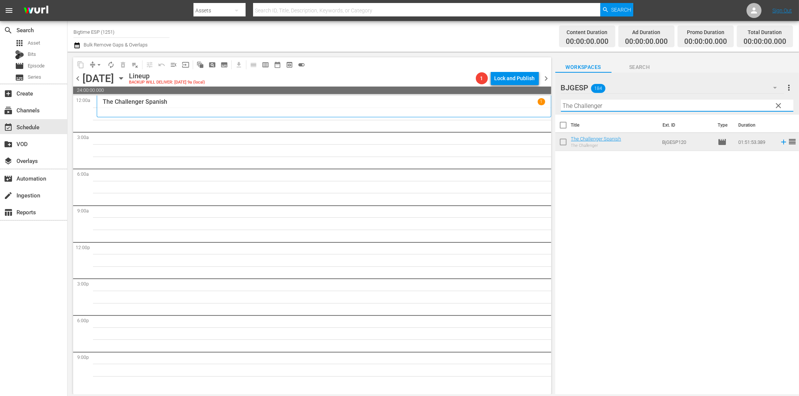
paste input "Delantero"
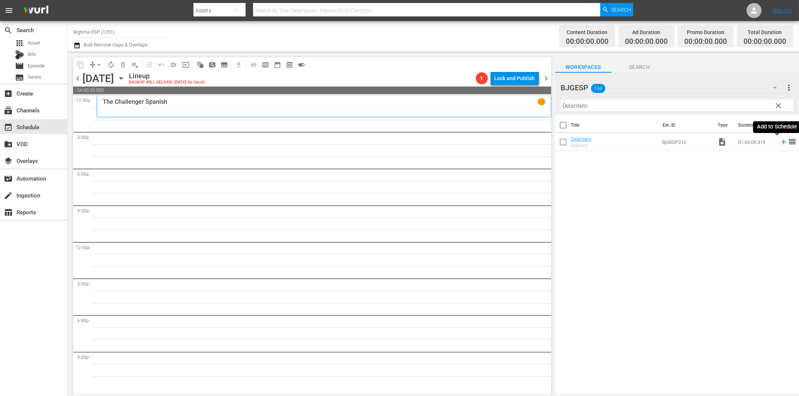
click at [779, 144] on icon at bounding box center [783, 142] width 8 height 8
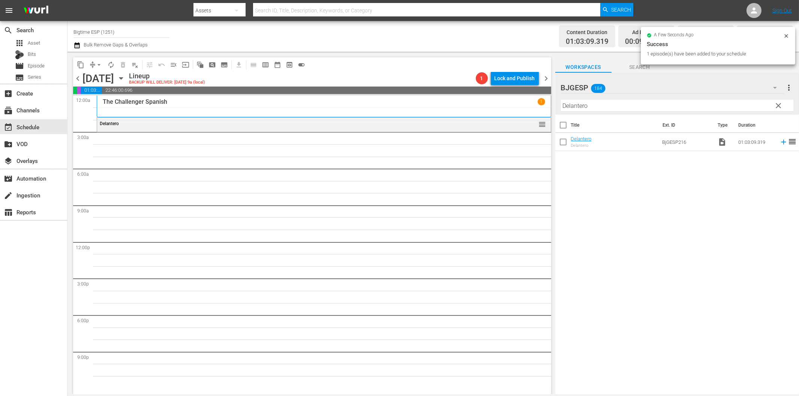
click at [660, 106] on input "Delantero" at bounding box center [677, 106] width 232 height 12
paste input "Juntos en combate (Come Out Fighting)"
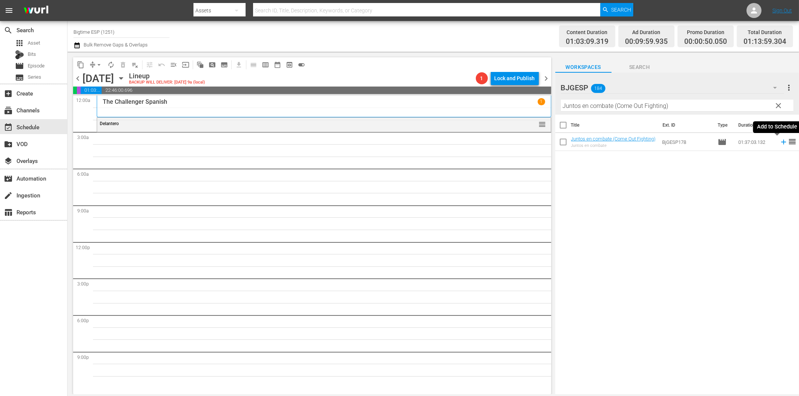
click at [781, 144] on icon at bounding box center [783, 142] width 5 height 5
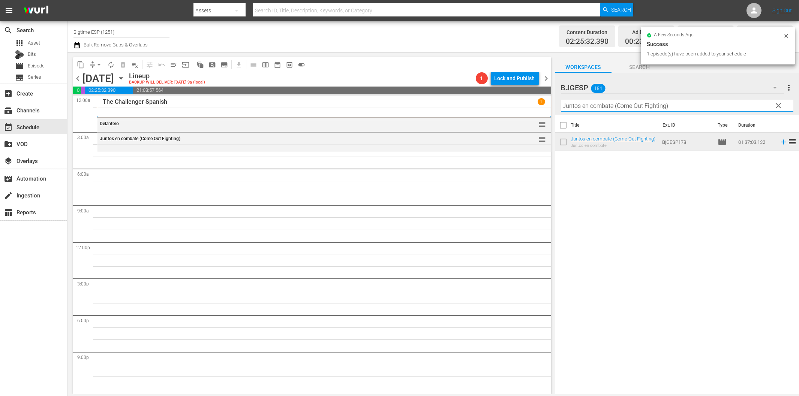
click at [576, 109] on input "Juntos en combate (Come Out Fighting)" at bounding box center [677, 106] width 232 height 12
paste input "Caribbean Fantasy"
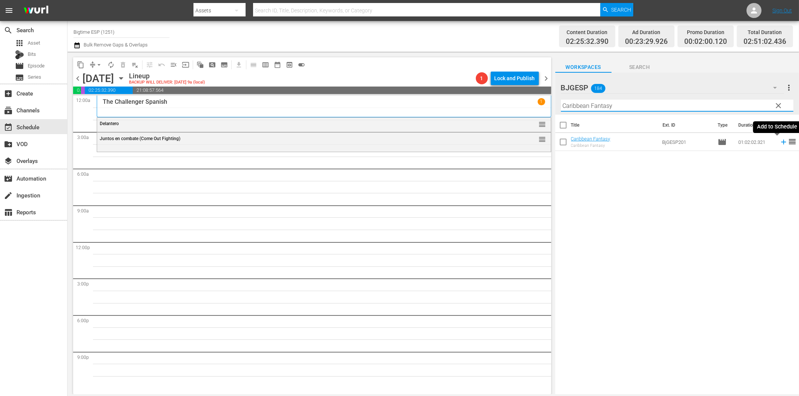
click at [779, 144] on icon at bounding box center [783, 142] width 8 height 8
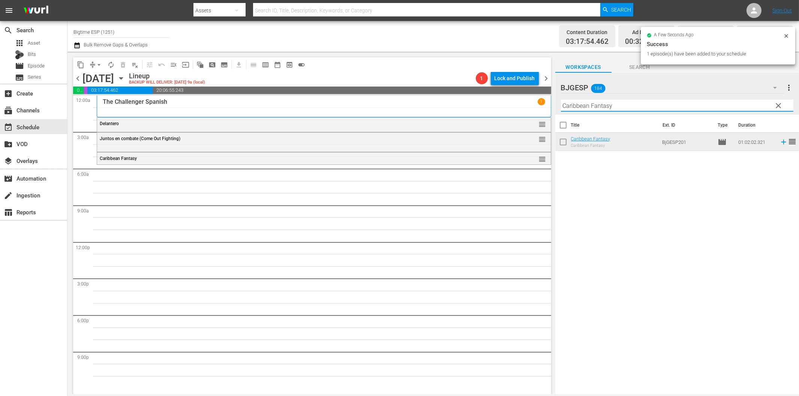
click at [591, 107] on input "Caribbean Fantasy" at bounding box center [677, 106] width 232 height 12
paste input "Devuélveme La Vida"
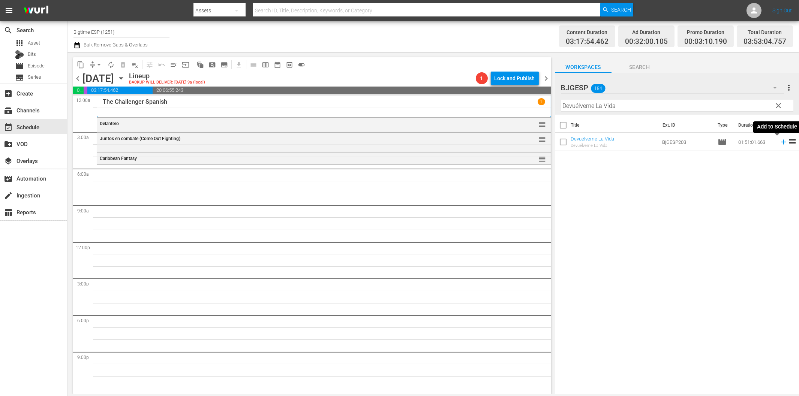
click at [779, 143] on icon at bounding box center [783, 142] width 8 height 8
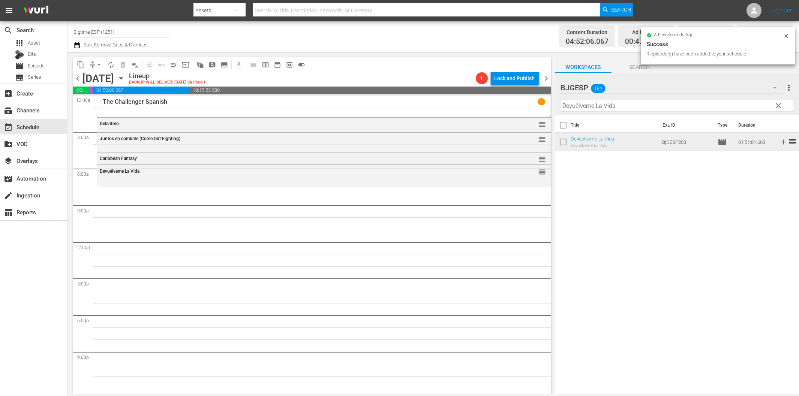
click at [607, 106] on input "Devuélveme La Vida" at bounding box center [677, 106] width 232 height 12
paste input "USS Seaviper Spanish"
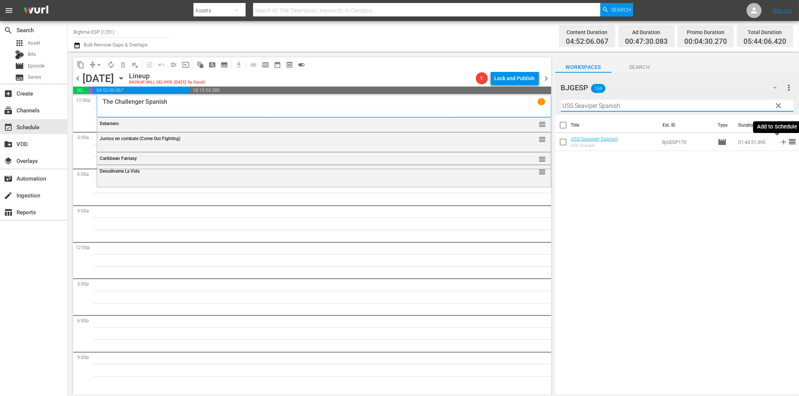
drag, startPoint x: 775, startPoint y: 141, endPoint x: 743, endPoint y: 144, distance: 32.0
click at [779, 142] on icon at bounding box center [783, 142] width 8 height 8
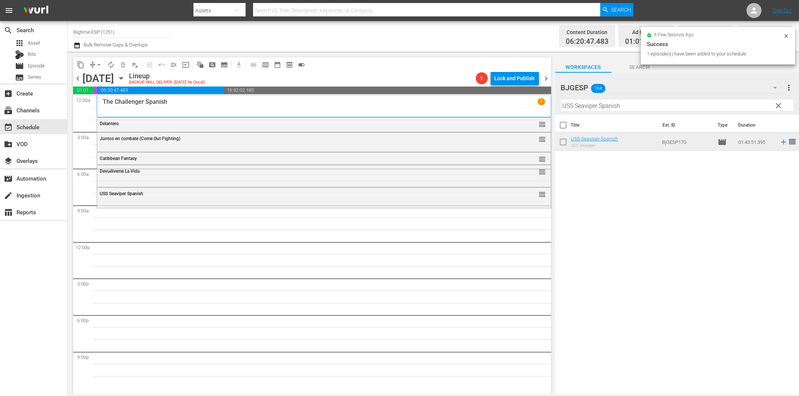
click at [606, 107] on input "USS Seaviper Spanish" at bounding box center [677, 106] width 232 height 12
paste input "La Cuestión de [DEMOGRAPHIC_DATA] (The [DEMOGRAPHIC_DATA] Question)"
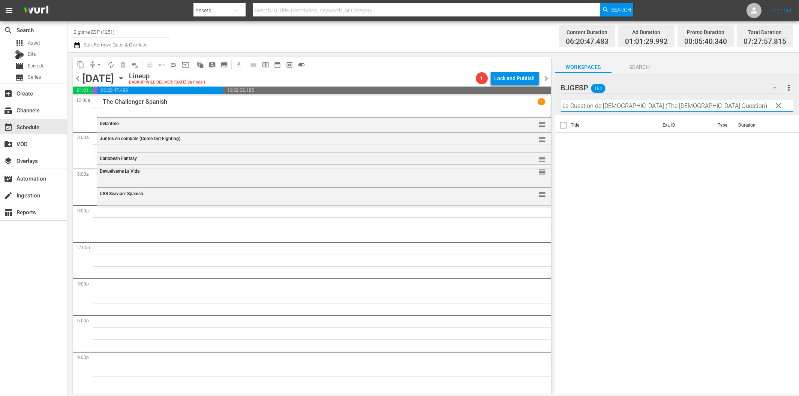
drag, startPoint x: 617, startPoint y: 103, endPoint x: 738, endPoint y: 113, distance: 121.4
click at [737, 109] on input "La Cuestión de [DEMOGRAPHIC_DATA] (The [DEMOGRAPHIC_DATA] Question)" at bounding box center [677, 106] width 232 height 12
click at [779, 143] on icon at bounding box center [783, 142] width 8 height 8
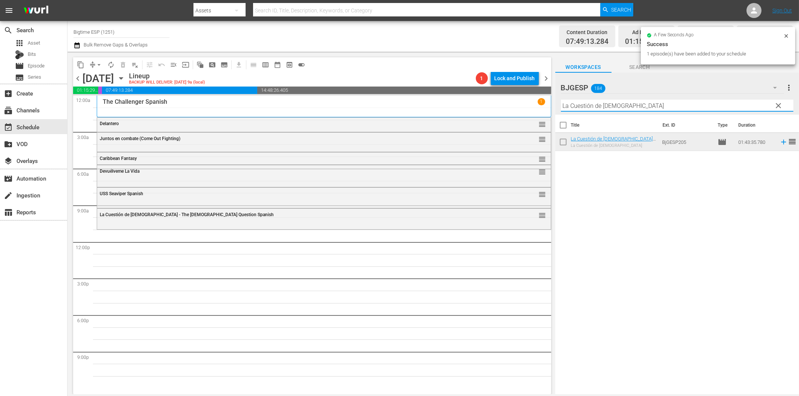
click at [591, 106] on input "La Cuestión de [DEMOGRAPHIC_DATA]" at bounding box center [677, 106] width 232 height 12
paste input "[PERSON_NAME]"
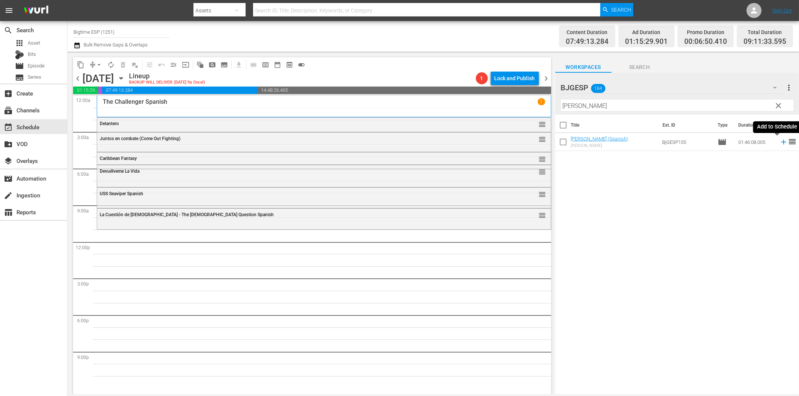
drag, startPoint x: 776, startPoint y: 140, endPoint x: 771, endPoint y: 141, distance: 5.3
click at [779, 141] on icon at bounding box center [783, 142] width 8 height 8
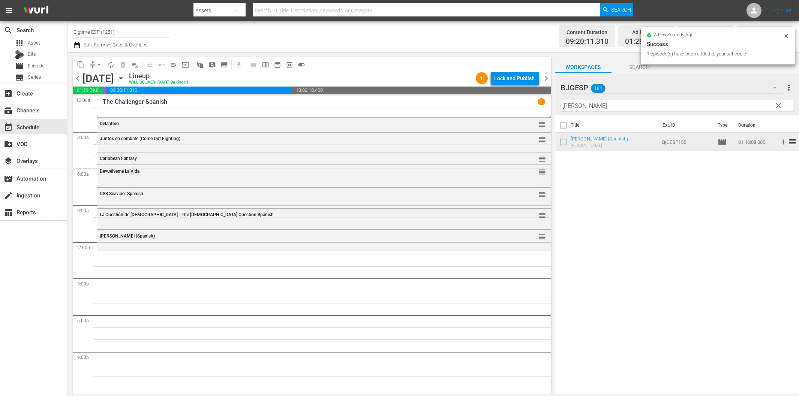
click at [581, 106] on input "[PERSON_NAME]" at bounding box center [677, 106] width 232 height 12
paste input "Mi [PERSON_NAME]"
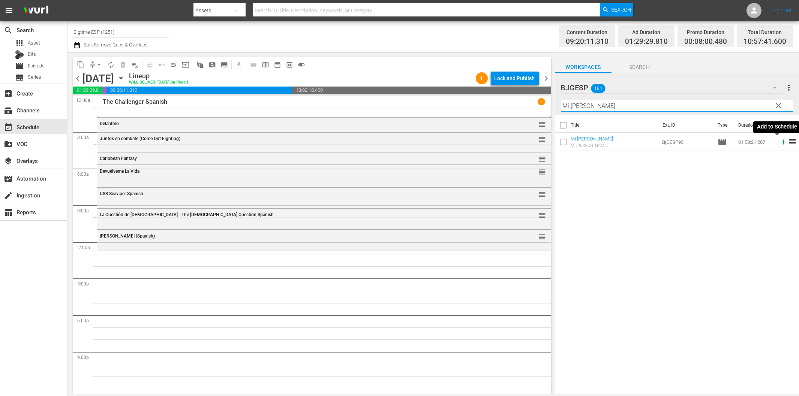
click at [781, 142] on icon at bounding box center [783, 142] width 5 height 5
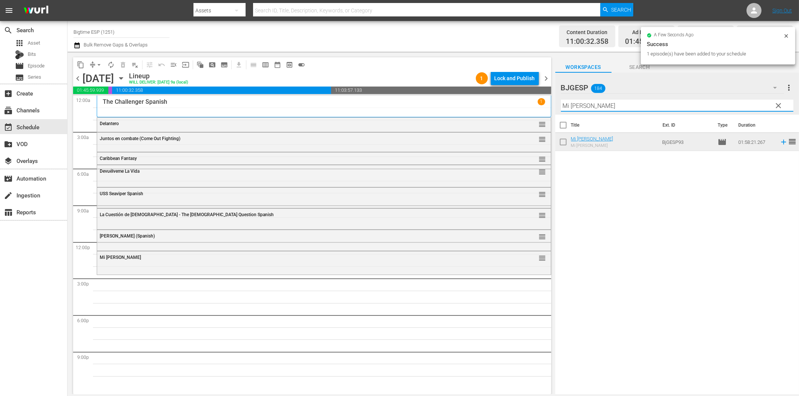
click at [605, 106] on input "Mi [PERSON_NAME]" at bounding box center [677, 106] width 232 height 12
paste input "Antes que cante el gall"
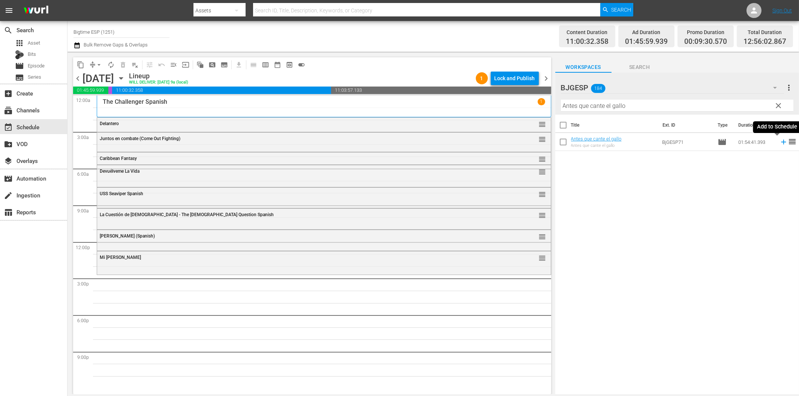
click at [781, 144] on icon at bounding box center [783, 142] width 5 height 5
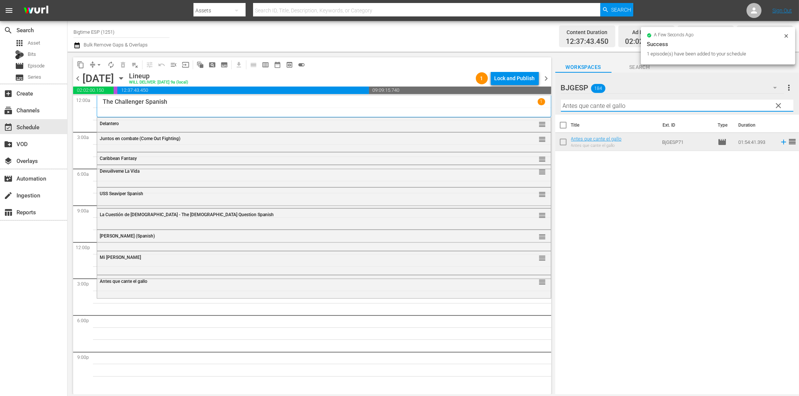
click at [612, 106] on input "Antes que cante el gallo" at bounding box center [677, 106] width 232 height 12
paste input "Los héroes de las Ardenas (Everyman's War)"
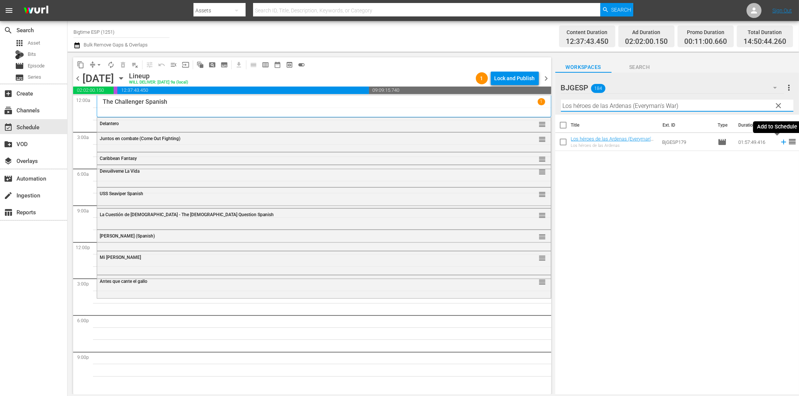
click at [779, 143] on icon at bounding box center [783, 142] width 8 height 8
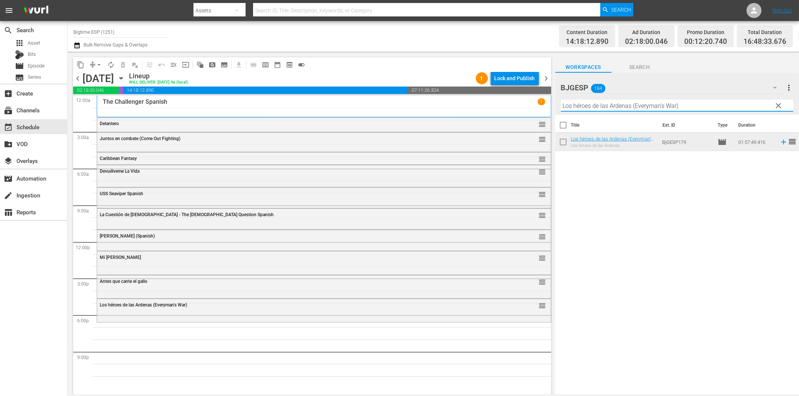
click at [627, 105] on input "Los héroes de las Ardenas (Everyman's War)" at bounding box center [677, 106] width 232 height 12
paste input "Virus paraíso (The Paradise Virus"
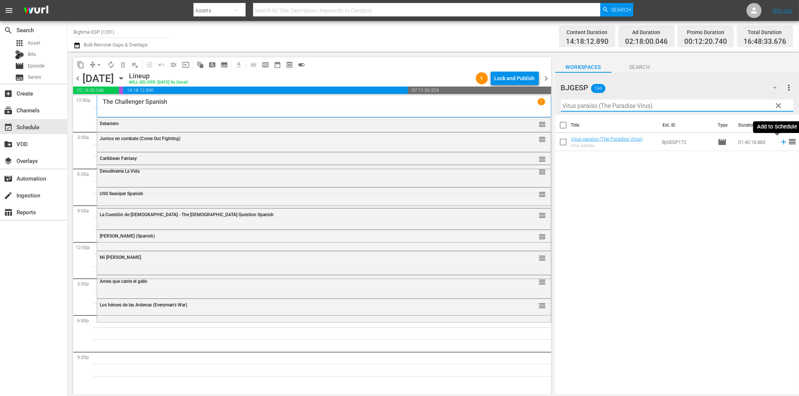
click at [781, 144] on icon at bounding box center [783, 142] width 5 height 5
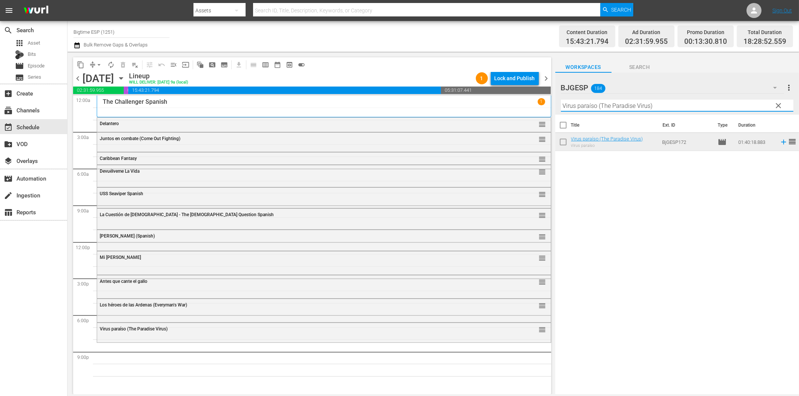
click at [664, 107] on input "Virus paraíso (The Paradise Virus)" at bounding box center [677, 106] width 232 height 12
paste input "Engañadas (Betrayed"
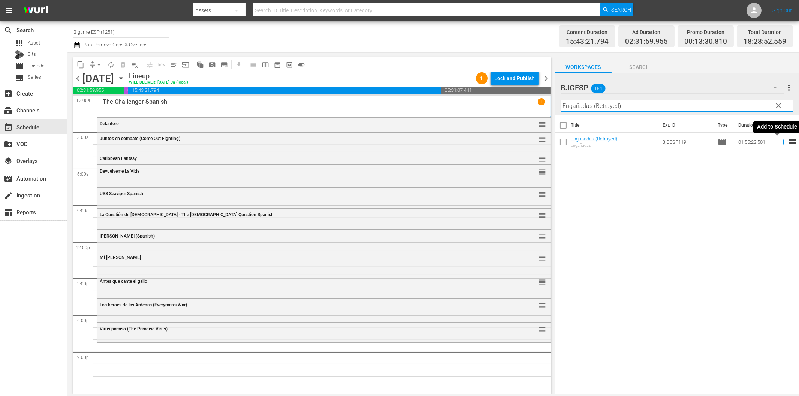
click at [779, 143] on icon at bounding box center [783, 142] width 8 height 8
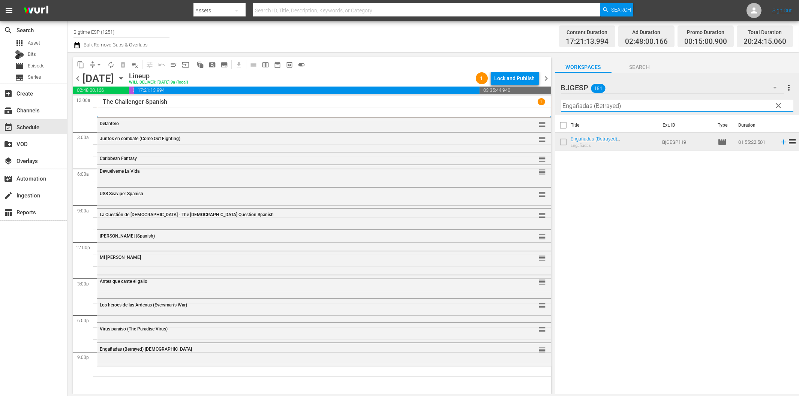
click at [675, 105] on input "Engañadas (Betrayed)" at bounding box center [677, 106] width 232 height 12
paste input "Insignis"
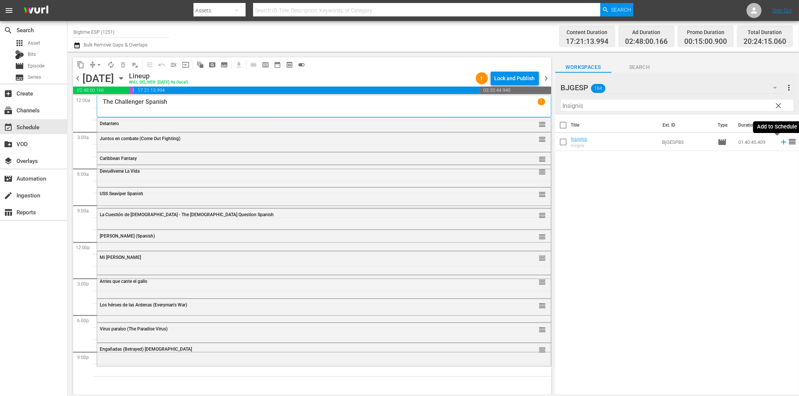
click at [779, 140] on icon at bounding box center [783, 142] width 8 height 8
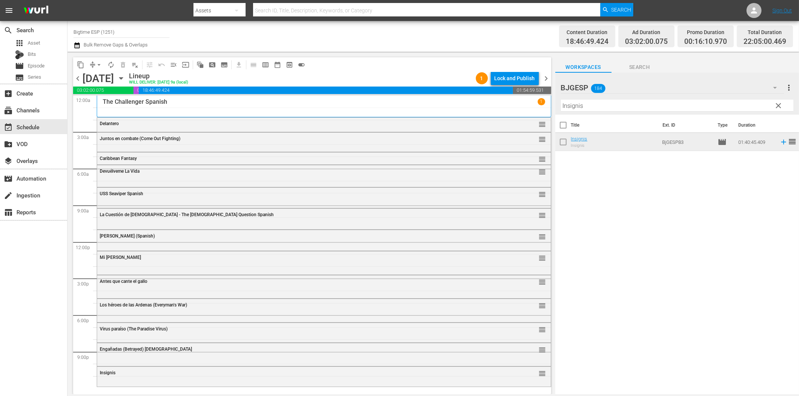
click at [641, 110] on input "Insignis" at bounding box center [677, 106] width 232 height 12
paste input "Una mujer"
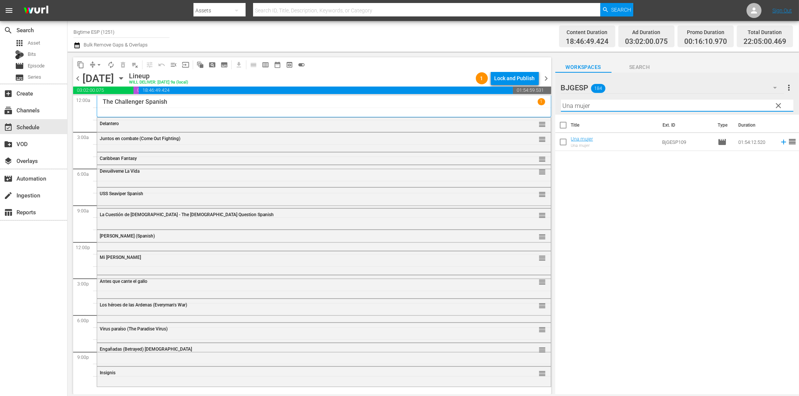
type input "Una mujer"
click at [779, 143] on icon at bounding box center [783, 142] width 8 height 8
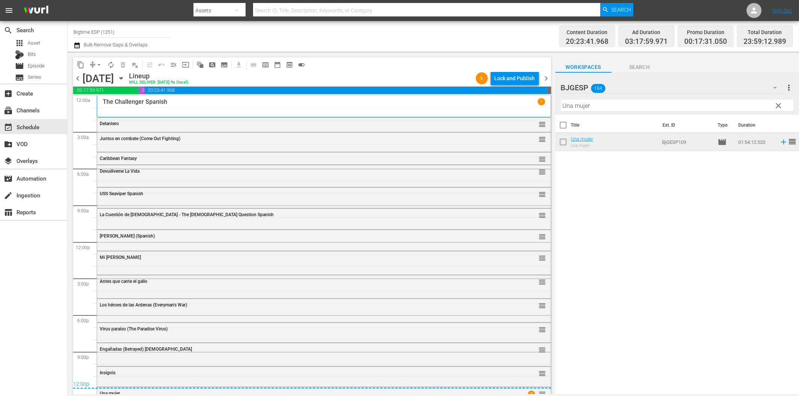
click at [125, 80] on icon "button" at bounding box center [121, 78] width 8 height 8
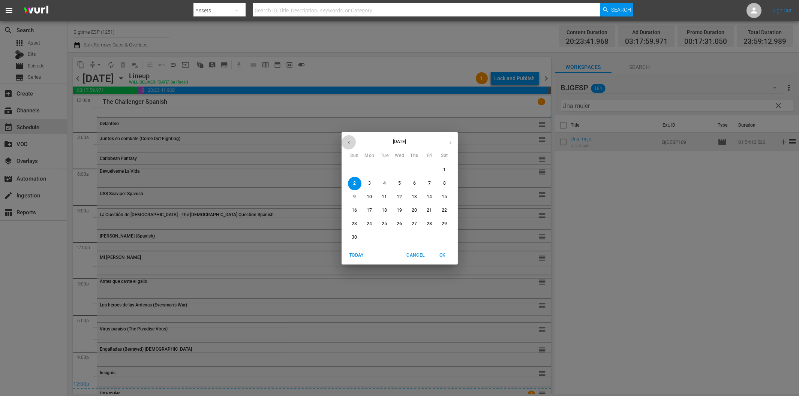
click at [347, 142] on icon "button" at bounding box center [349, 143] width 6 height 6
click at [369, 223] on p "27" at bounding box center [369, 224] width 5 height 6
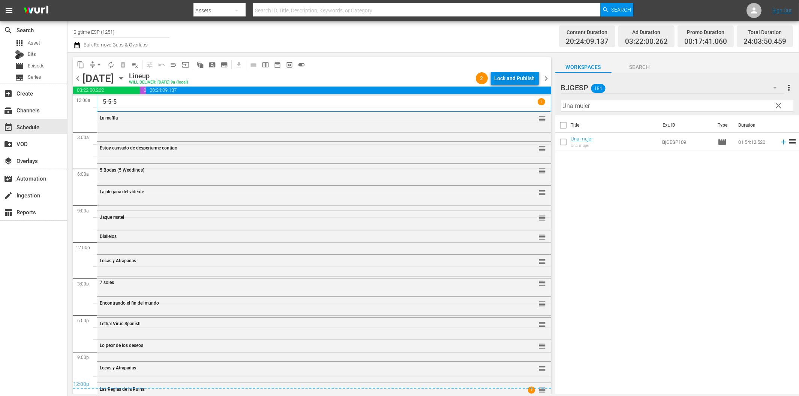
click at [519, 79] on div "Lock and Publish" at bounding box center [514, 78] width 40 height 13
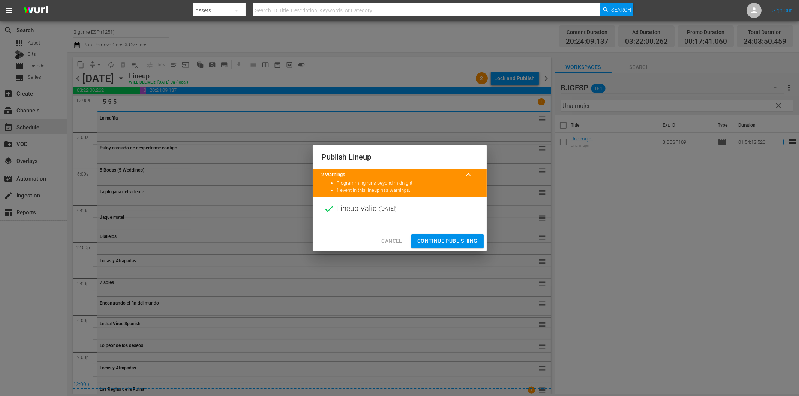
click at [459, 244] on span "Continue Publishing" at bounding box center [447, 240] width 60 height 9
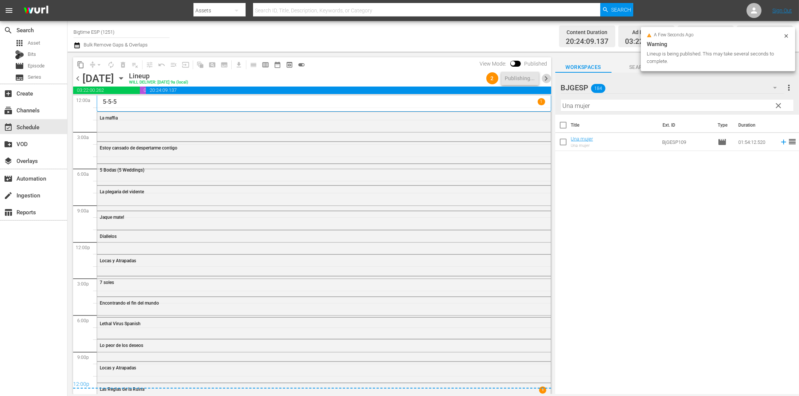
click at [545, 78] on span "chevron_right" at bounding box center [546, 78] width 9 height 9
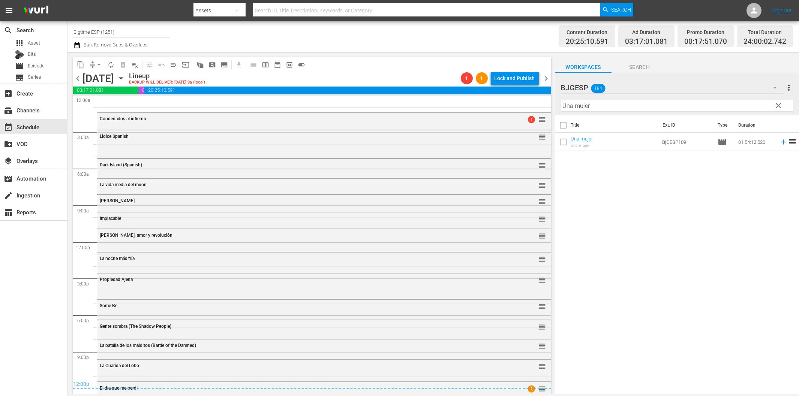
click at [76, 78] on span "chevron_left" at bounding box center [77, 78] width 9 height 9
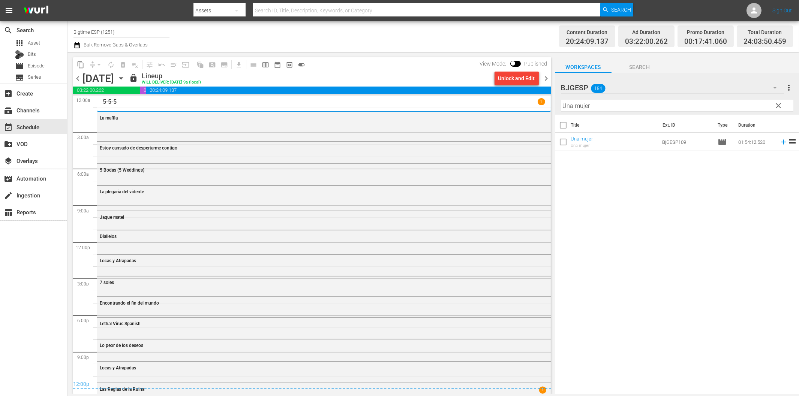
click at [549, 77] on span "chevron_right" at bounding box center [546, 78] width 9 height 9
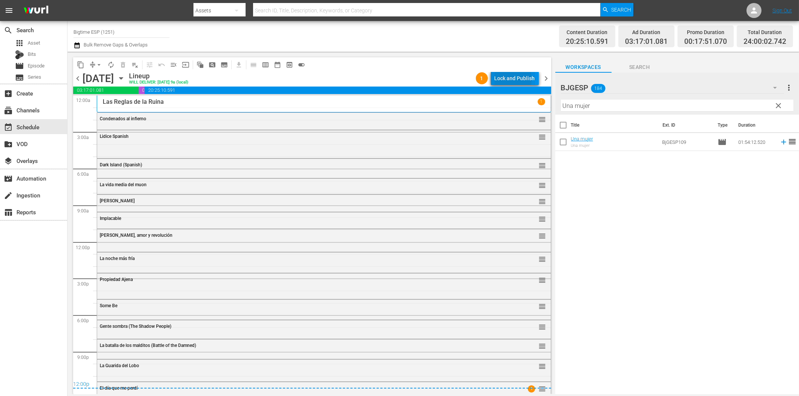
click at [501, 80] on div "Lock and Publish" at bounding box center [514, 78] width 40 height 13
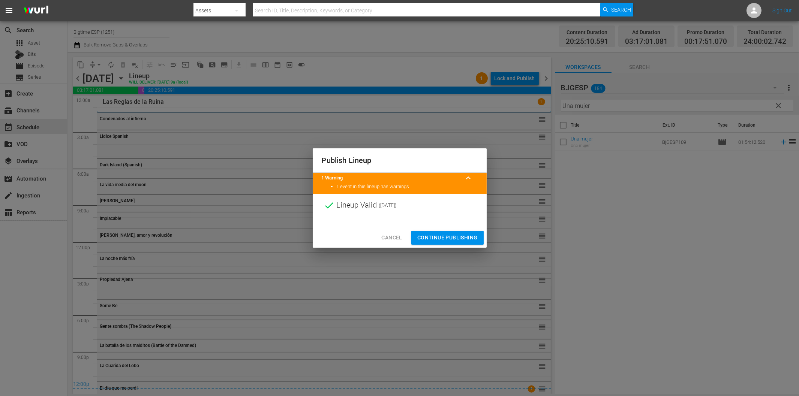
click at [458, 240] on span "Continue Publishing" at bounding box center [447, 237] width 60 height 9
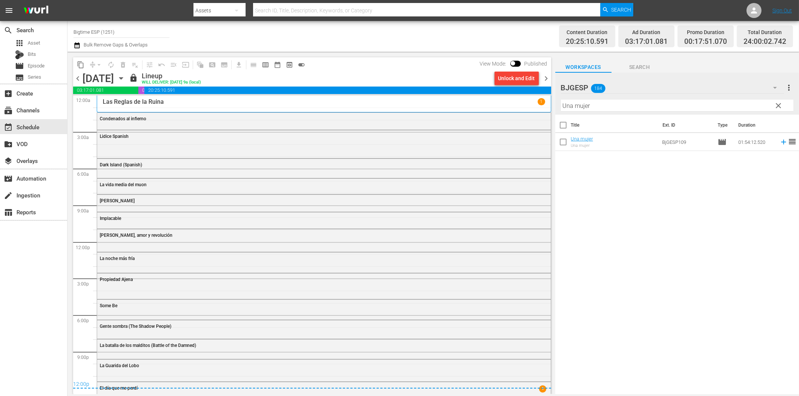
click at [549, 79] on span "chevron_right" at bounding box center [546, 78] width 9 height 9
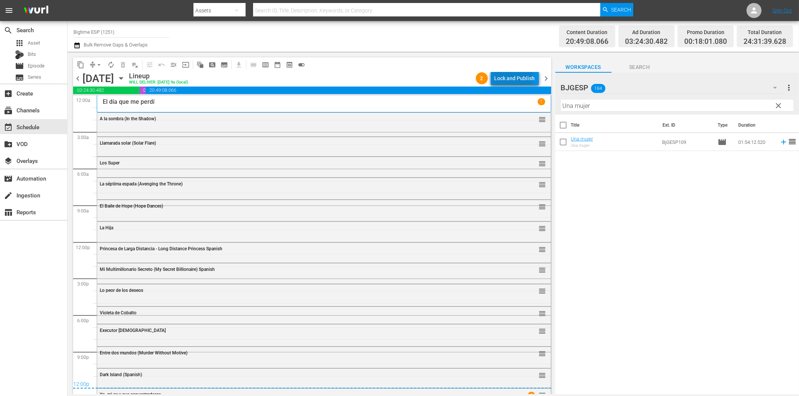
click at [510, 75] on div "Lock and Publish" at bounding box center [514, 78] width 40 height 13
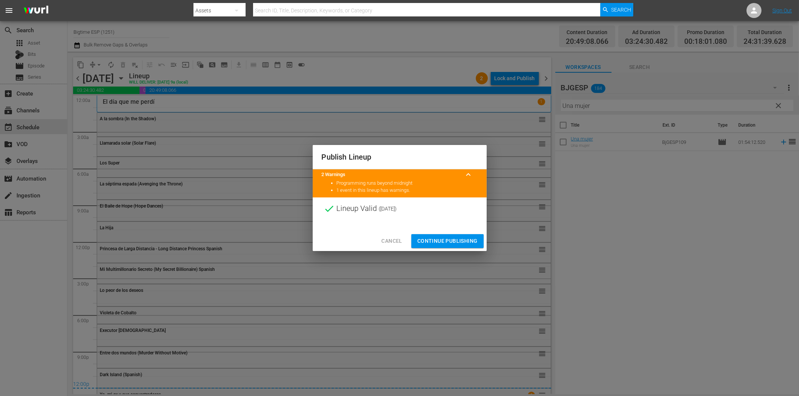
click at [440, 240] on span "Continue Publishing" at bounding box center [447, 240] width 60 height 9
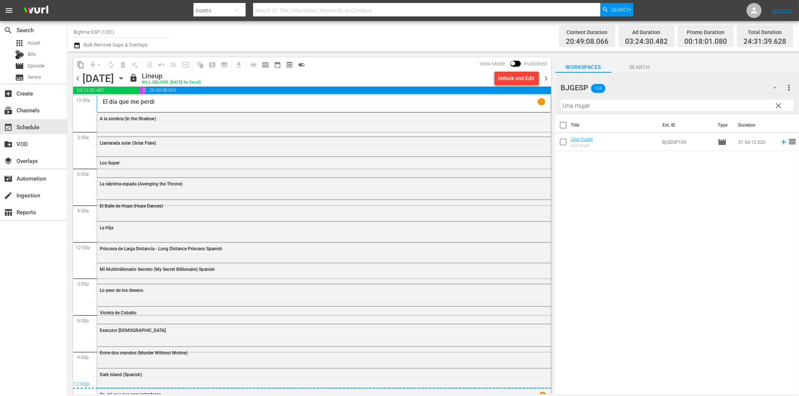
click at [548, 76] on span "chevron_right" at bounding box center [546, 78] width 9 height 9
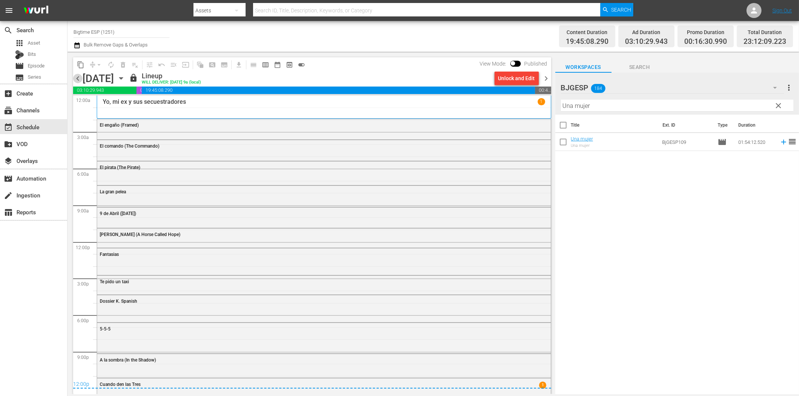
click at [78, 76] on span "chevron_left" at bounding box center [77, 78] width 9 height 9
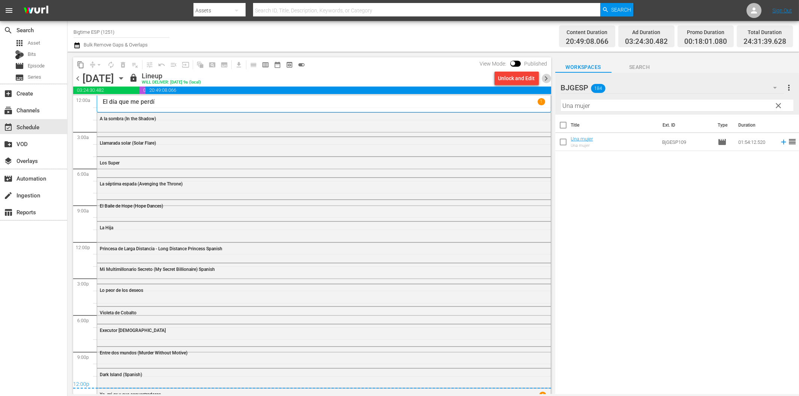
click at [546, 81] on span "chevron_right" at bounding box center [546, 78] width 9 height 9
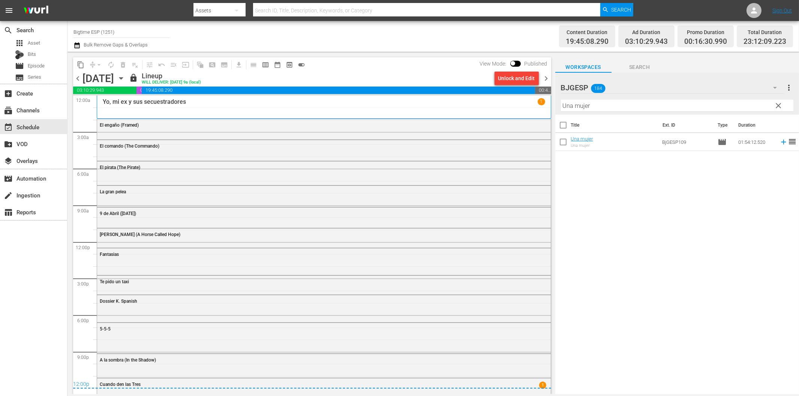
click at [546, 81] on span "chevron_right" at bounding box center [546, 78] width 9 height 9
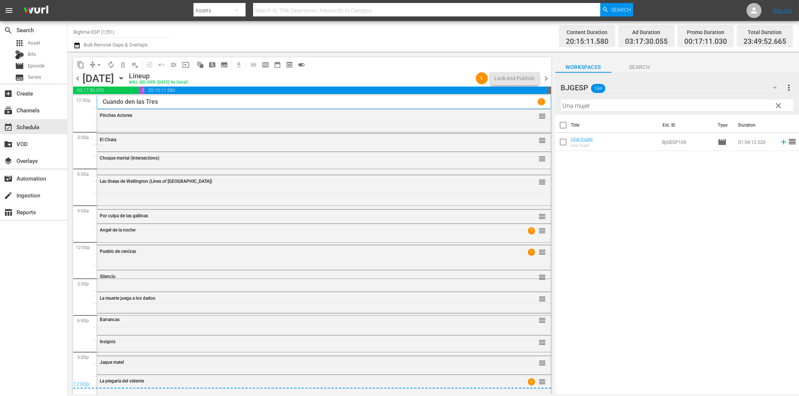
click at [80, 80] on span "chevron_left" at bounding box center [77, 78] width 9 height 9
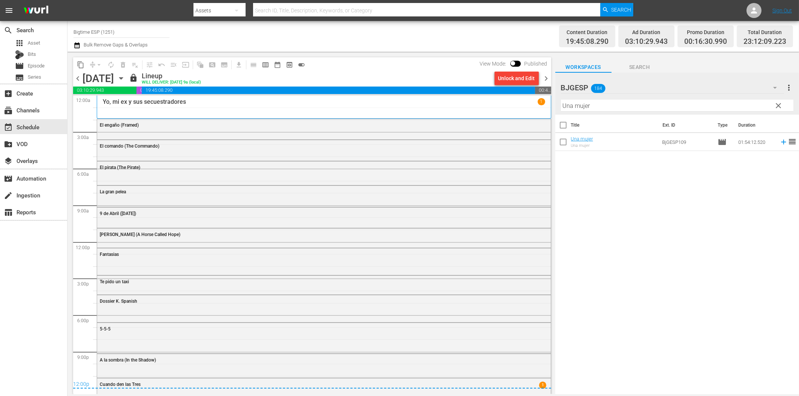
click at [546, 80] on span "chevron_right" at bounding box center [546, 78] width 9 height 9
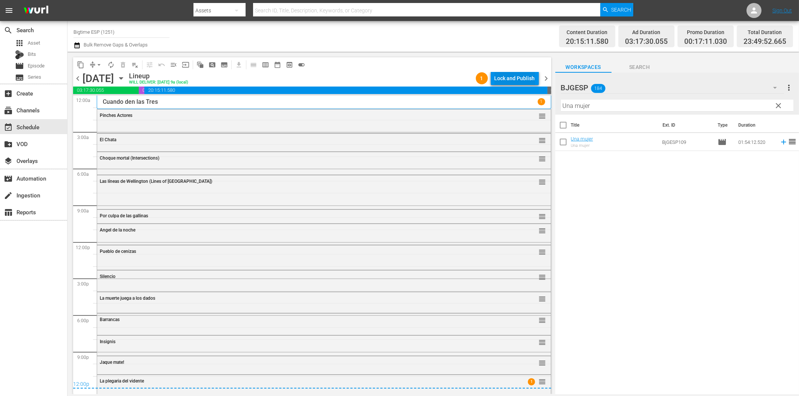
click at [527, 78] on div "Lock and Publish" at bounding box center [514, 78] width 40 height 13
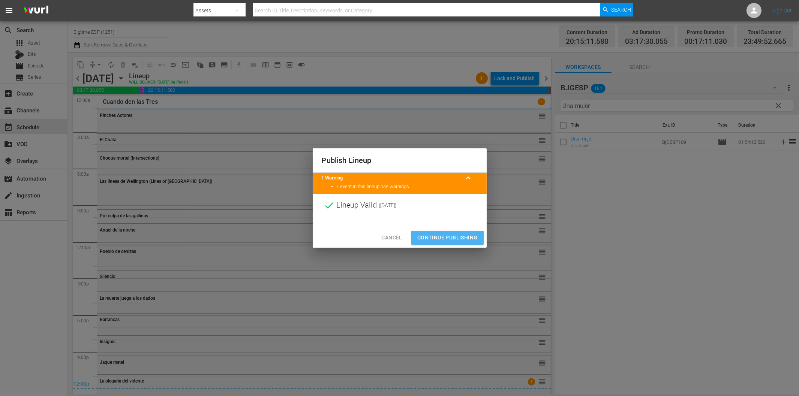
click at [461, 239] on span "Continue Publishing" at bounding box center [447, 237] width 60 height 9
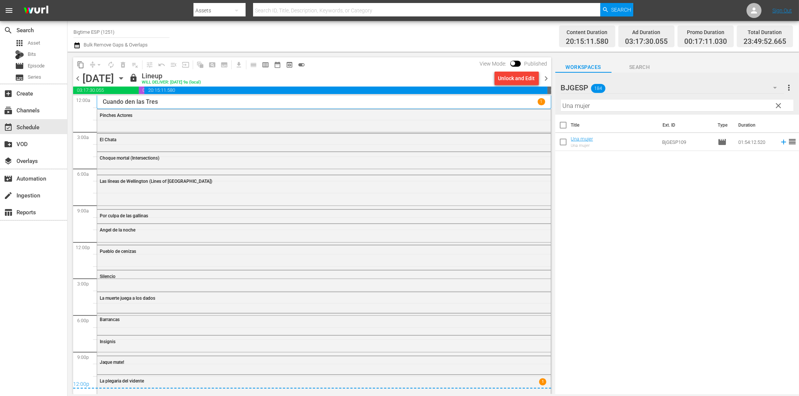
click at [545, 79] on span "chevron_right" at bounding box center [546, 78] width 9 height 9
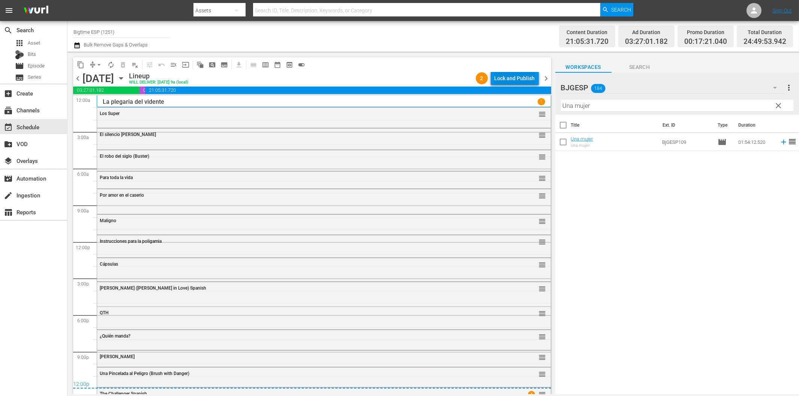
click at [512, 81] on div "Lock and Publish" at bounding box center [514, 78] width 40 height 13
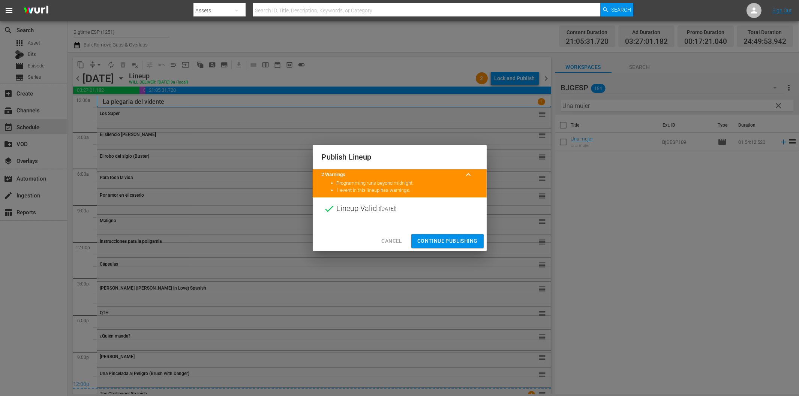
click at [461, 240] on span "Continue Publishing" at bounding box center [447, 240] width 60 height 9
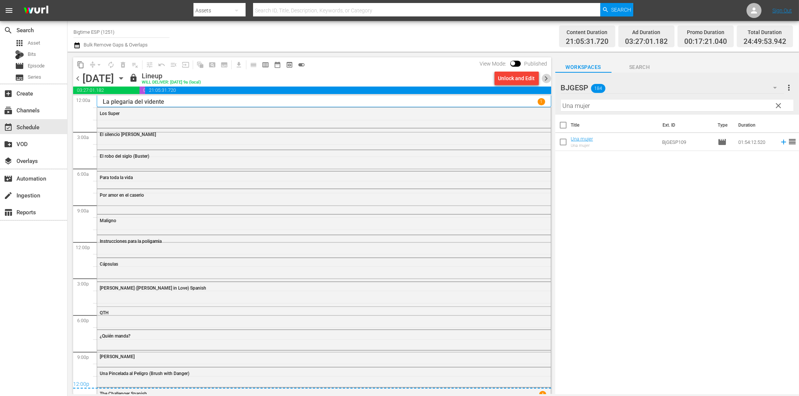
click at [548, 79] on span "chevron_right" at bounding box center [546, 78] width 9 height 9
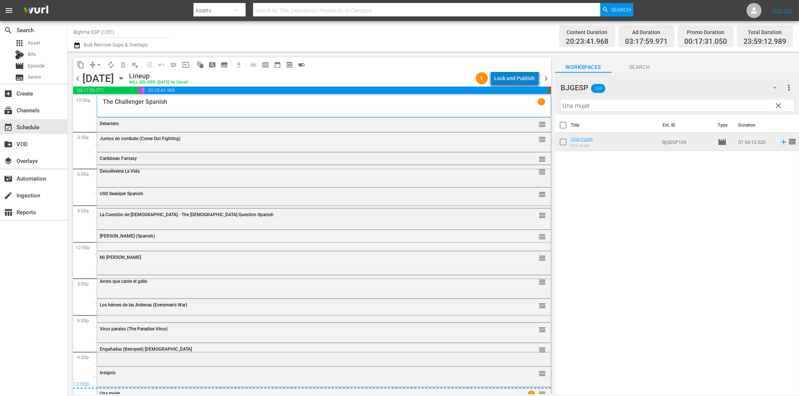
click at [520, 81] on div "Lock and Publish" at bounding box center [514, 78] width 40 height 13
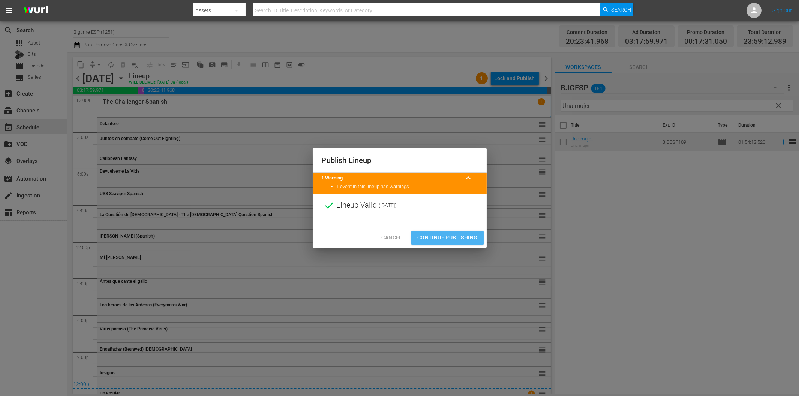
click at [467, 236] on span "Continue Publishing" at bounding box center [447, 237] width 60 height 9
